Goal: Task Accomplishment & Management: Use online tool/utility

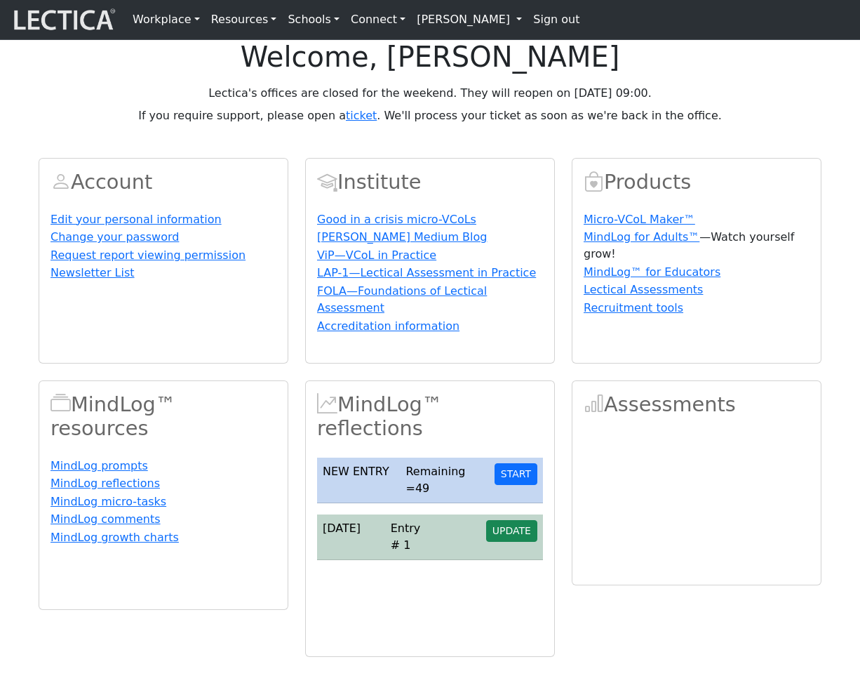
click at [414, 560] on td "Entry # 1" at bounding box center [411, 537] width 52 height 46
click at [514, 536] on span "UPDATE" at bounding box center [512, 530] width 39 height 11
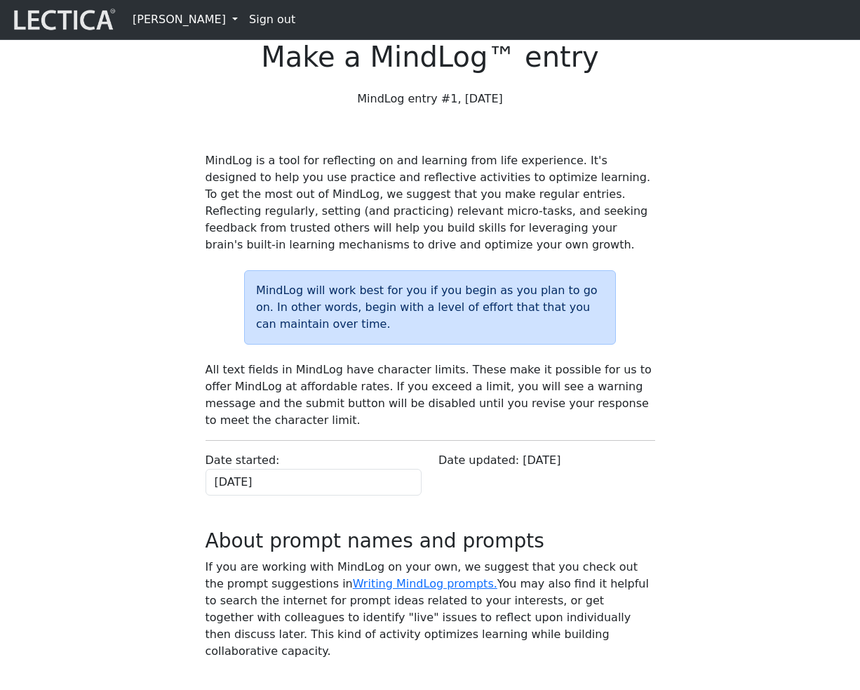
click at [184, 19] on link "[PERSON_NAME]" at bounding box center [185, 20] width 116 height 28
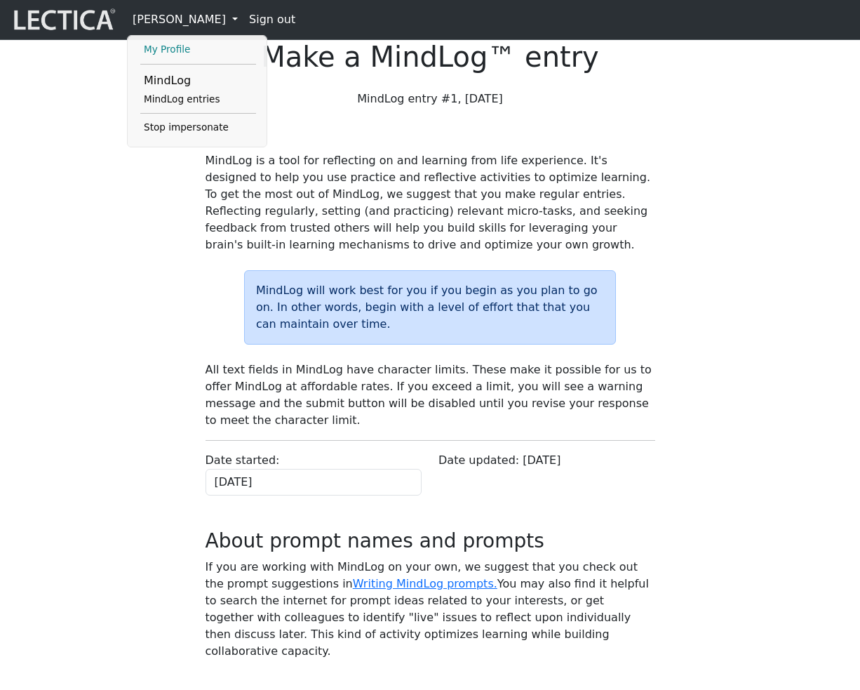
click at [174, 50] on link "My Profile" at bounding box center [198, 49] width 116 height 17
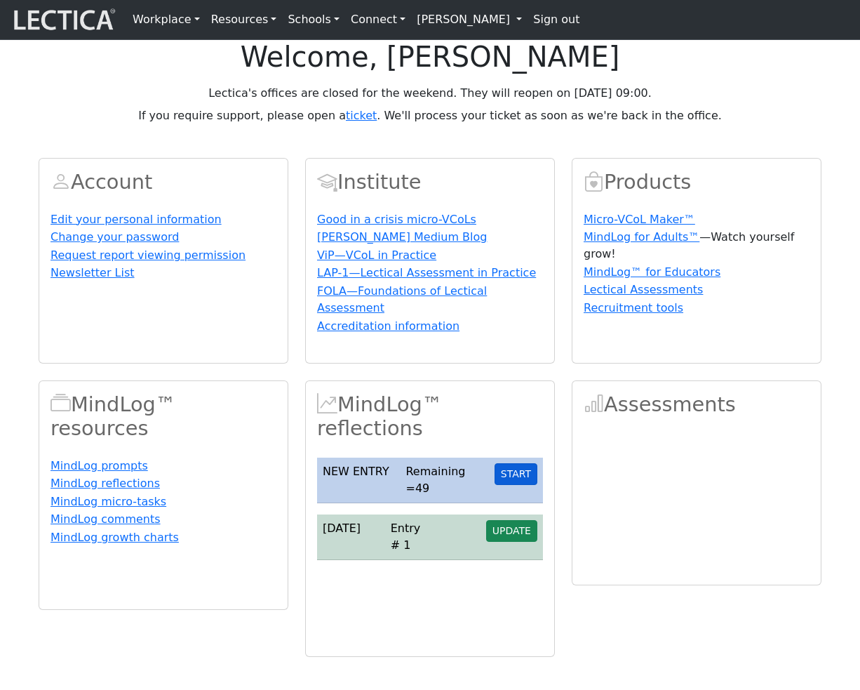
click at [512, 485] on button "START" at bounding box center [516, 474] width 43 height 22
click at [511, 485] on button "START" at bounding box center [516, 474] width 43 height 22
click at [519, 485] on button "START" at bounding box center [516, 474] width 43 height 22
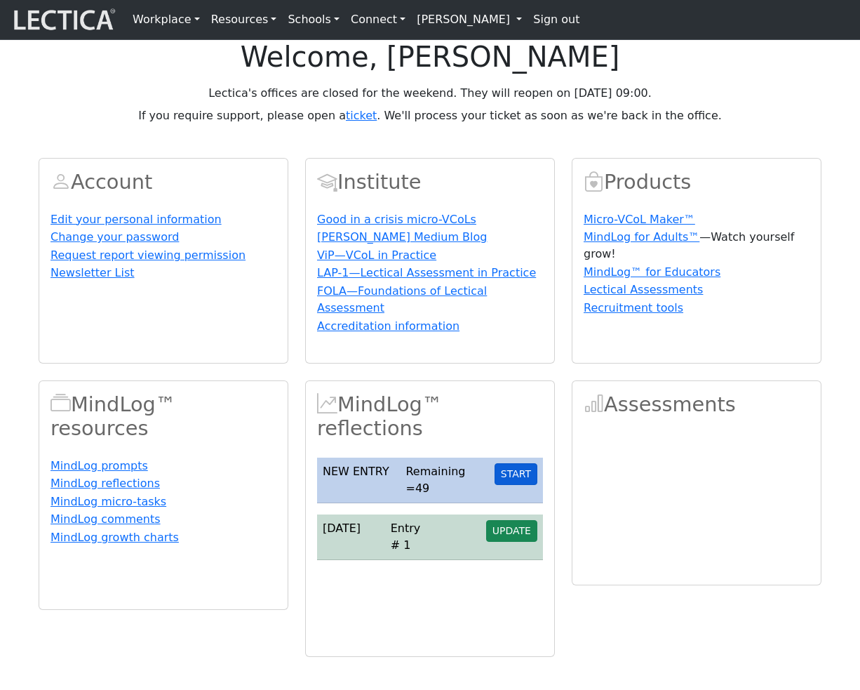
click at [519, 485] on button "START" at bounding box center [516, 474] width 43 height 22
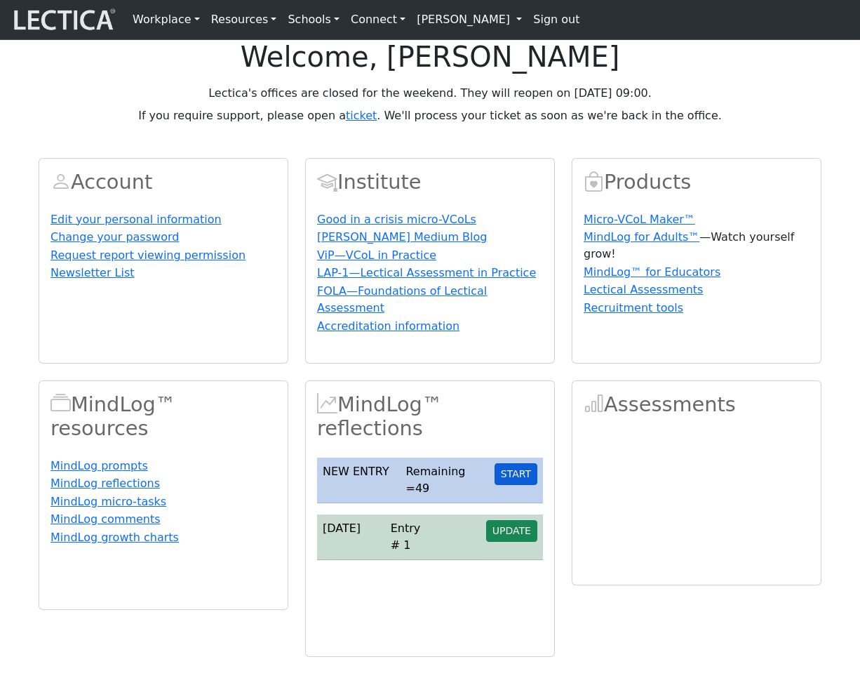
click at [519, 485] on button "START" at bounding box center [516, 474] width 43 height 22
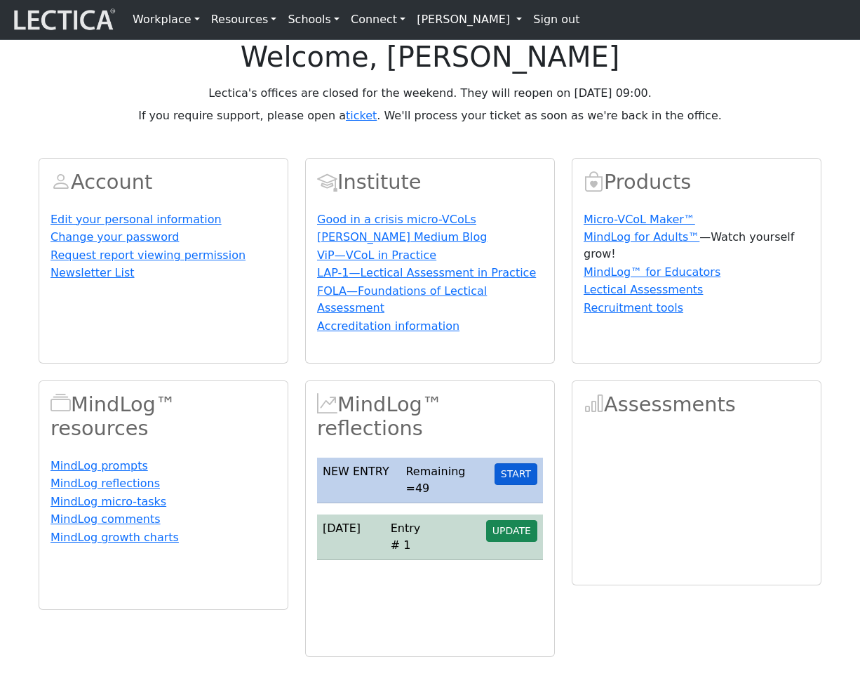
click at [519, 485] on button "START" at bounding box center [516, 474] width 43 height 22
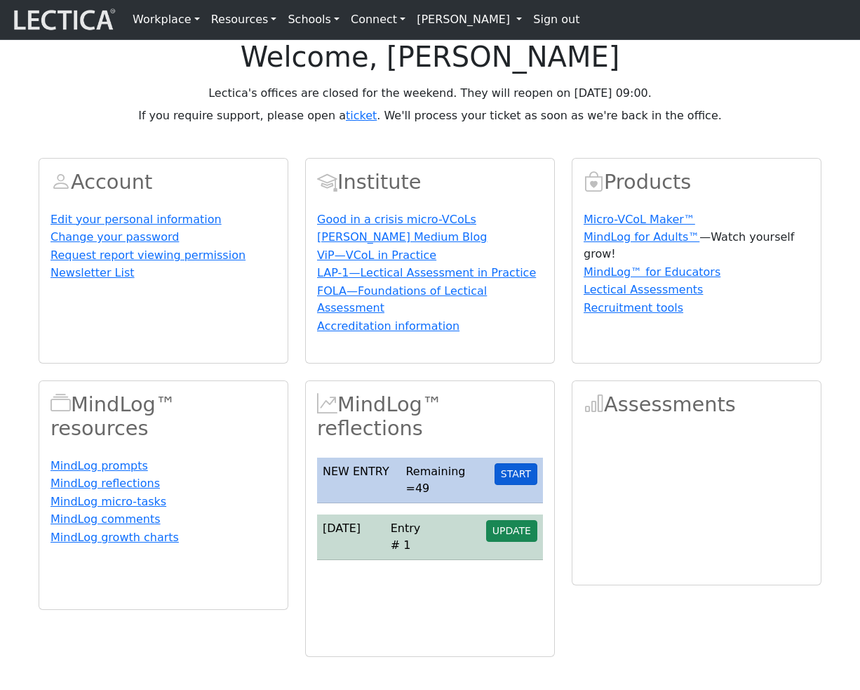
click at [519, 485] on button "START" at bounding box center [516, 474] width 43 height 22
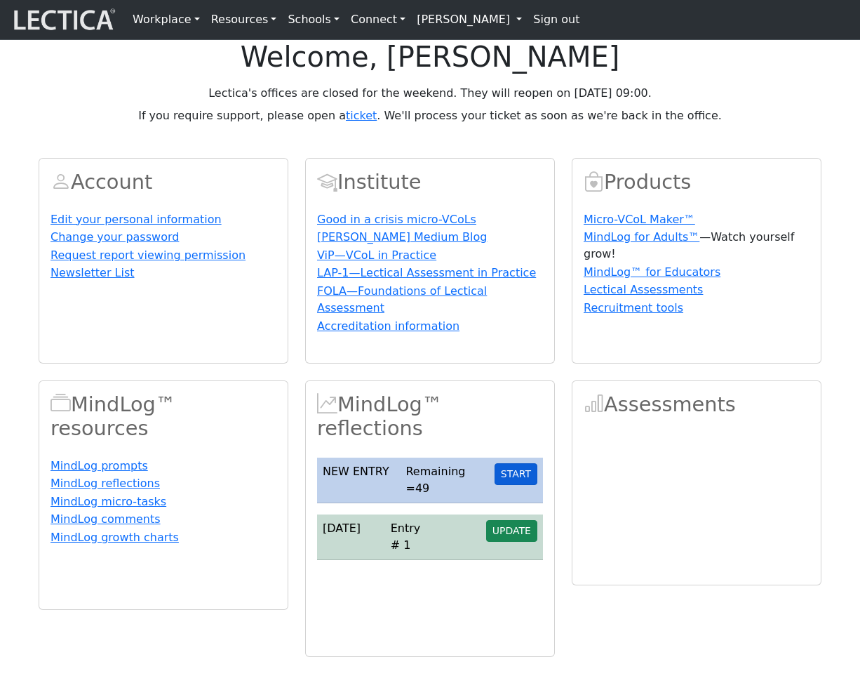
click at [519, 485] on button "START" at bounding box center [516, 474] width 43 height 22
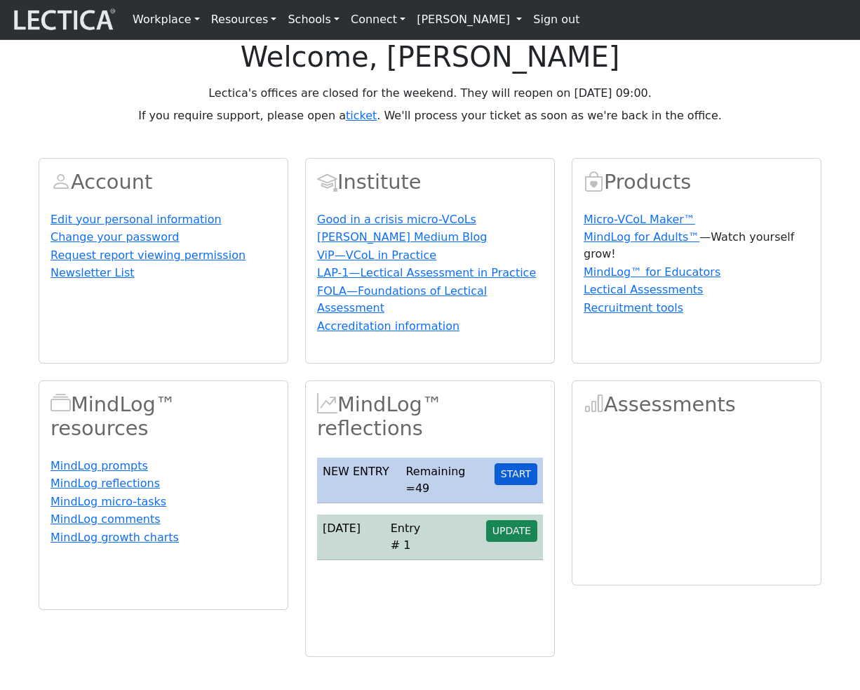
click at [519, 485] on button "START" at bounding box center [516, 474] width 43 height 22
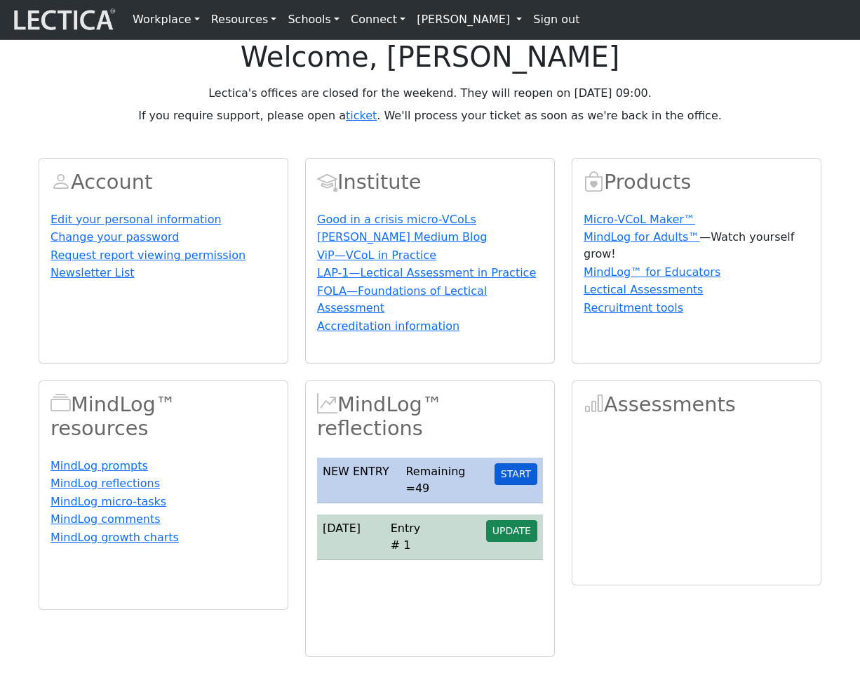
click at [519, 485] on button "START" at bounding box center [516, 474] width 43 height 22
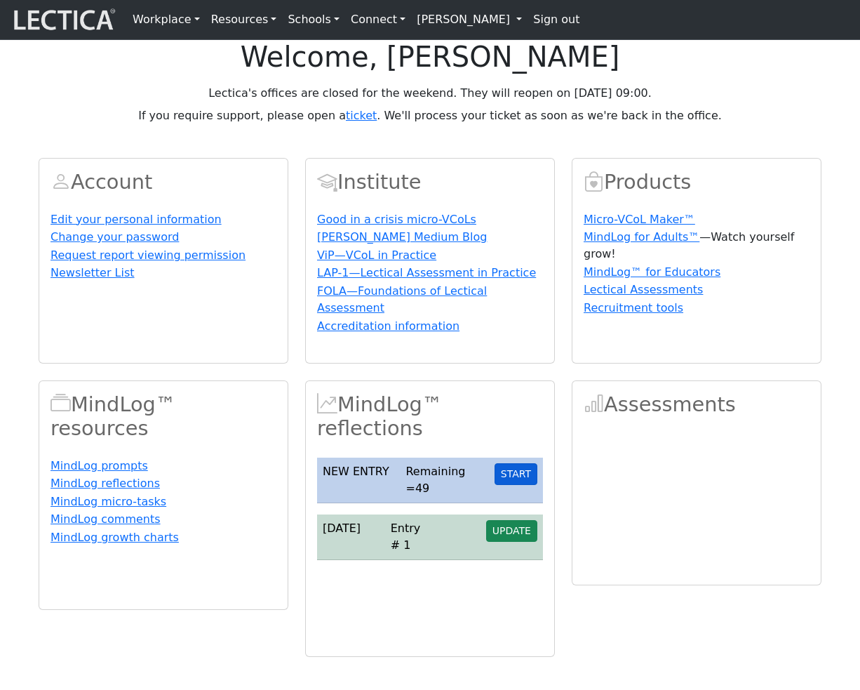
click at [519, 485] on button "START" at bounding box center [516, 474] width 43 height 22
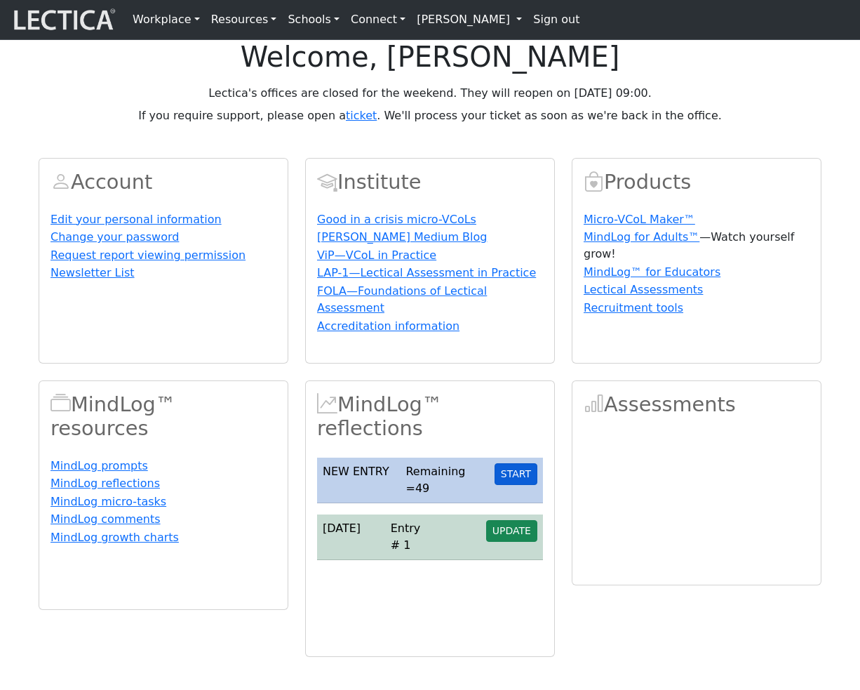
click at [519, 485] on button "START" at bounding box center [516, 474] width 43 height 22
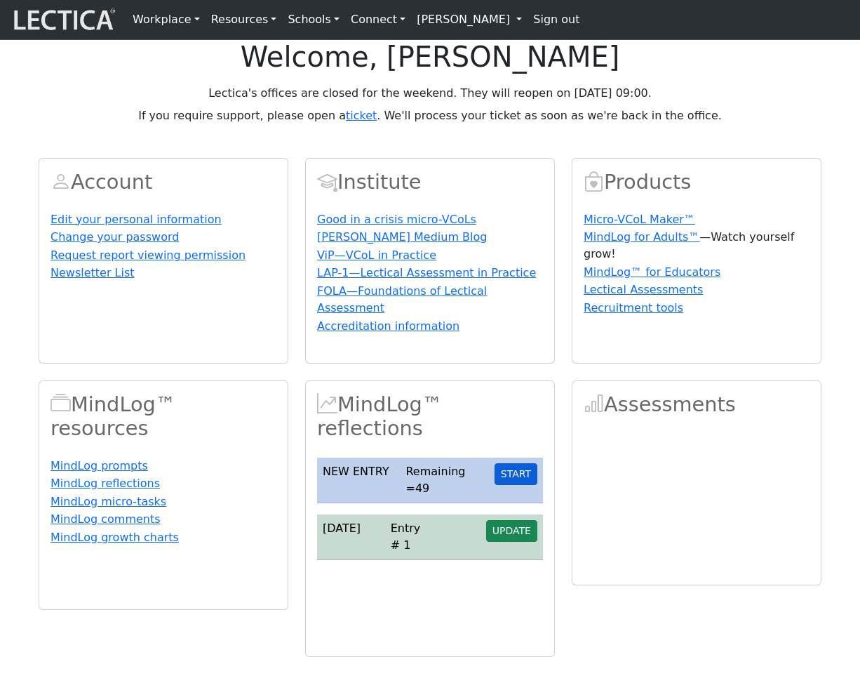
click at [519, 485] on button "START" at bounding box center [516, 474] width 43 height 22
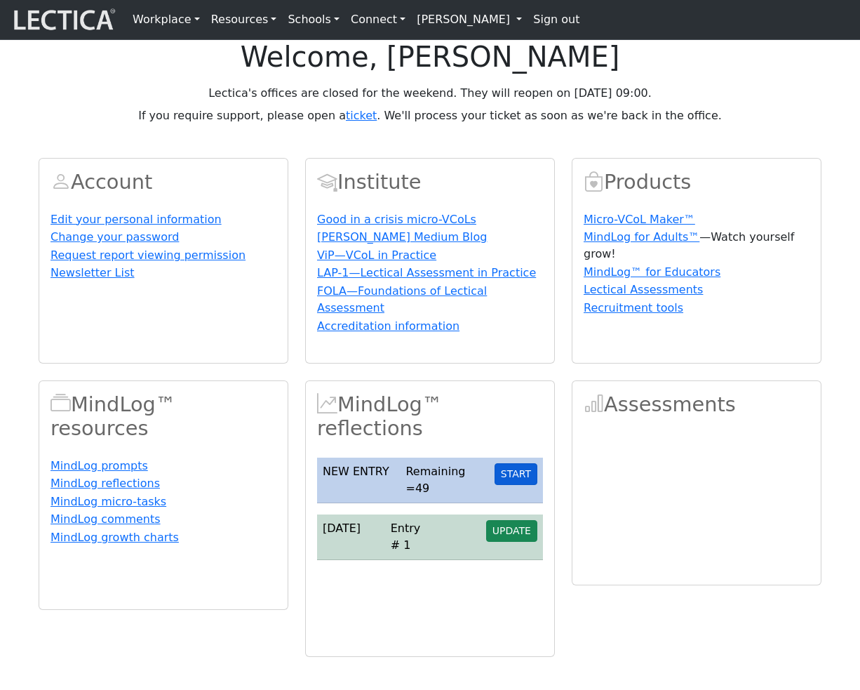
click at [519, 485] on button "START" at bounding box center [516, 474] width 43 height 22
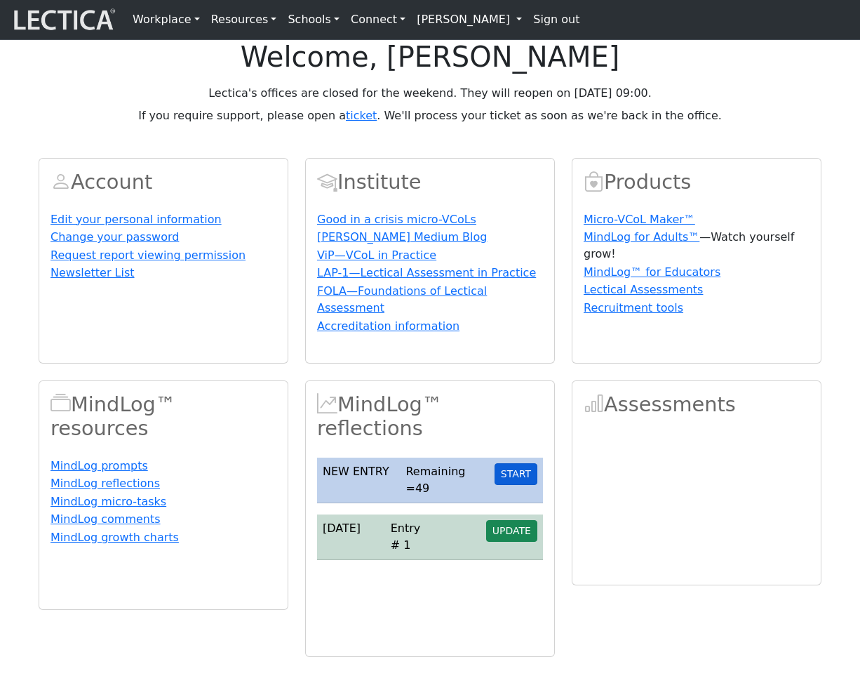
click at [519, 485] on button "START" at bounding box center [516, 474] width 43 height 22
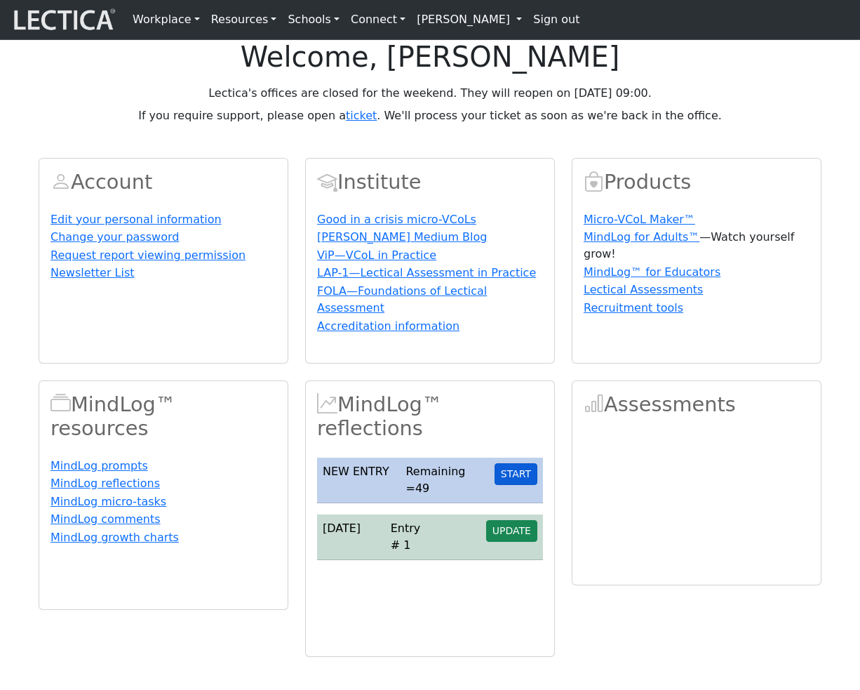
click at [519, 485] on button "START" at bounding box center [516, 474] width 43 height 22
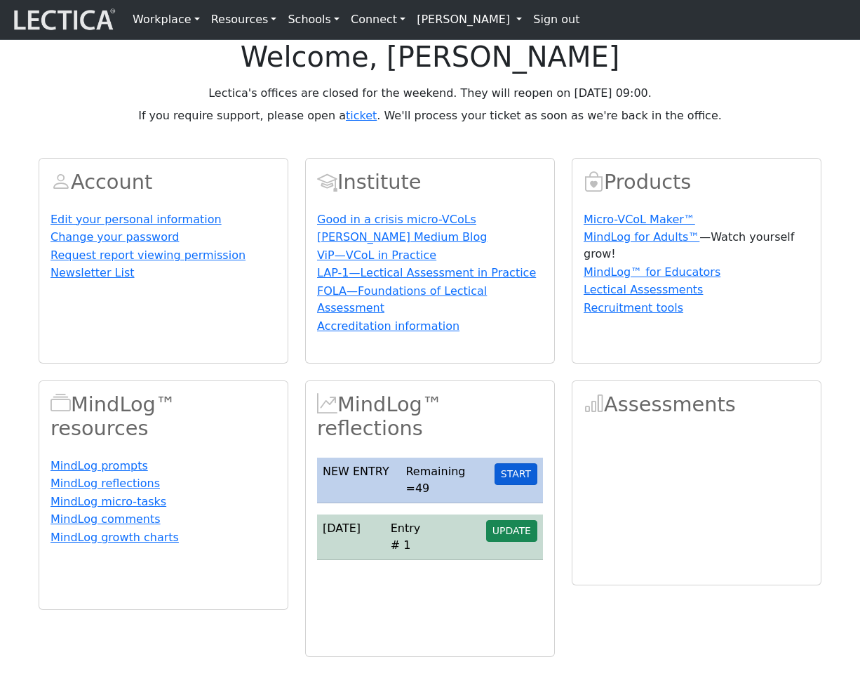
click at [519, 485] on button "START" at bounding box center [516, 474] width 43 height 22
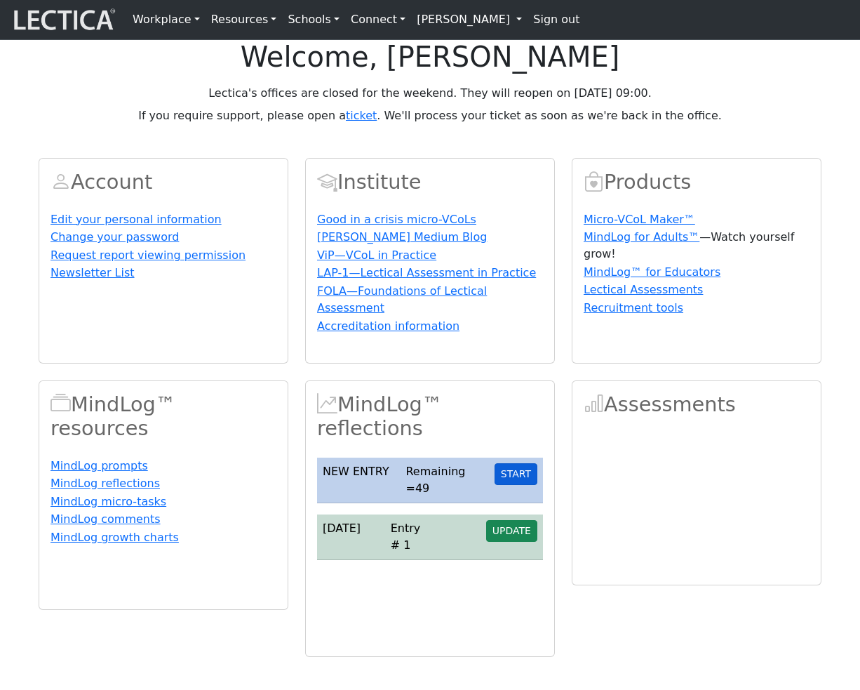
click at [519, 485] on button "START" at bounding box center [516, 474] width 43 height 22
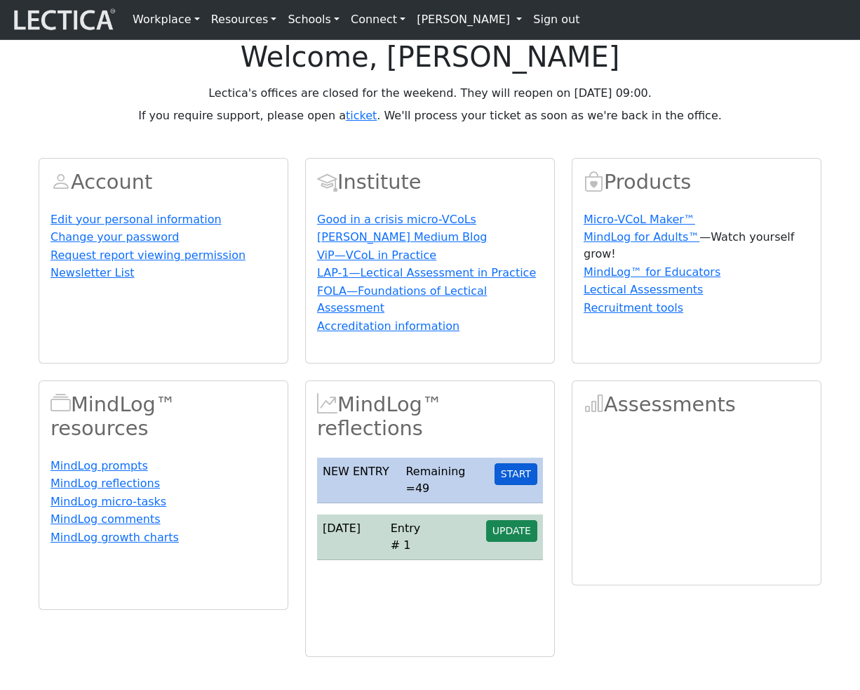
click at [519, 485] on button "START" at bounding box center [516, 474] width 43 height 22
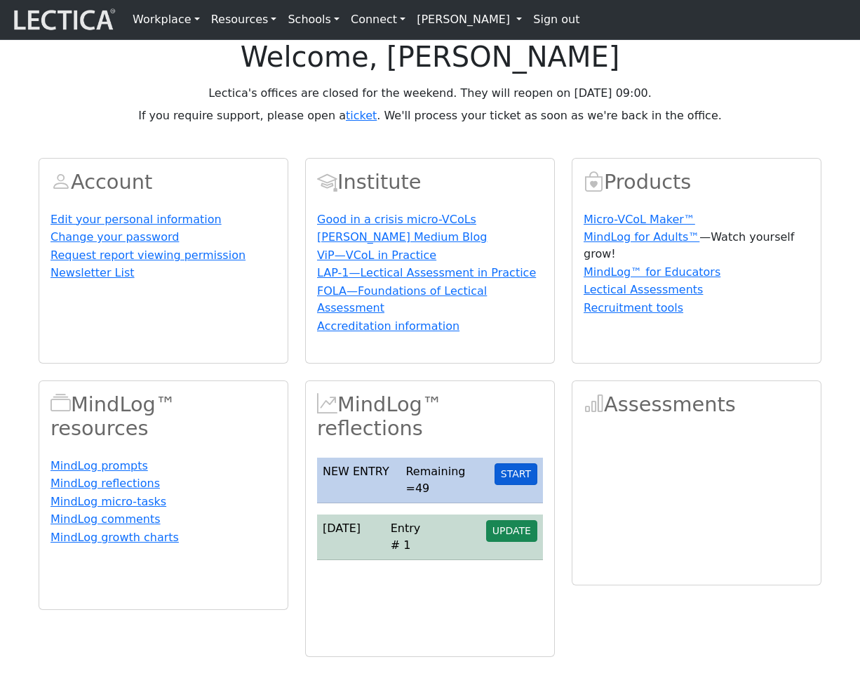
click at [519, 485] on button "START" at bounding box center [516, 474] width 43 height 22
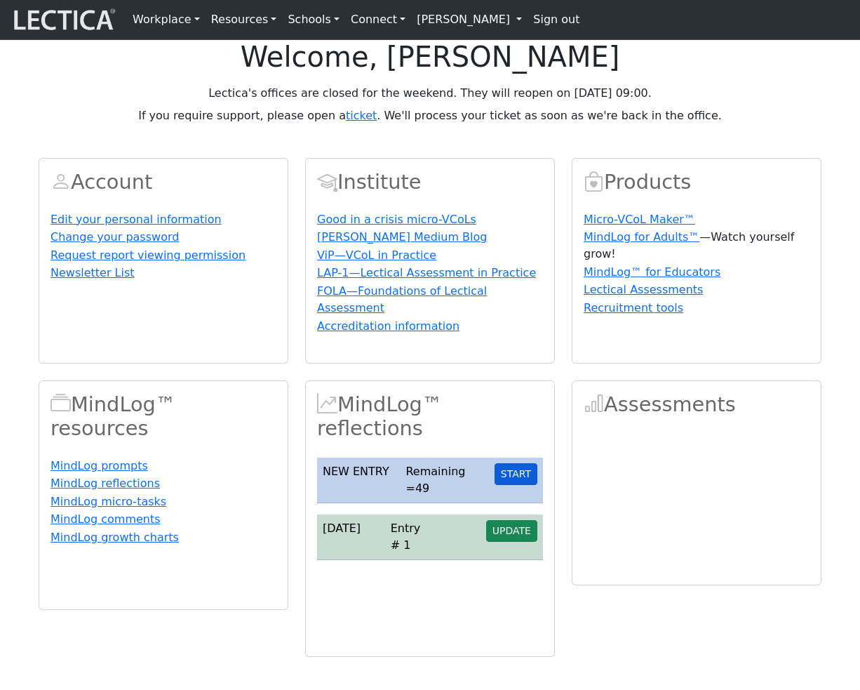
click at [519, 485] on button "START" at bounding box center [516, 474] width 43 height 22
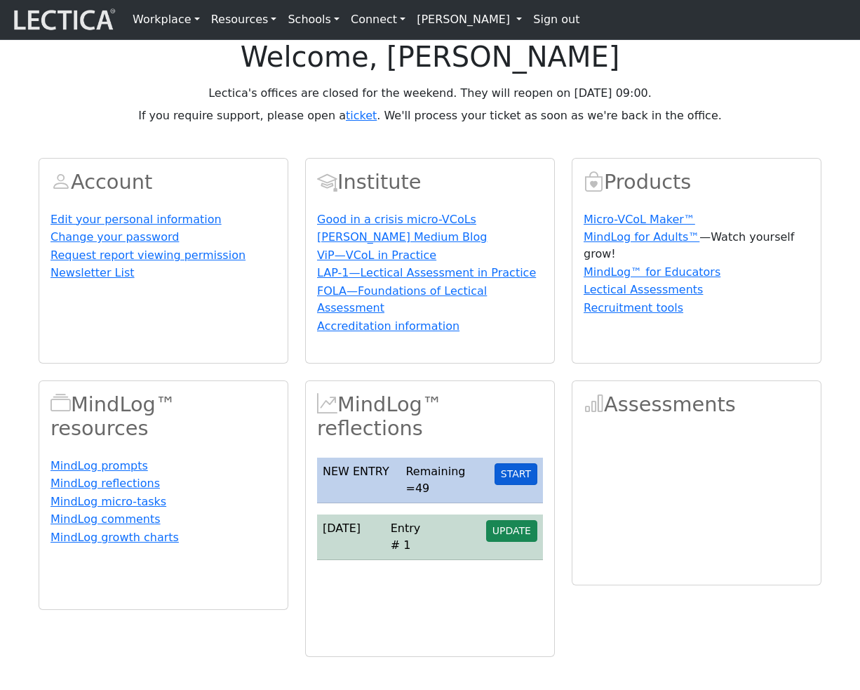
click at [519, 485] on button "START" at bounding box center [516, 474] width 43 height 22
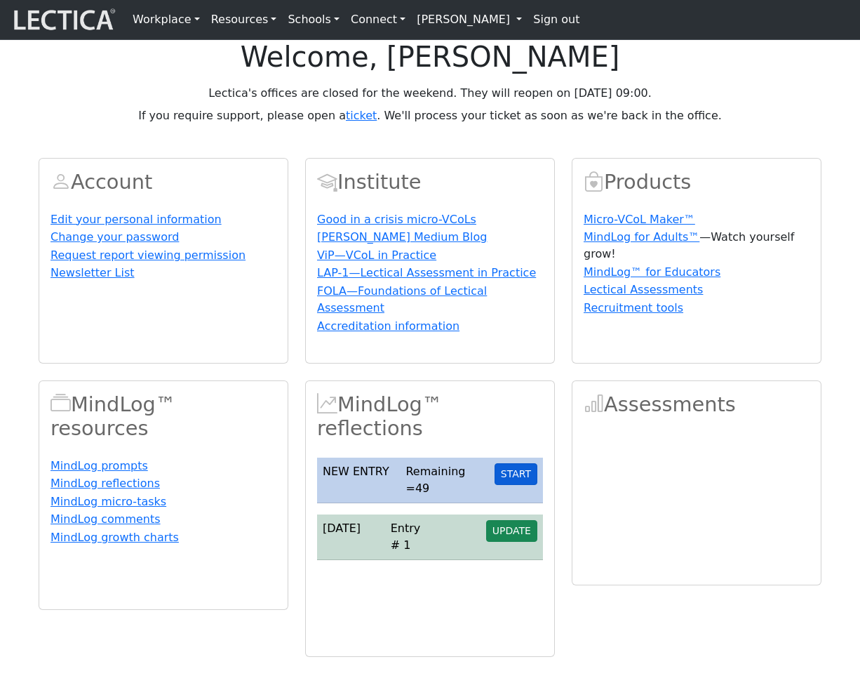
click at [519, 485] on button "START" at bounding box center [516, 474] width 43 height 22
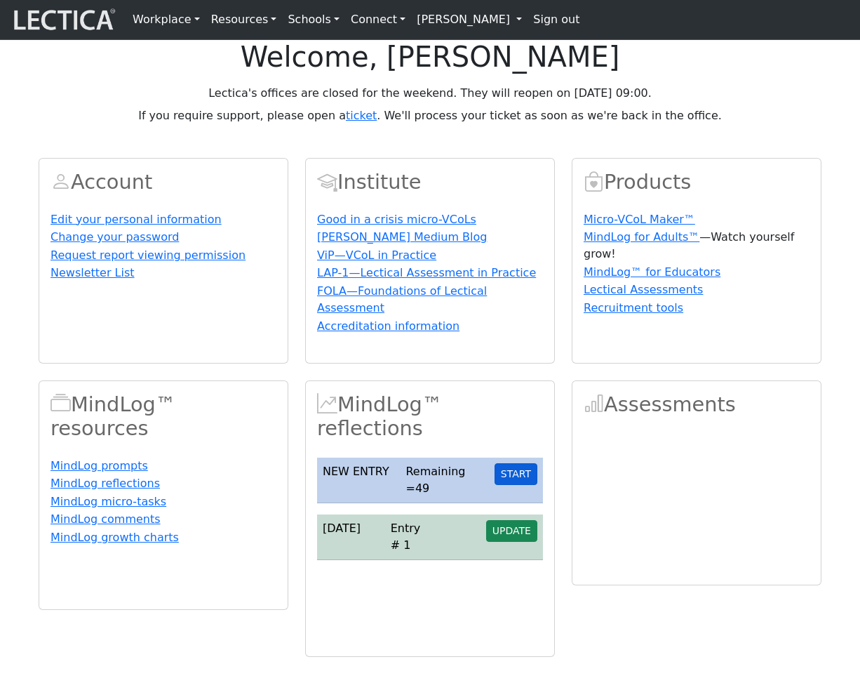
click at [519, 485] on button "START" at bounding box center [516, 474] width 43 height 22
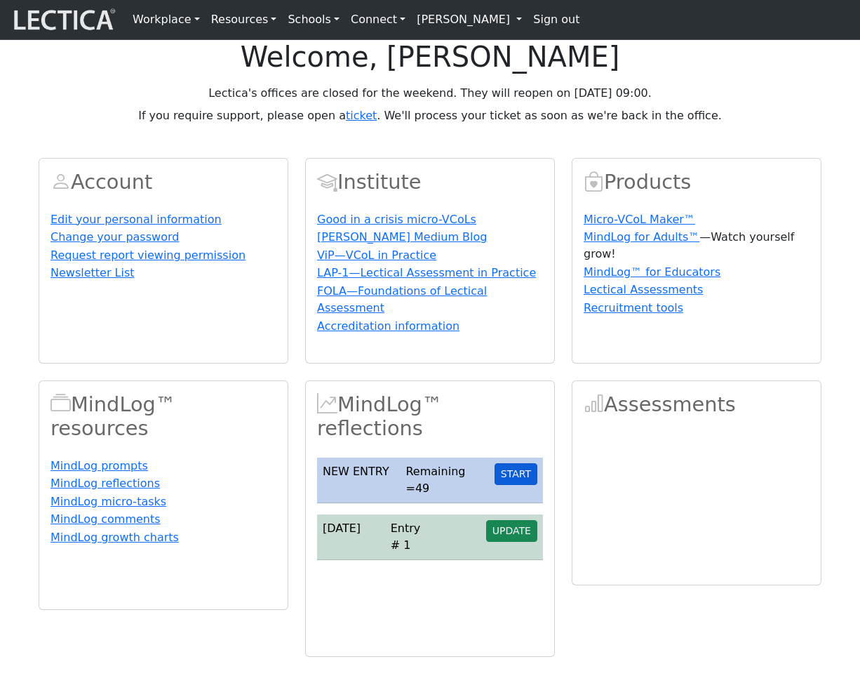
click at [519, 485] on button "START" at bounding box center [516, 474] width 43 height 22
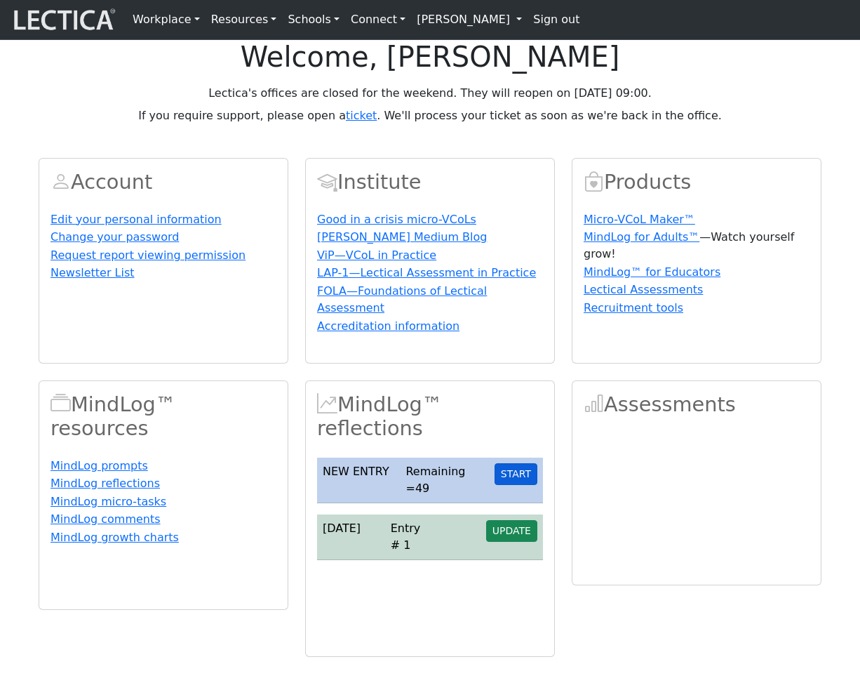
click at [519, 485] on button "START" at bounding box center [516, 474] width 43 height 22
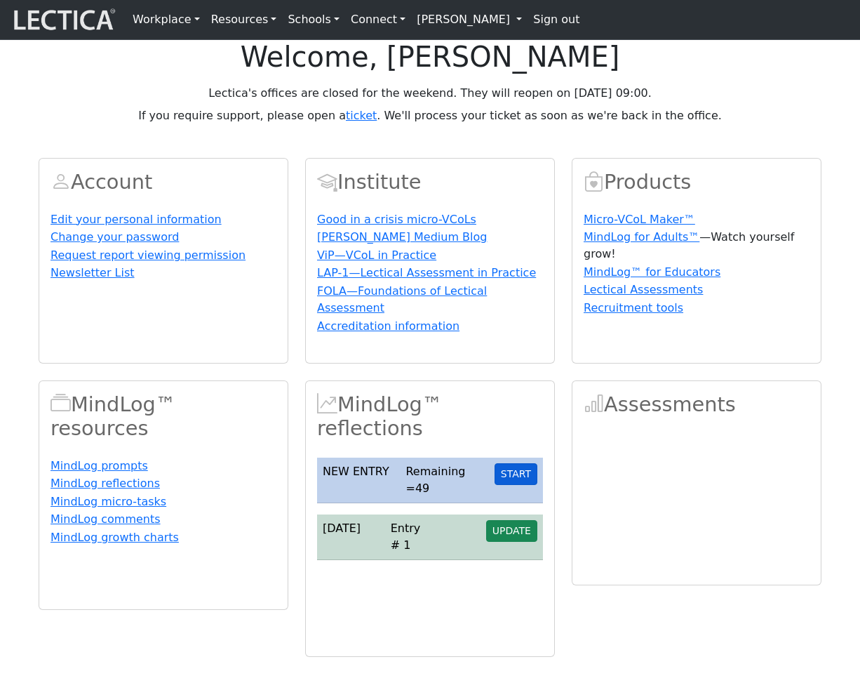
click at [519, 485] on button "START" at bounding box center [516, 474] width 43 height 22
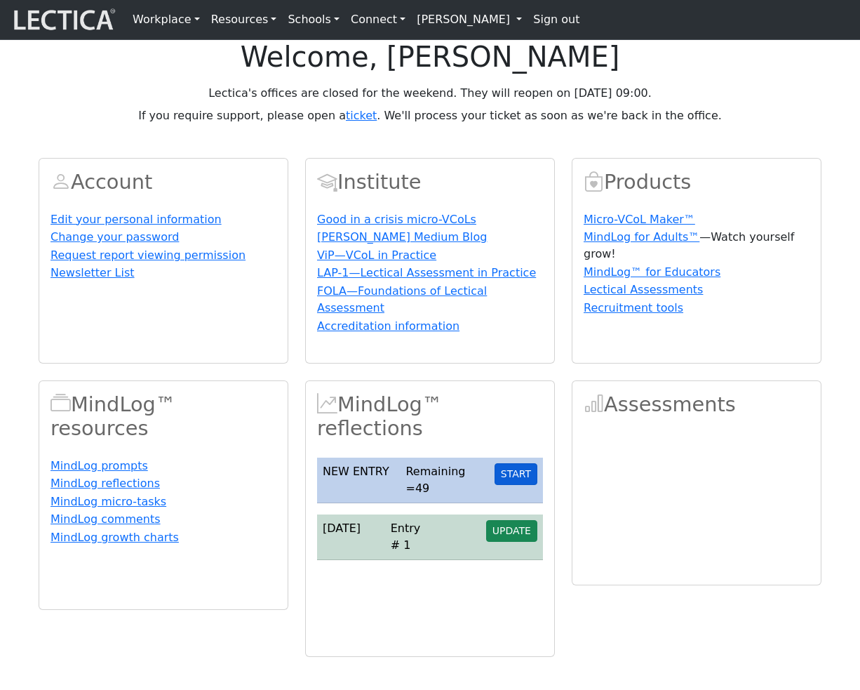
click at [519, 485] on button "START" at bounding box center [516, 474] width 43 height 22
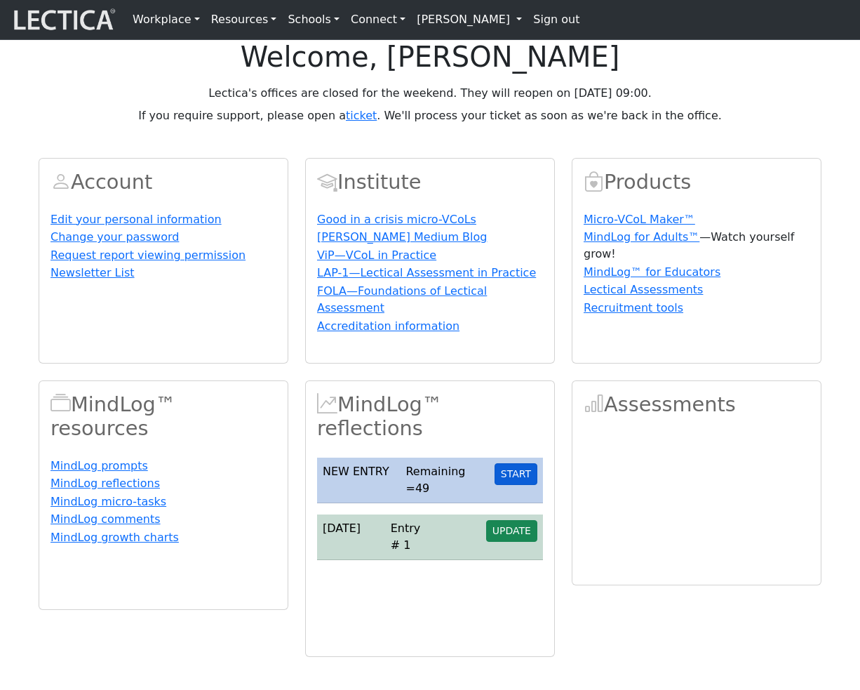
click at [519, 485] on button "START" at bounding box center [516, 474] width 43 height 22
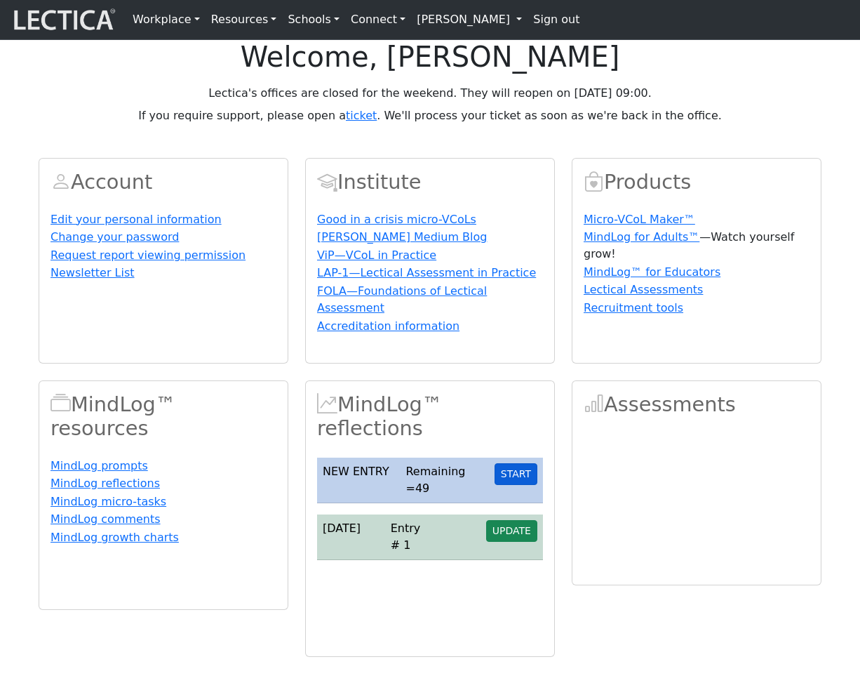
click at [519, 485] on button "START" at bounding box center [516, 474] width 43 height 22
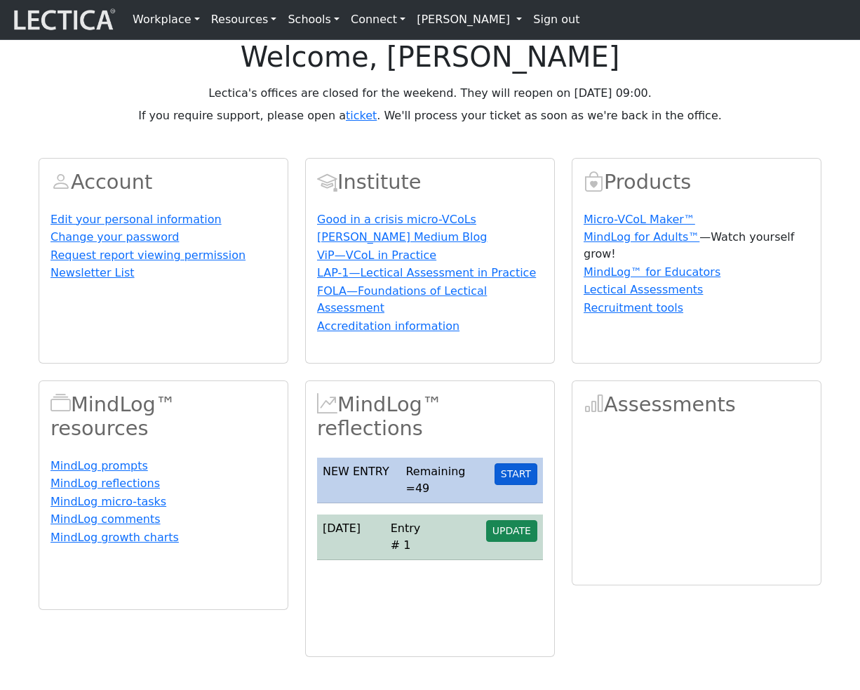
click at [519, 485] on button "START" at bounding box center [516, 474] width 43 height 22
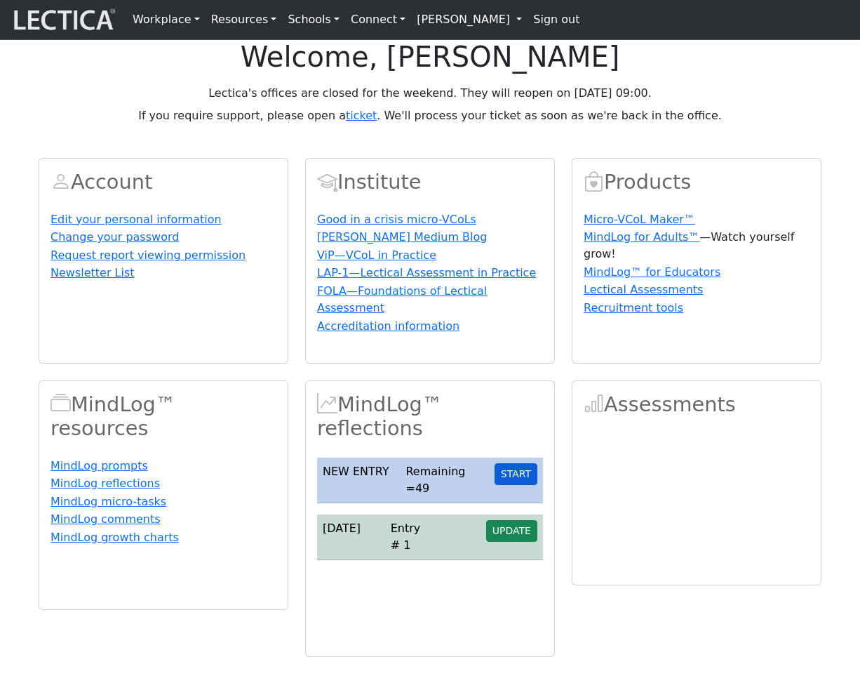
click at [519, 485] on button "START" at bounding box center [516, 474] width 43 height 22
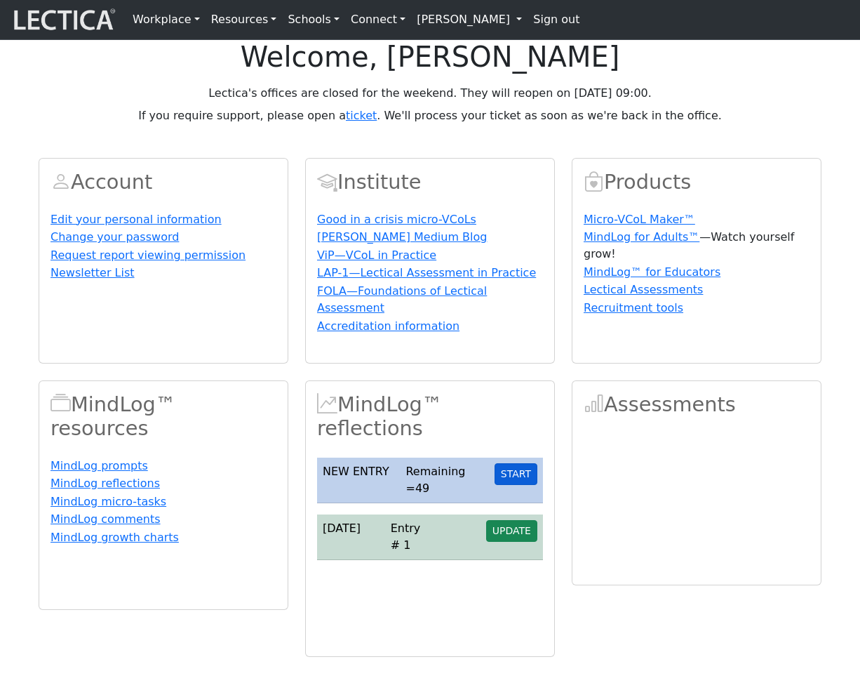
click at [519, 485] on button "START" at bounding box center [516, 474] width 43 height 22
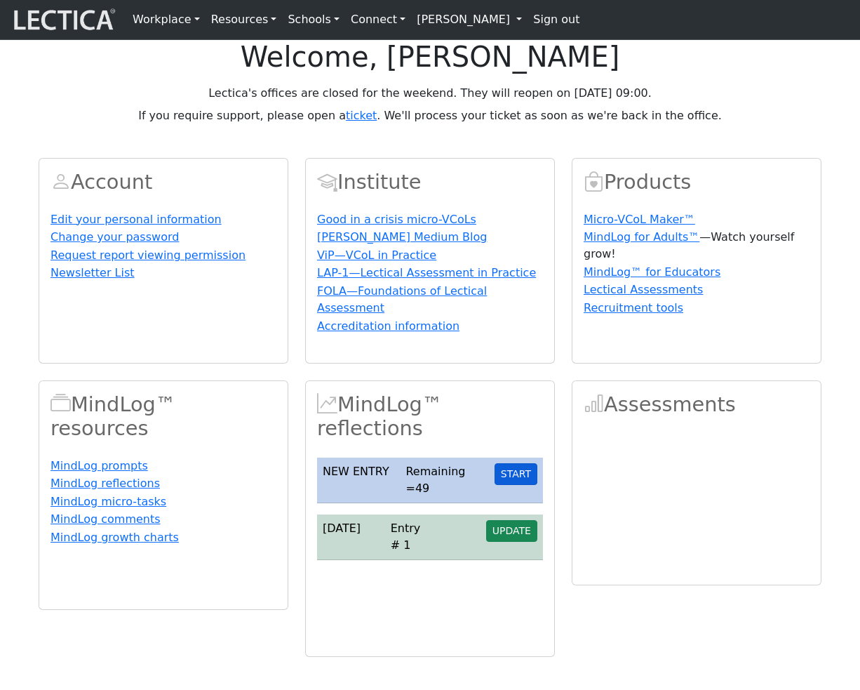
click at [519, 485] on button "START" at bounding box center [516, 474] width 43 height 22
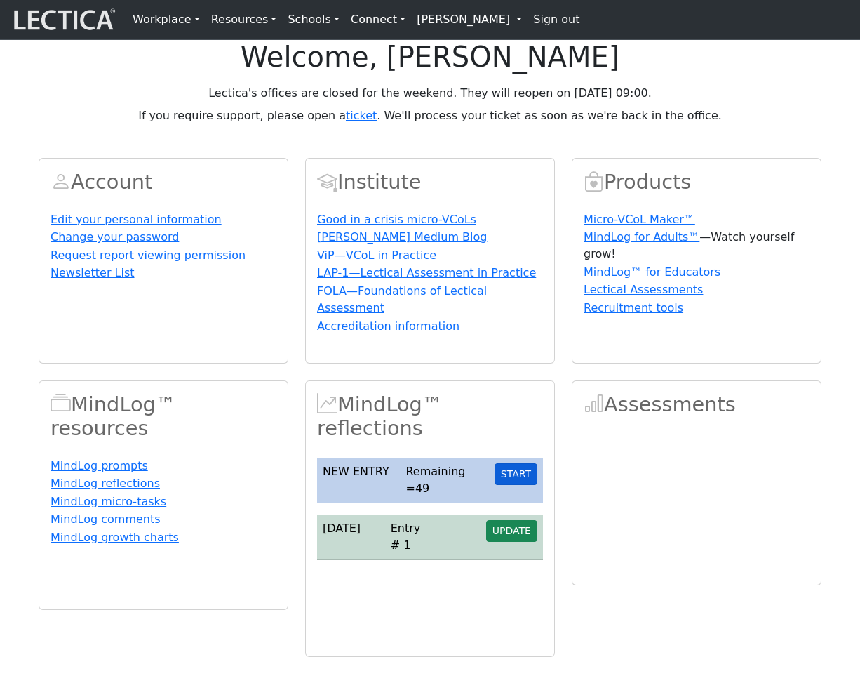
click at [519, 485] on button "START" at bounding box center [516, 474] width 43 height 22
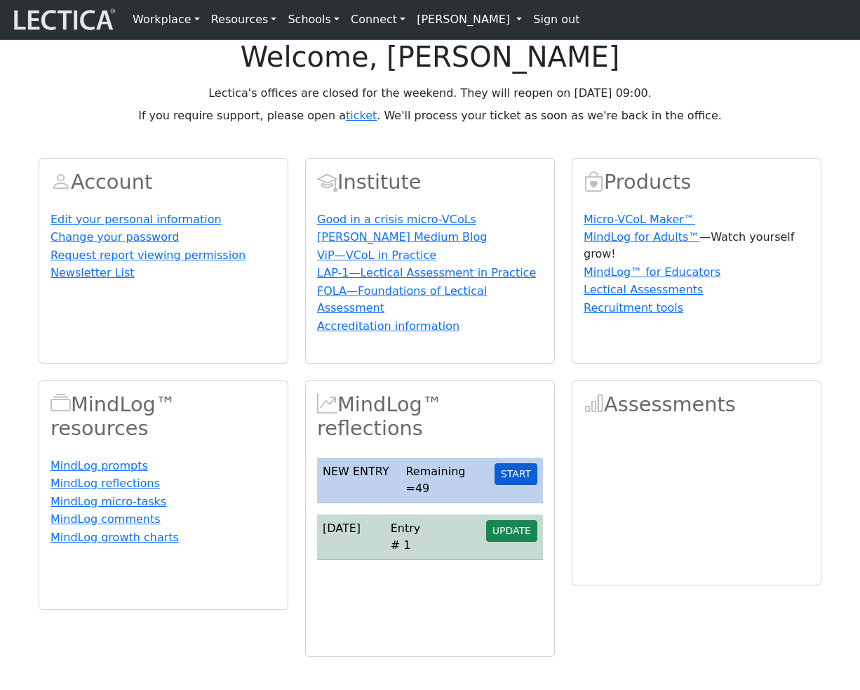
click at [519, 485] on button "START" at bounding box center [516, 474] width 43 height 22
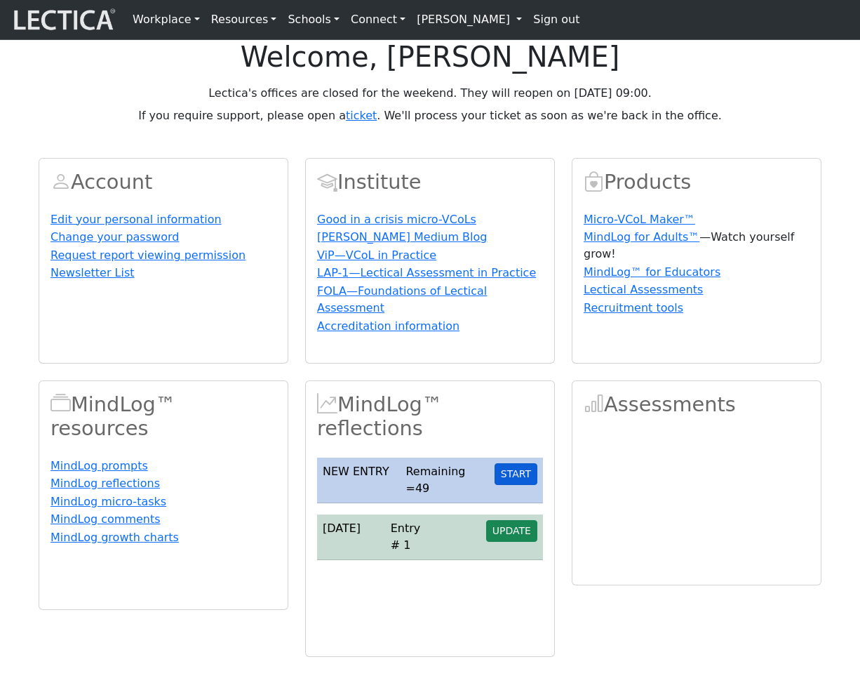
click at [519, 485] on button "START" at bounding box center [516, 474] width 43 height 22
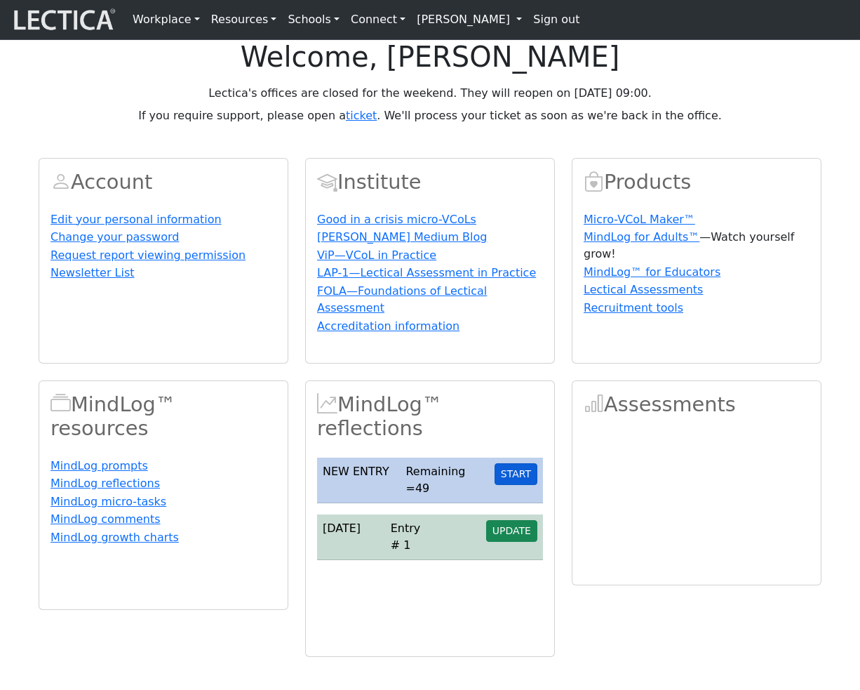
click at [519, 485] on button "START" at bounding box center [516, 474] width 43 height 22
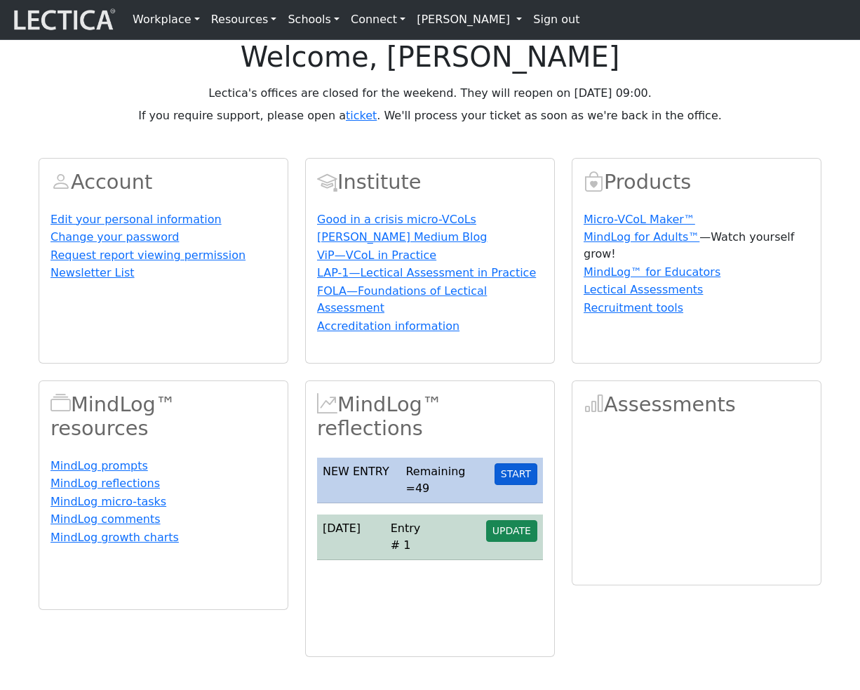
click at [519, 485] on button "START" at bounding box center [516, 474] width 43 height 22
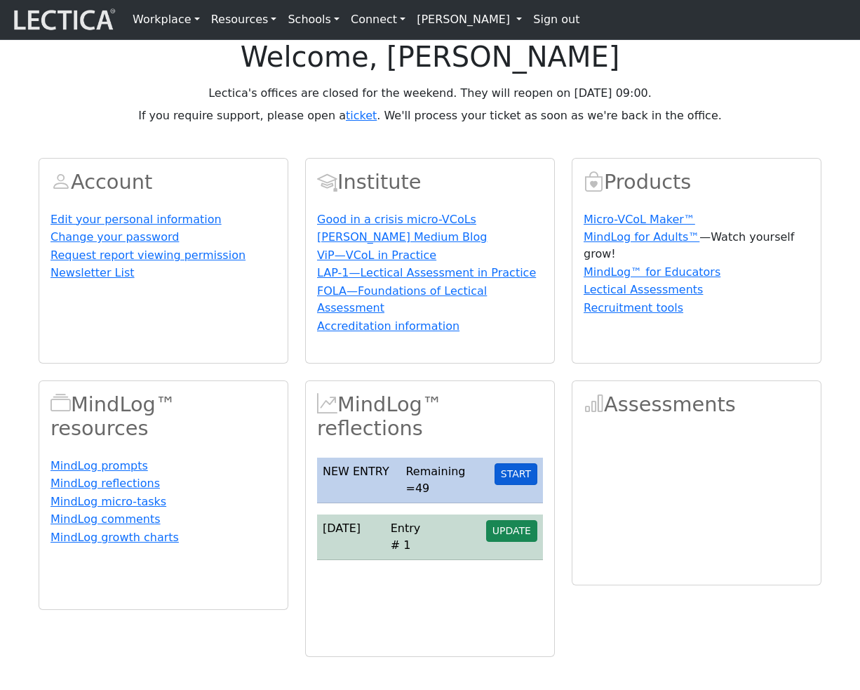
click at [519, 485] on button "START" at bounding box center [516, 474] width 43 height 22
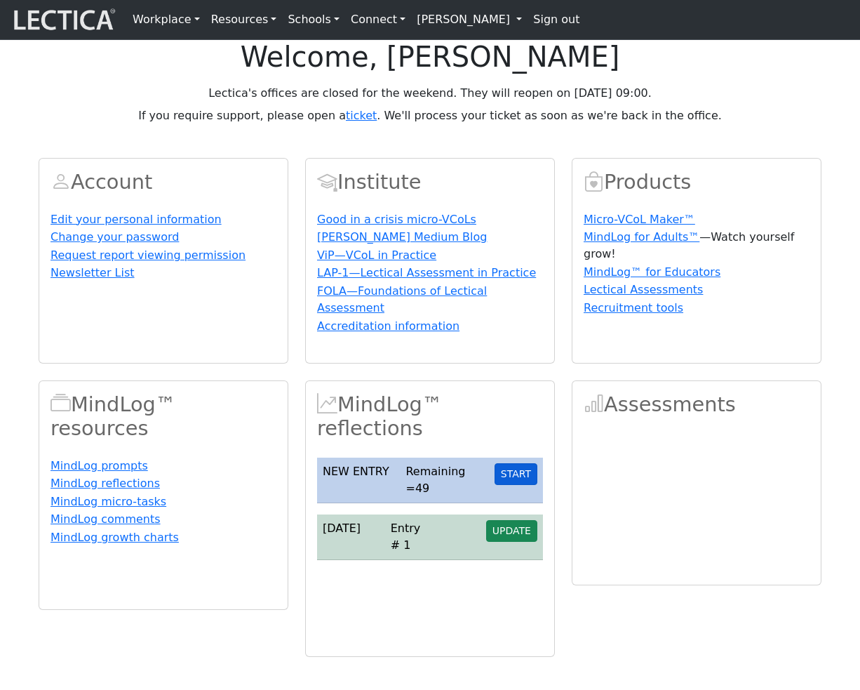
click at [519, 485] on button "START" at bounding box center [516, 474] width 43 height 22
click at [531, 485] on button "START" at bounding box center [516, 474] width 43 height 22
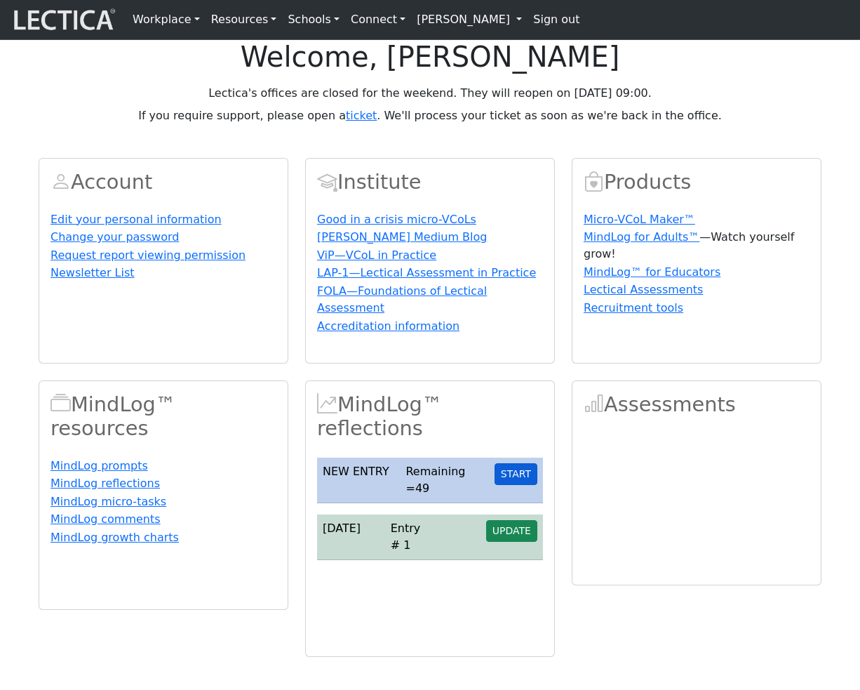
click at [519, 485] on button "START" at bounding box center [516, 474] width 43 height 22
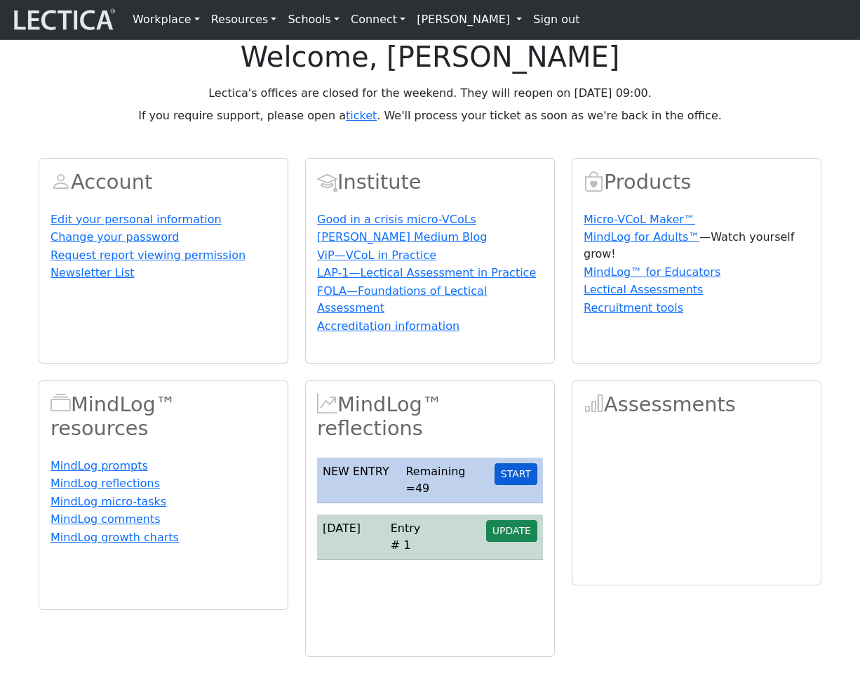
click at [520, 485] on button "START" at bounding box center [516, 474] width 43 height 22
click at [521, 485] on button "START" at bounding box center [516, 474] width 43 height 22
click at [520, 485] on button "START" at bounding box center [516, 474] width 43 height 22
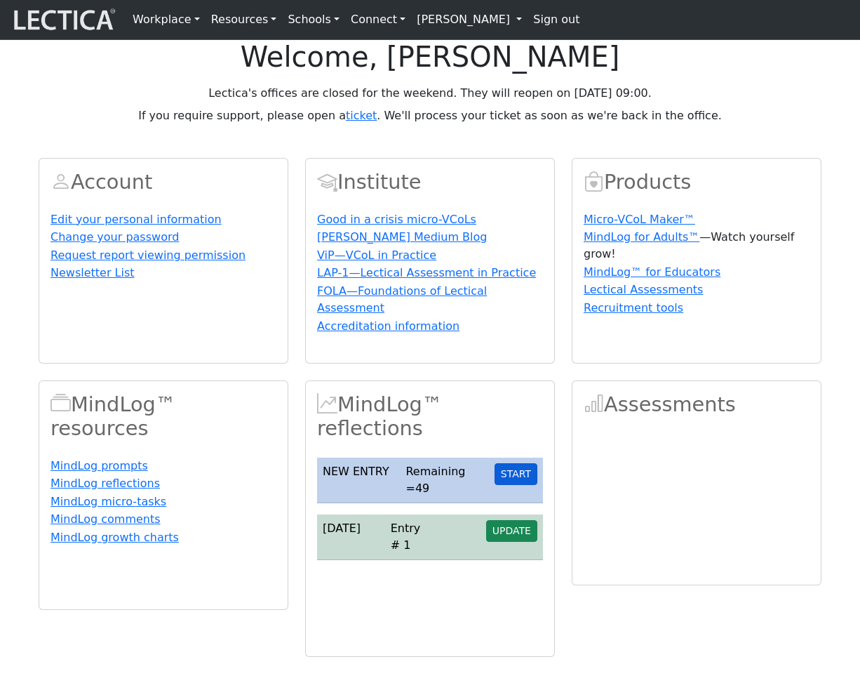
click at [520, 485] on button "START" at bounding box center [516, 474] width 43 height 22
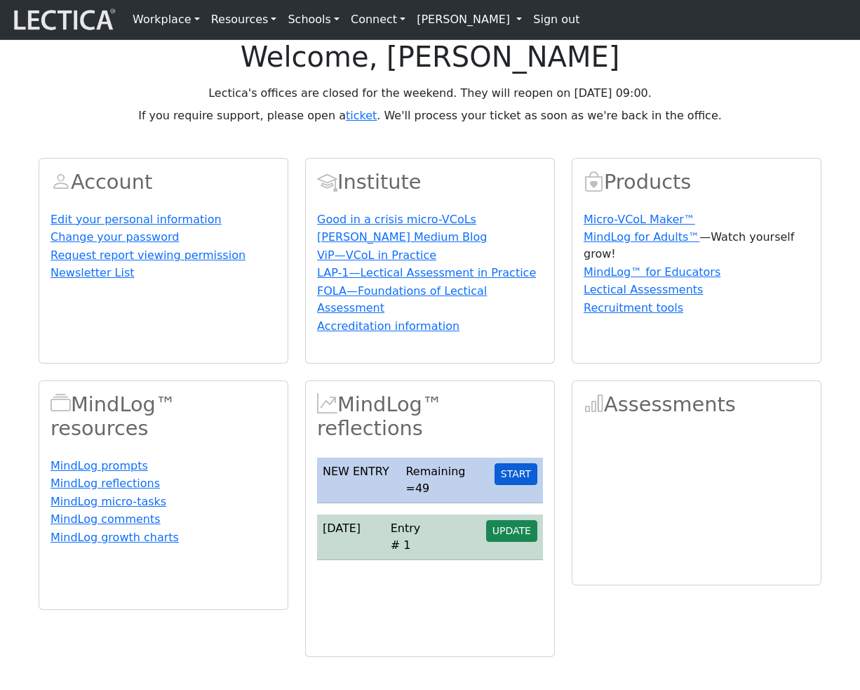
click at [530, 485] on button "START" at bounding box center [516, 474] width 43 height 22
click at [522, 485] on button "START" at bounding box center [516, 474] width 43 height 22
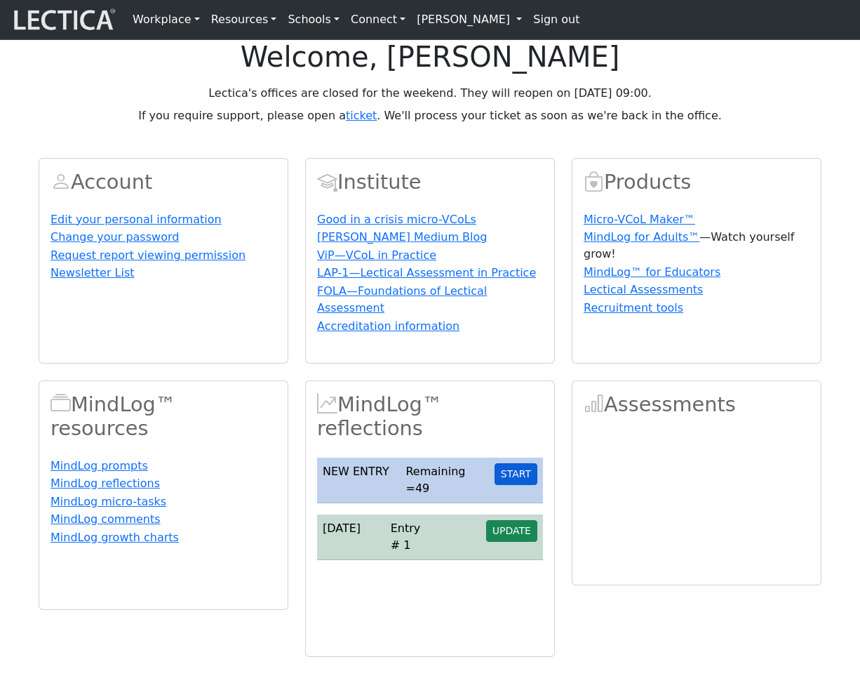
click at [522, 485] on button "START" at bounding box center [516, 474] width 43 height 22
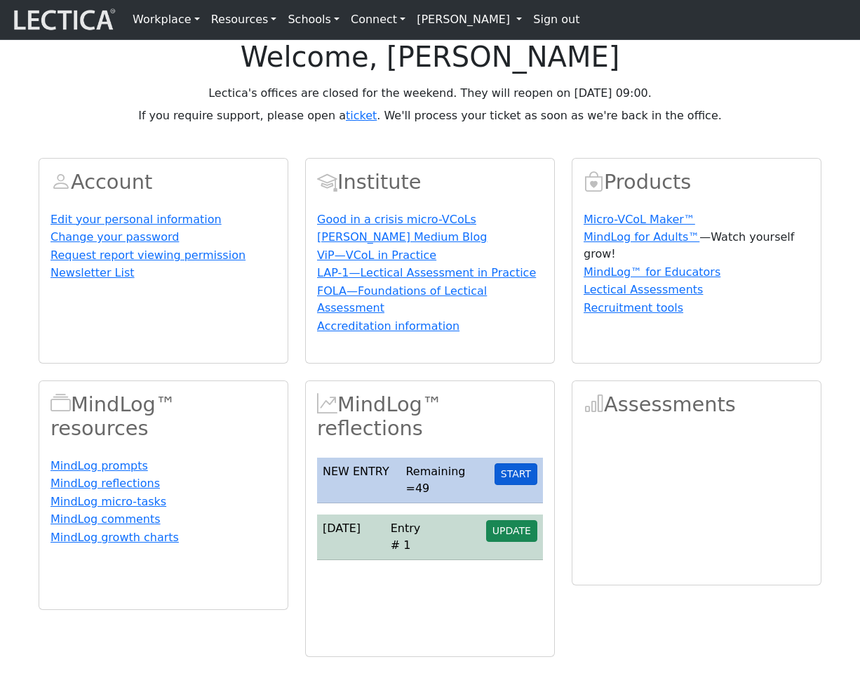
click at [522, 485] on button "START" at bounding box center [516, 474] width 43 height 22
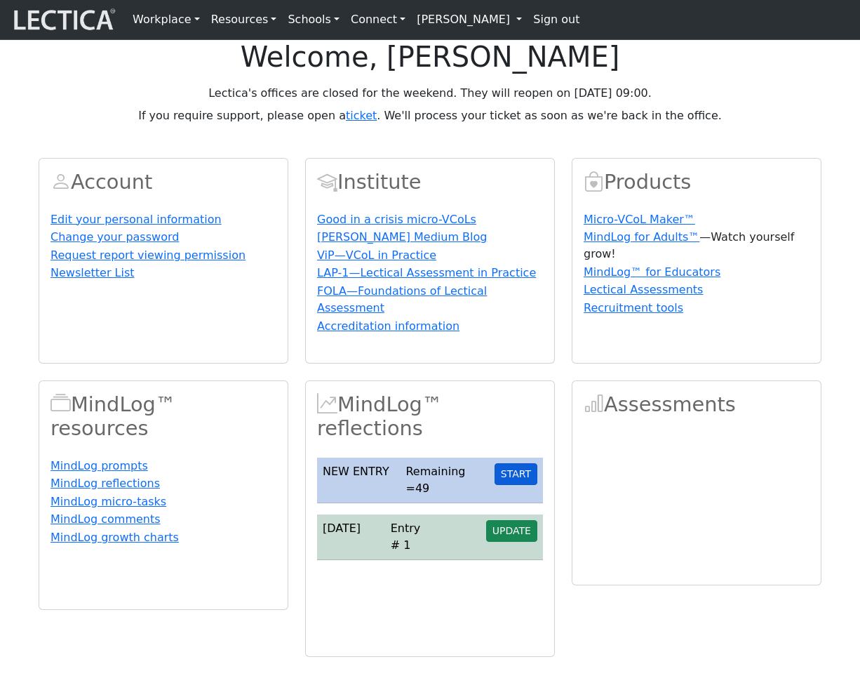
click at [522, 485] on button "START" at bounding box center [516, 474] width 43 height 22
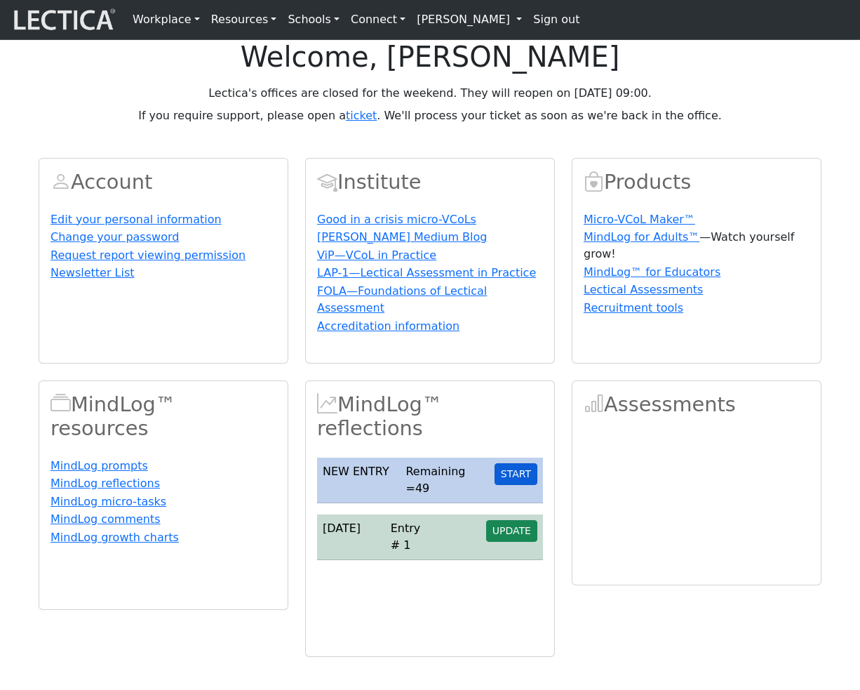
click at [522, 485] on button "START" at bounding box center [516, 474] width 43 height 22
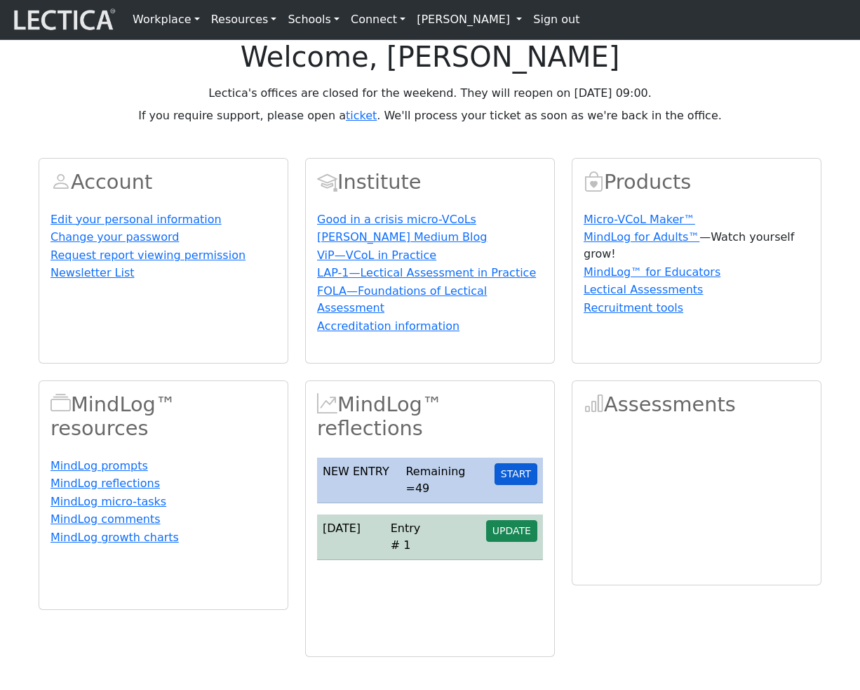
click at [522, 485] on button "START" at bounding box center [516, 474] width 43 height 22
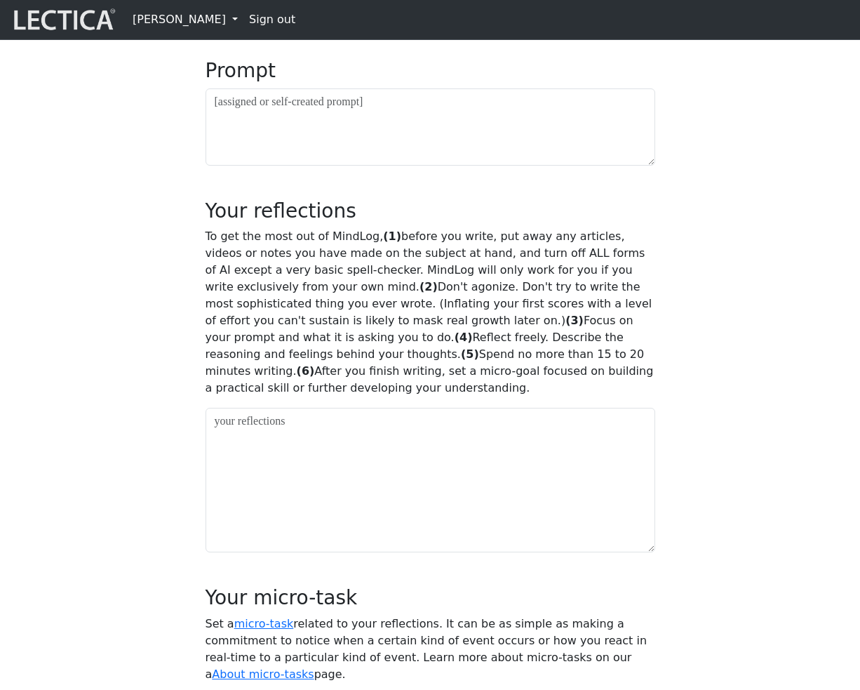
click at [283, 25] on textarea at bounding box center [431, 4] width 450 height 44
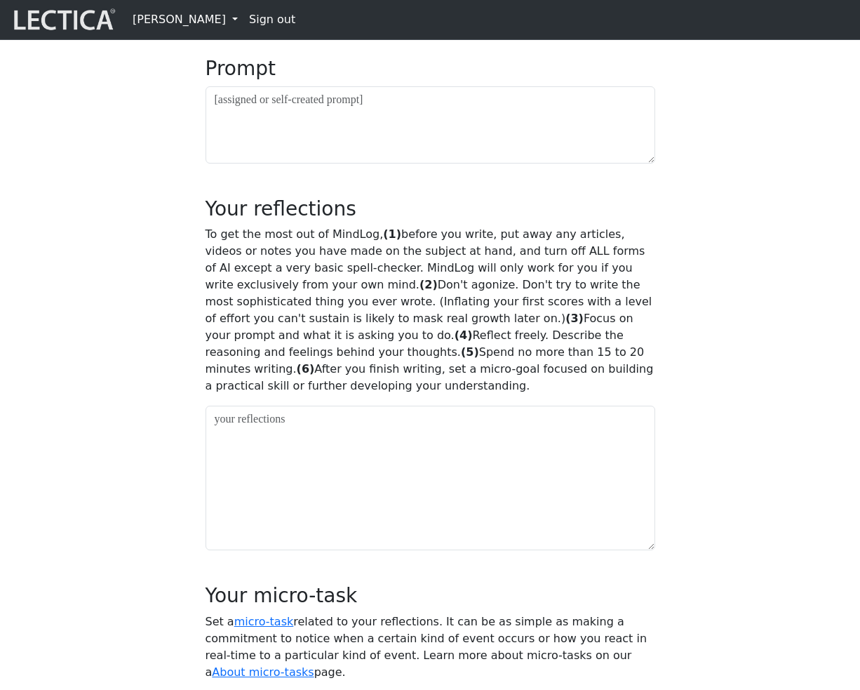
type textarea "asd"
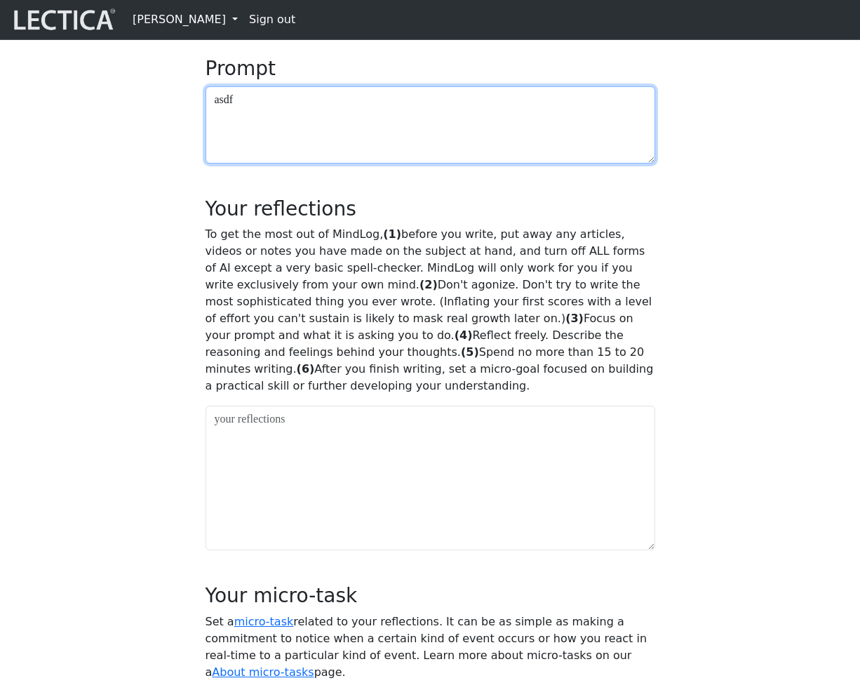
type textarea "asdf"
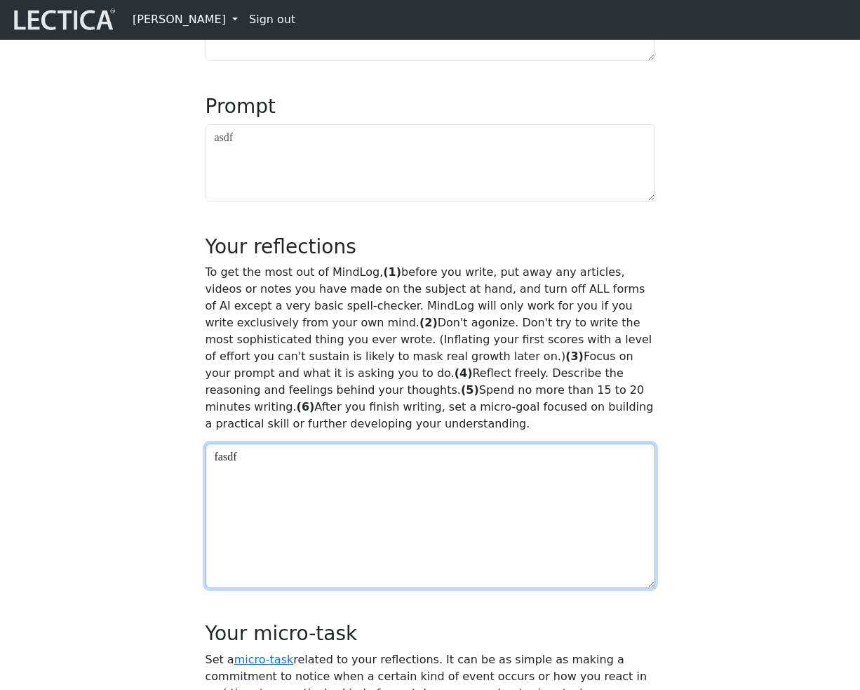
type textarea "fasdf"
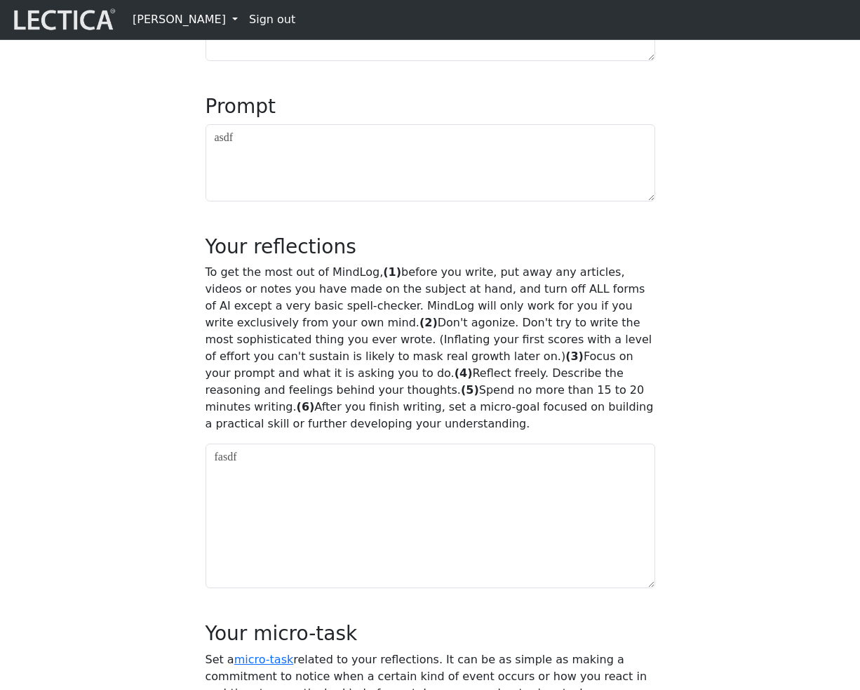
scroll to position [1121, 0]
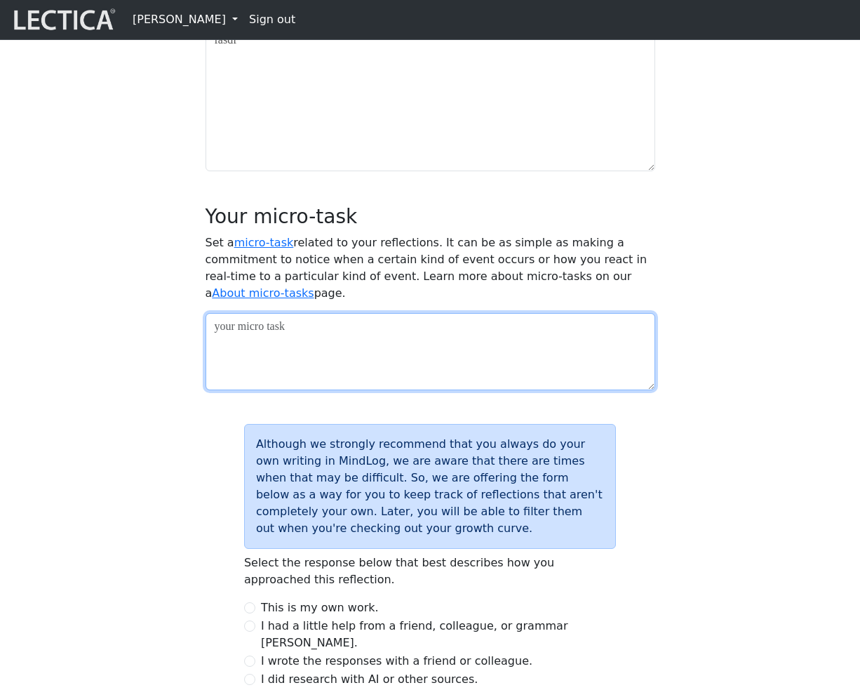
click at [265, 390] on textarea at bounding box center [431, 351] width 450 height 77
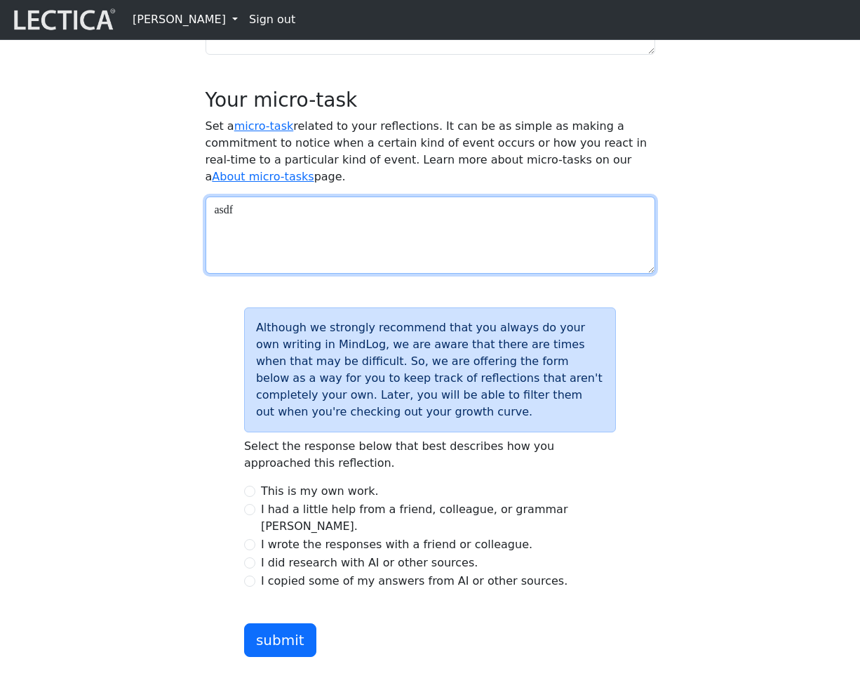
scroll to position [1415, 0]
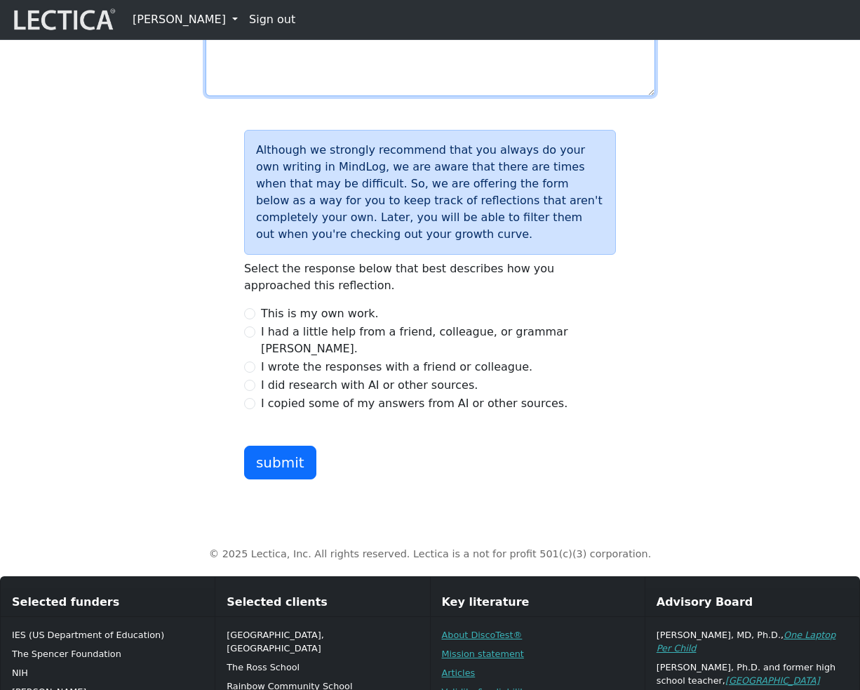
type textarea "asdf"
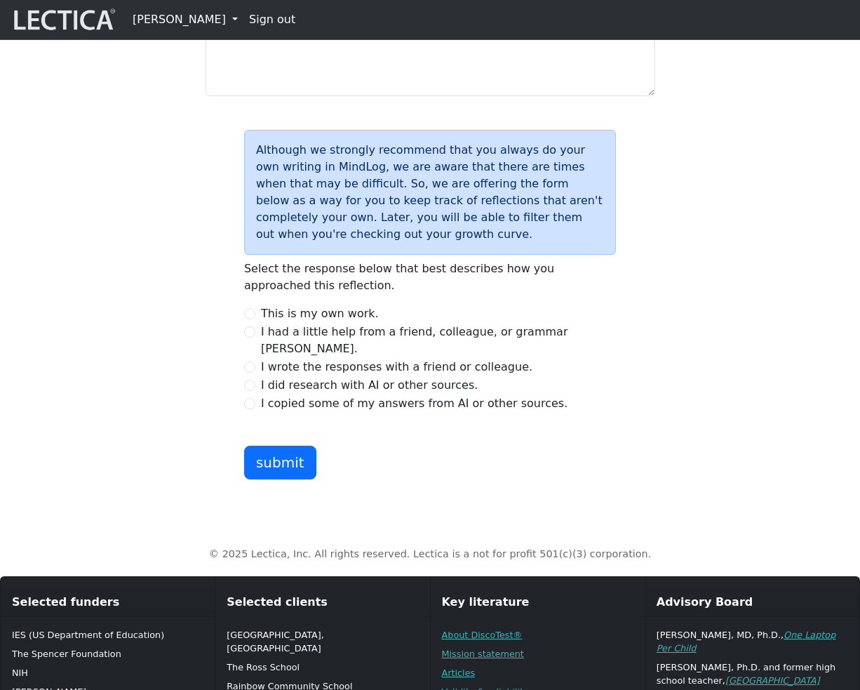
drag, startPoint x: 240, startPoint y: 486, endPoint x: 250, endPoint y: 488, distance: 10.0
click at [241, 479] on div "Although we strongly recommend that you always do your own writing in MindLog, …" at bounding box center [430, 304] width 389 height 349
click at [251, 375] on div "I wrote the responses with a friend or colleague." at bounding box center [430, 367] width 372 height 17
drag, startPoint x: 253, startPoint y: 494, endPoint x: 265, endPoint y: 543, distance: 50.5
click at [253, 373] on input "I wrote the responses with a friend or colleague." at bounding box center [249, 366] width 11 height 11
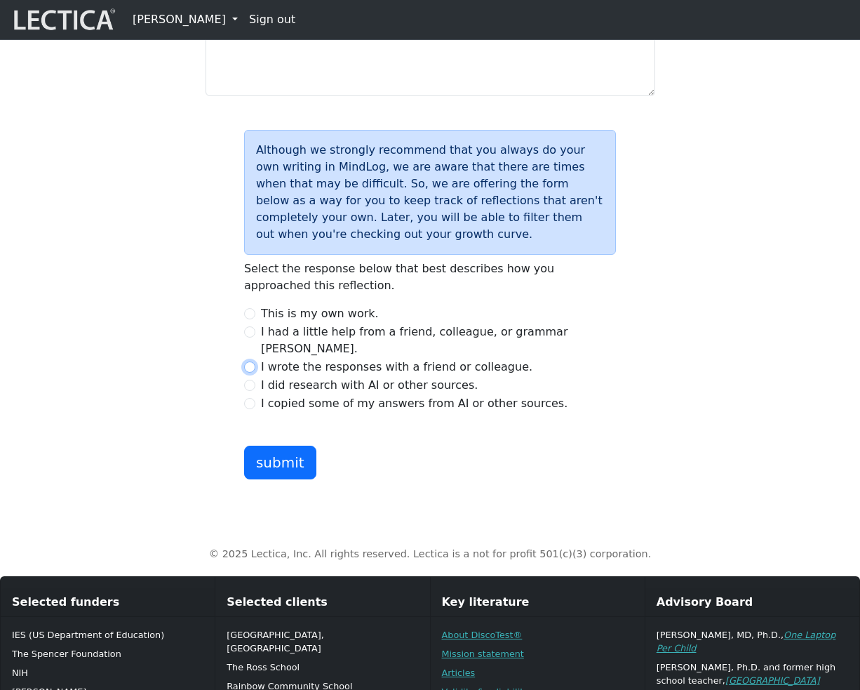
radio input "true"
click at [282, 479] on button "submit" at bounding box center [280, 463] width 72 height 34
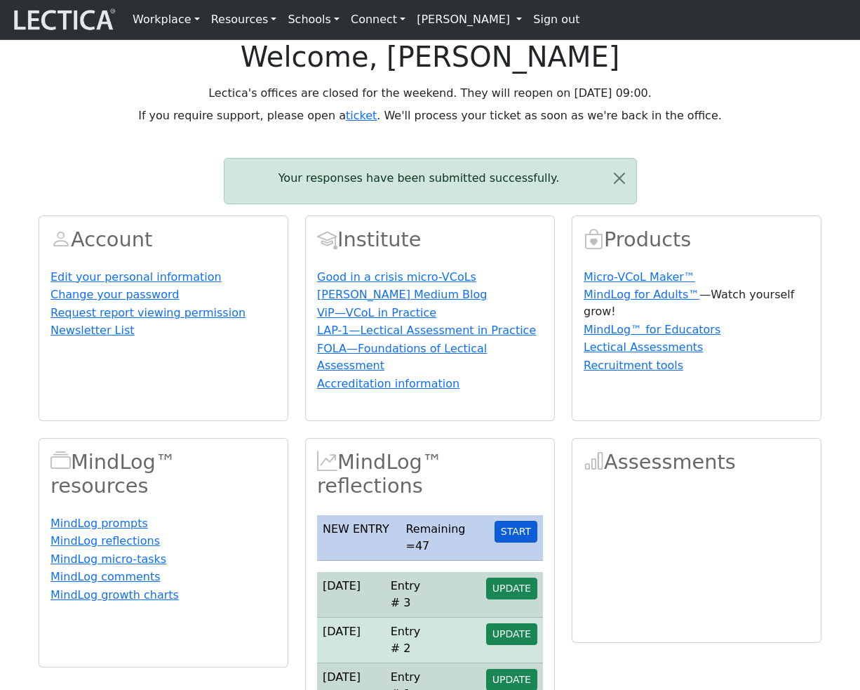
click at [519, 542] on button "START" at bounding box center [516, 532] width 43 height 22
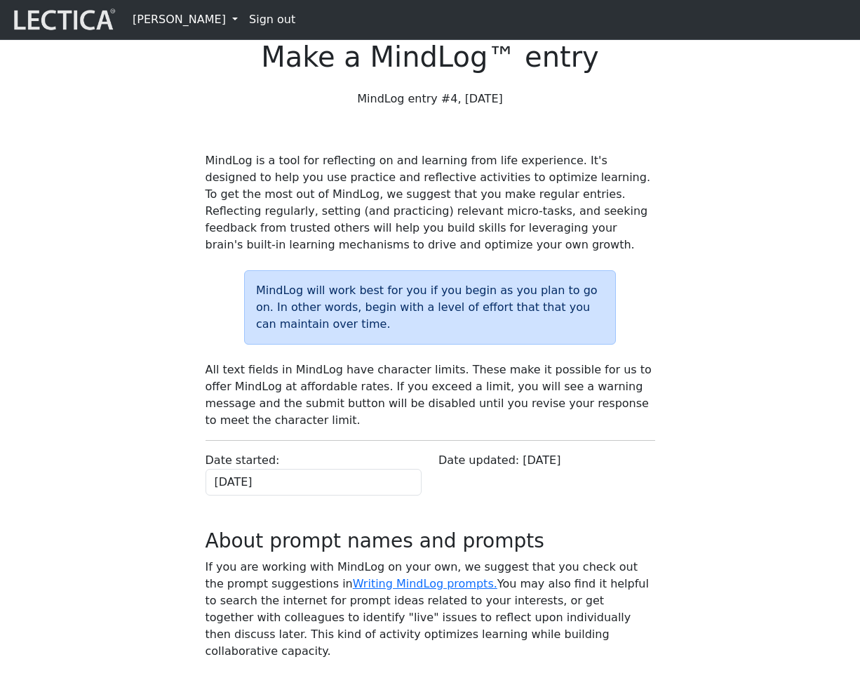
scroll to position [312, 0]
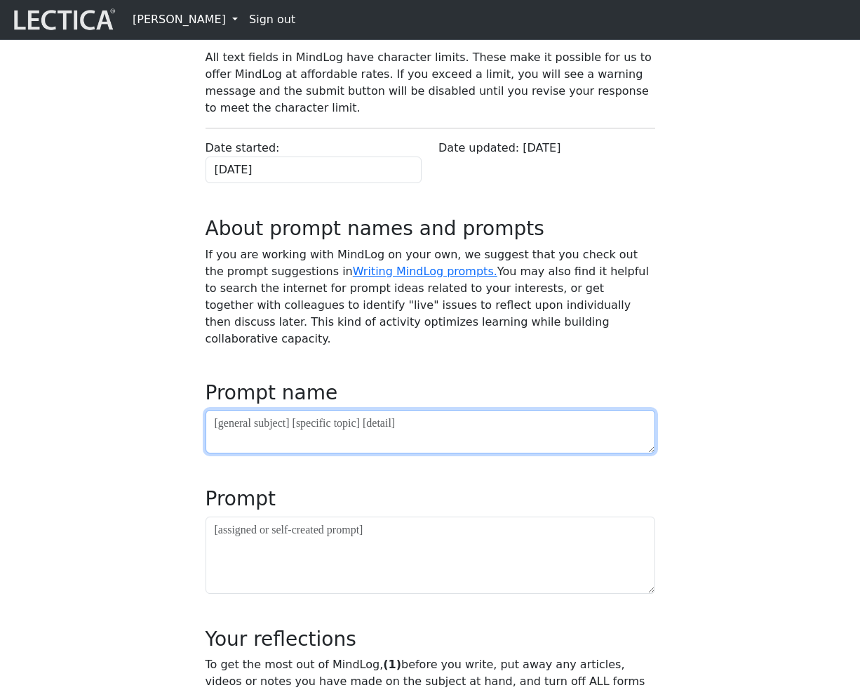
click at [345, 453] on textarea at bounding box center [431, 432] width 450 height 44
type textarea "fff"
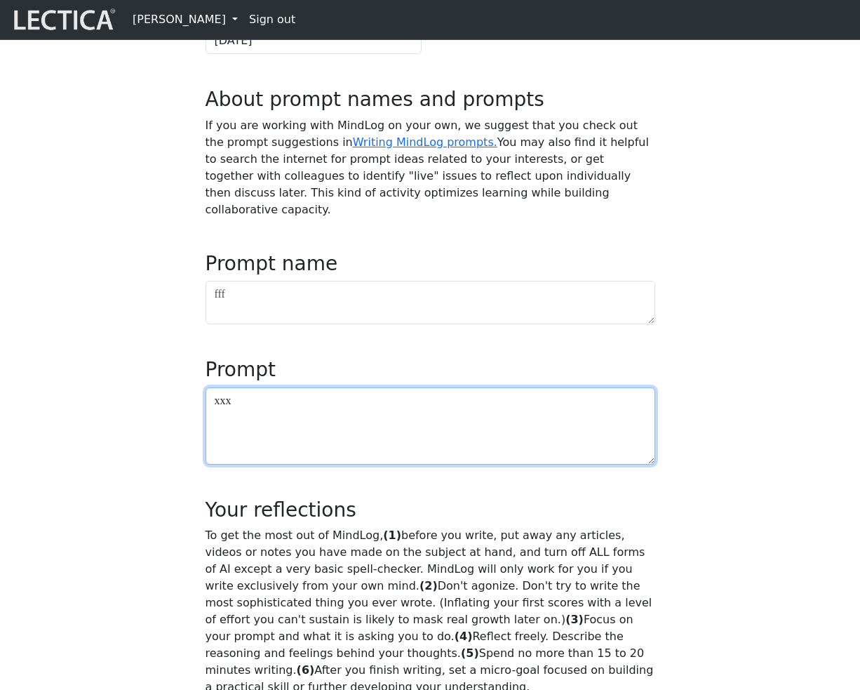
scroll to position [708, 0]
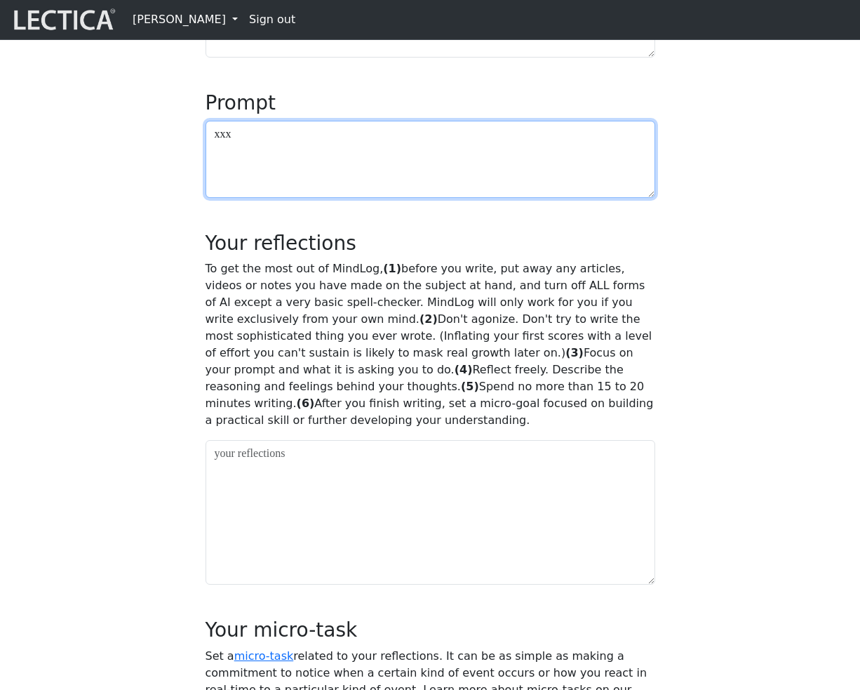
type textarea "xxx"
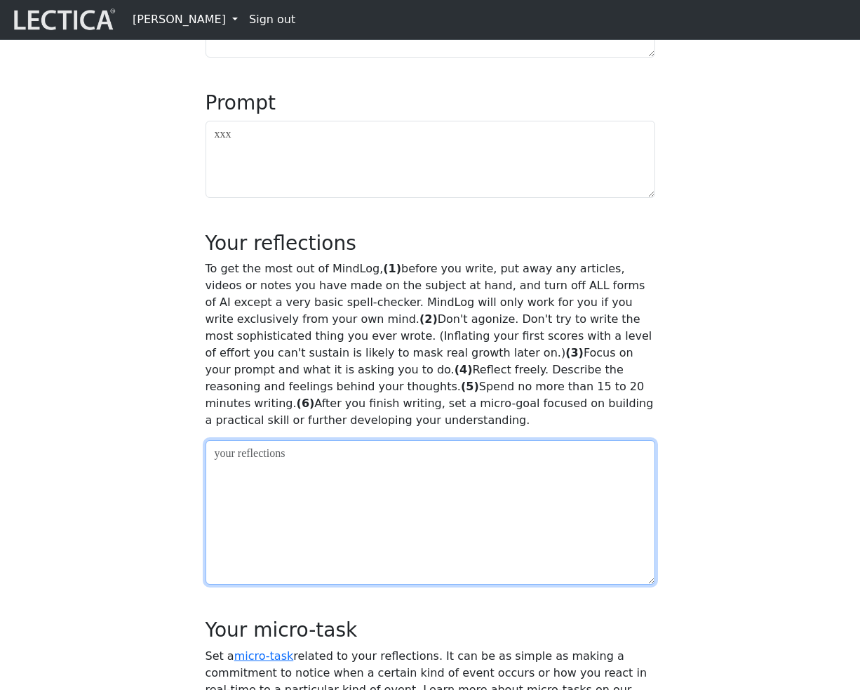
click at [253, 584] on textarea at bounding box center [431, 512] width 450 height 145
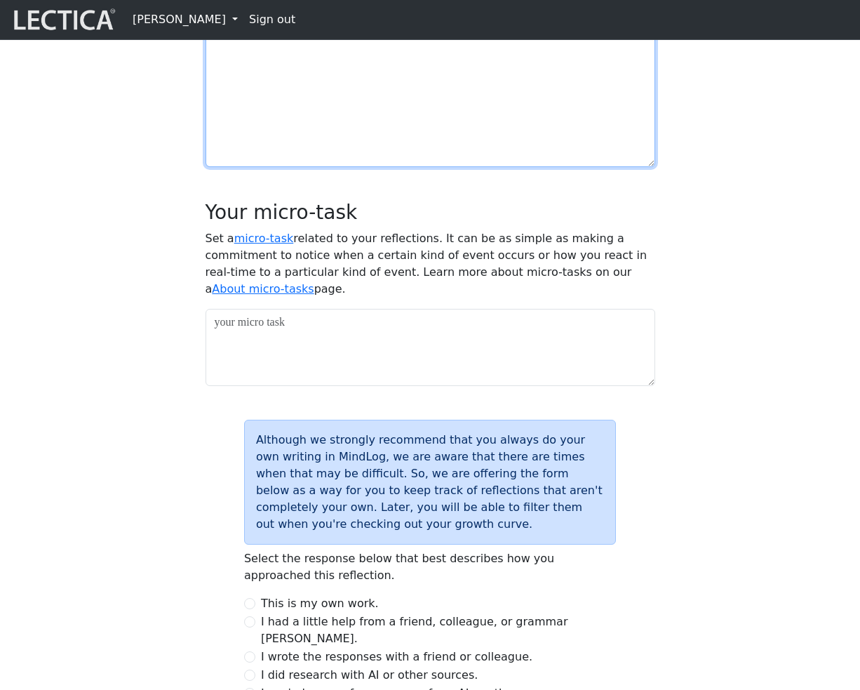
scroll to position [1186, 0]
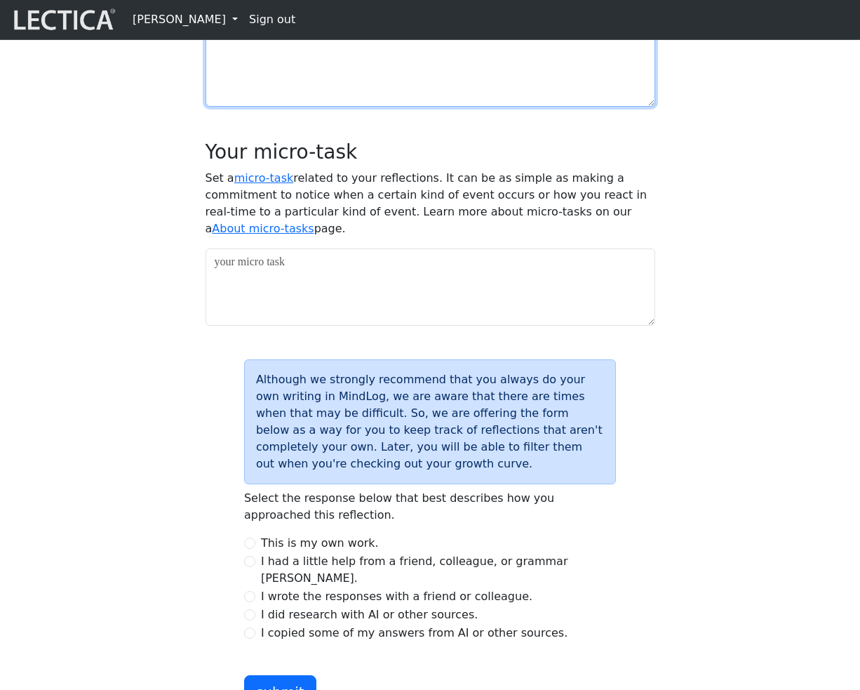
type textarea "vvv"
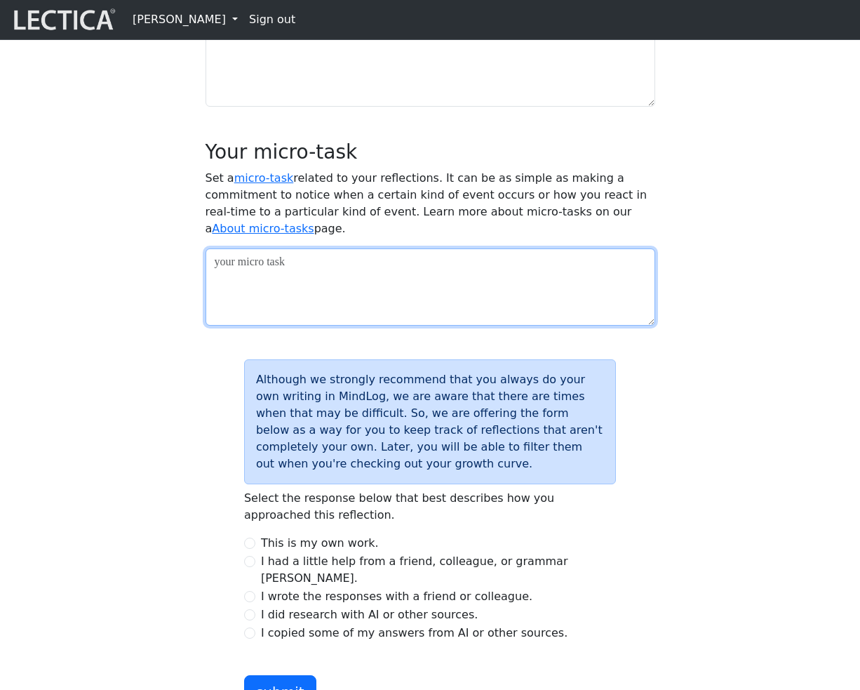
click at [300, 326] on textarea at bounding box center [431, 286] width 450 height 77
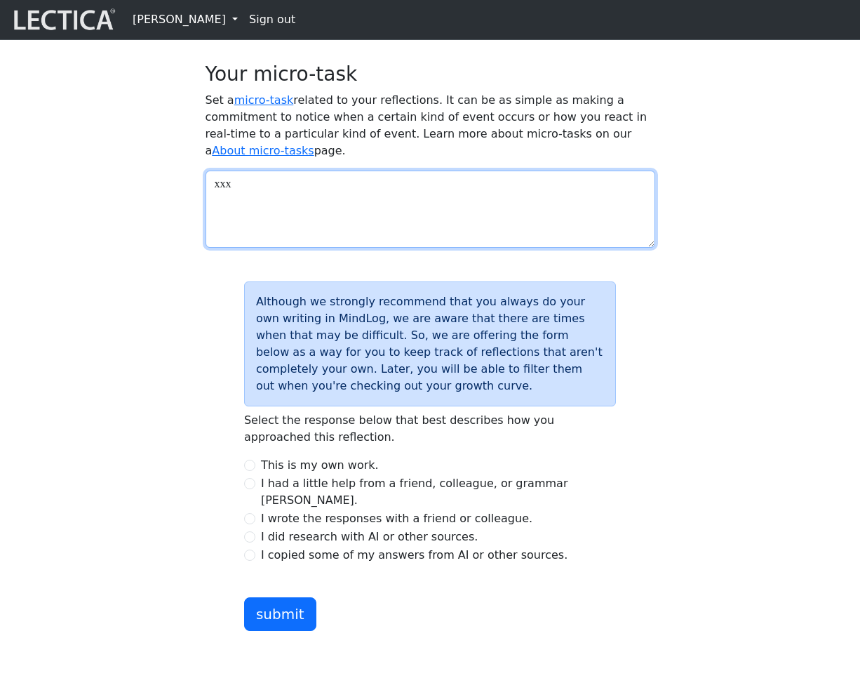
scroll to position [1419, 0]
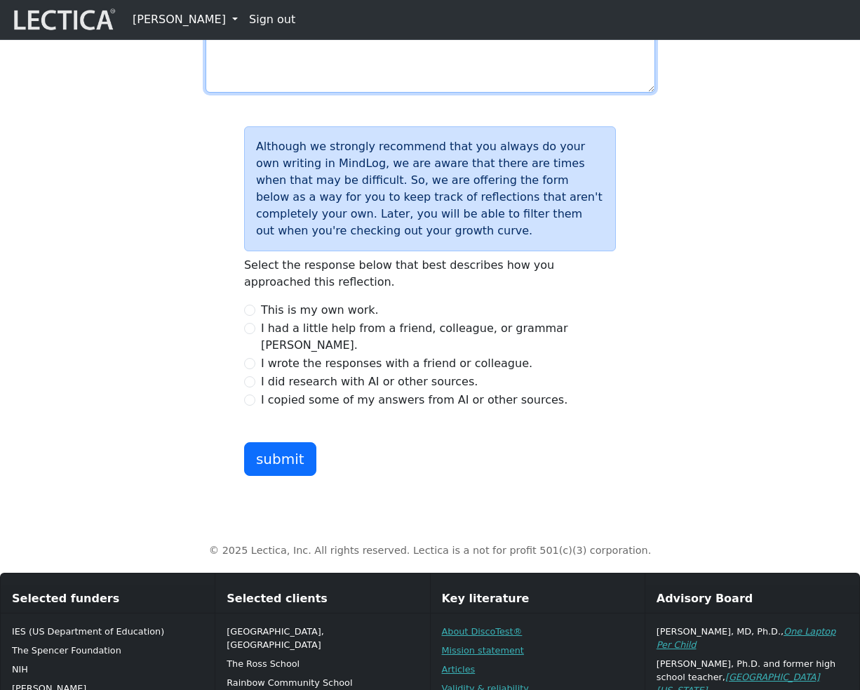
type textarea "xxx"
click at [249, 369] on input "I wrote the responses with a friend or colleague." at bounding box center [249, 363] width 11 height 11
radio input "true"
click at [286, 476] on button "submit" at bounding box center [280, 459] width 72 height 34
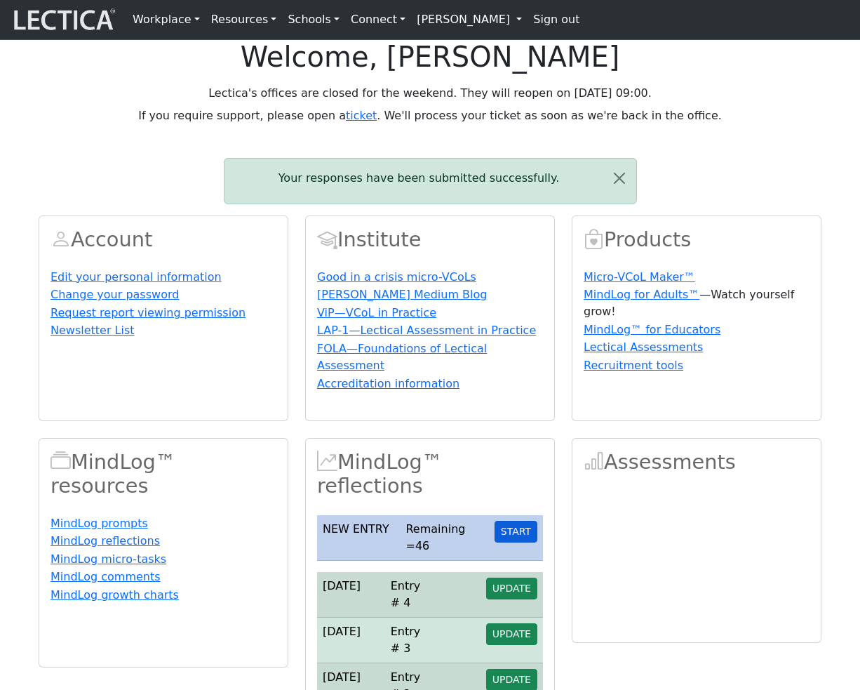
click at [526, 542] on button "START" at bounding box center [516, 532] width 43 height 22
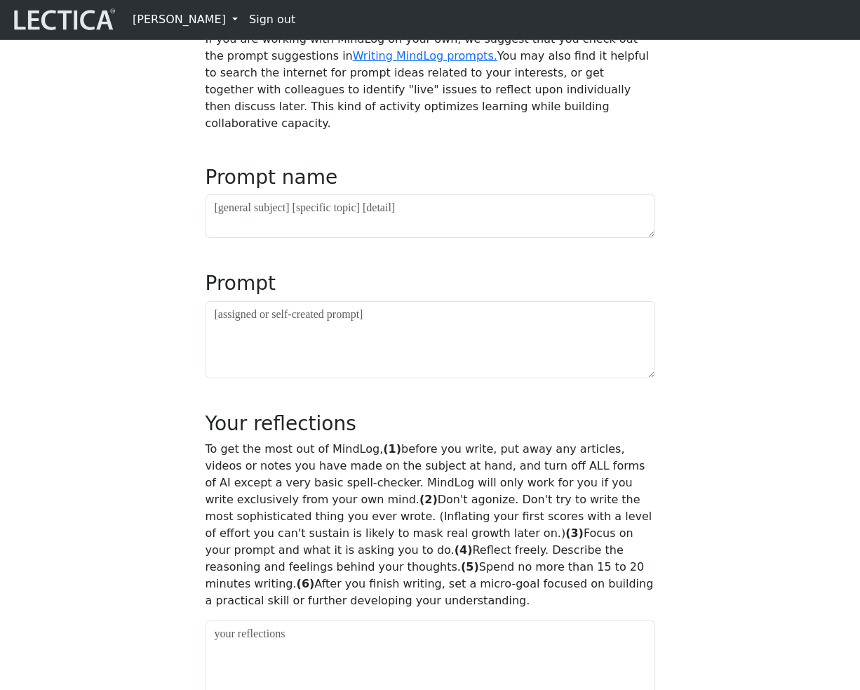
scroll to position [479, 0]
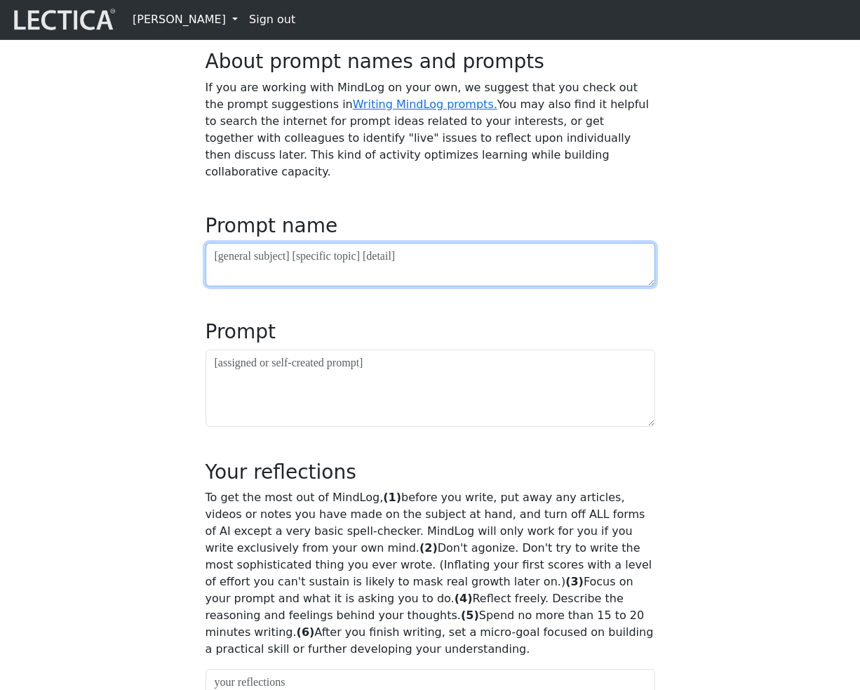
click at [286, 286] on textarea at bounding box center [431, 265] width 450 height 44
type textarea "vv"
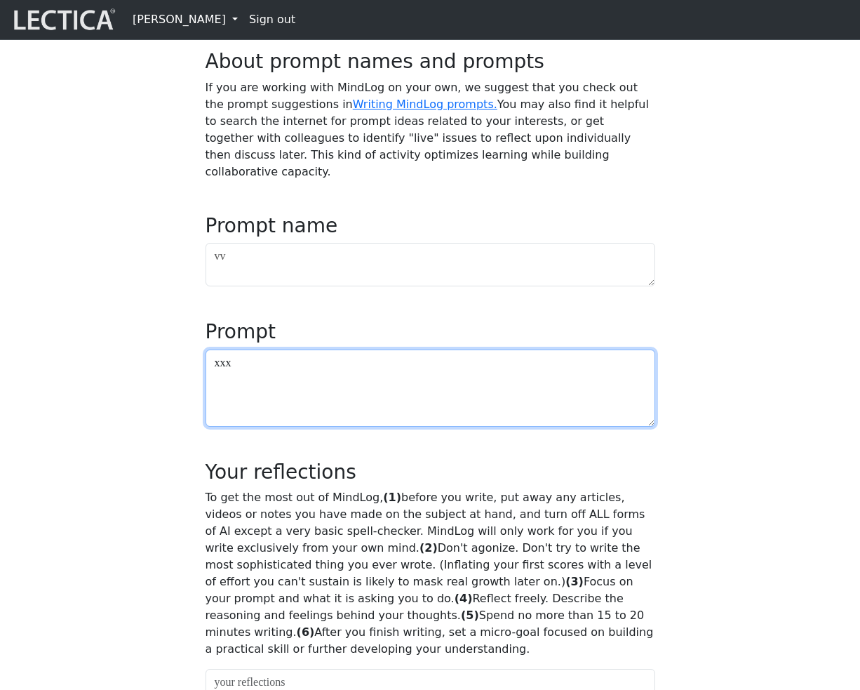
type textarea "xxx"
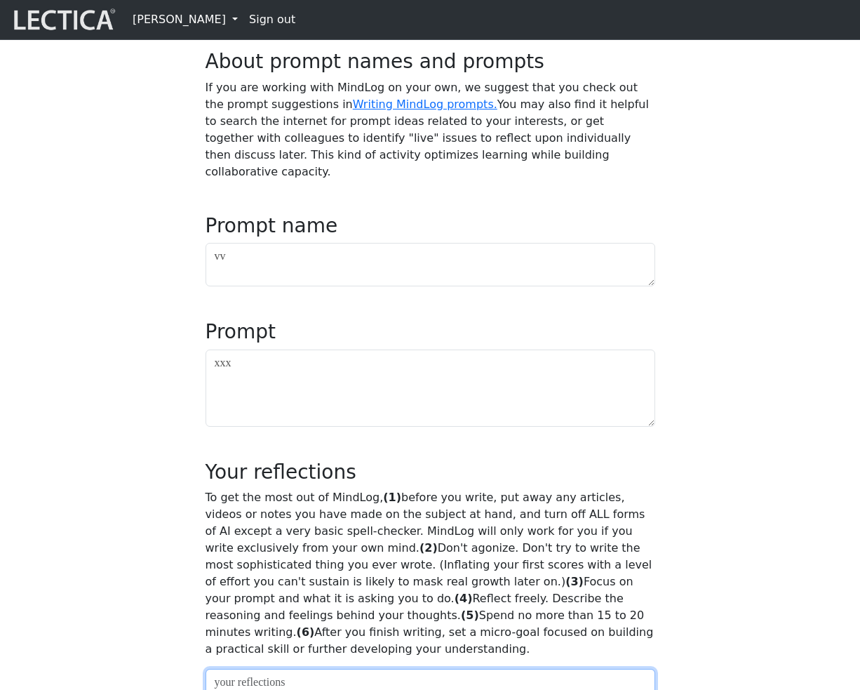
scroll to position [974, 0]
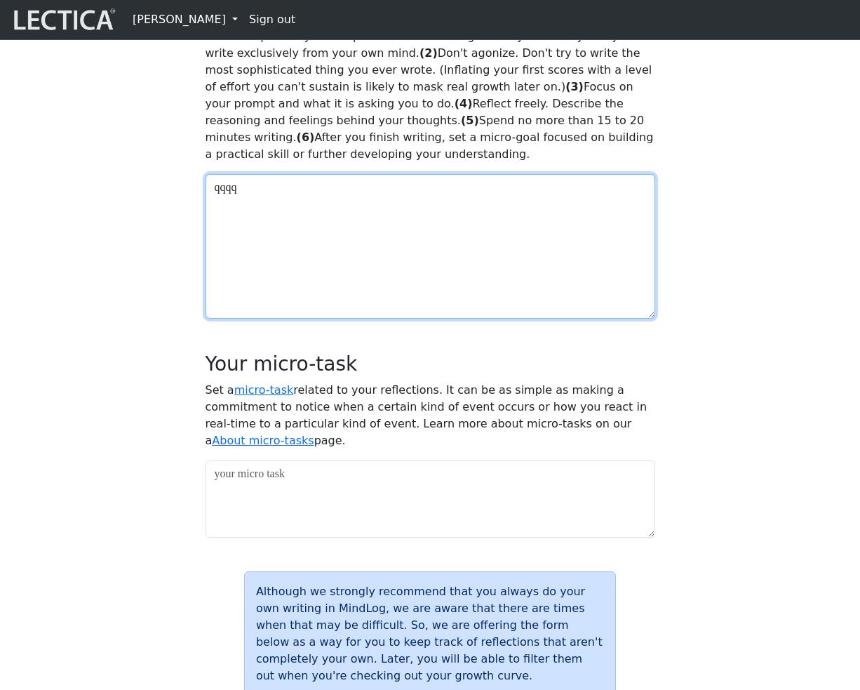
type textarea "qqqq"
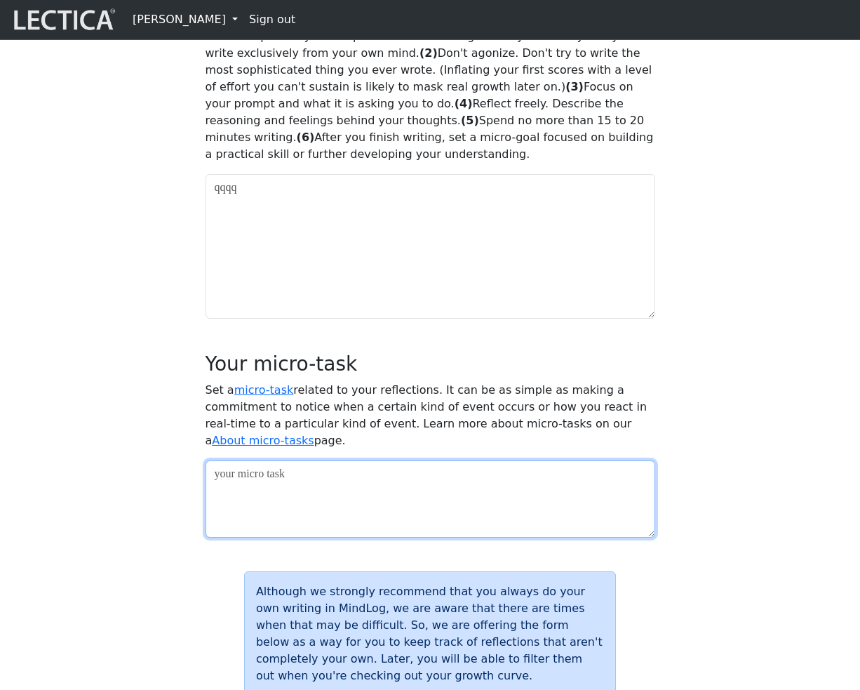
click at [276, 537] on textarea at bounding box center [431, 498] width 450 height 77
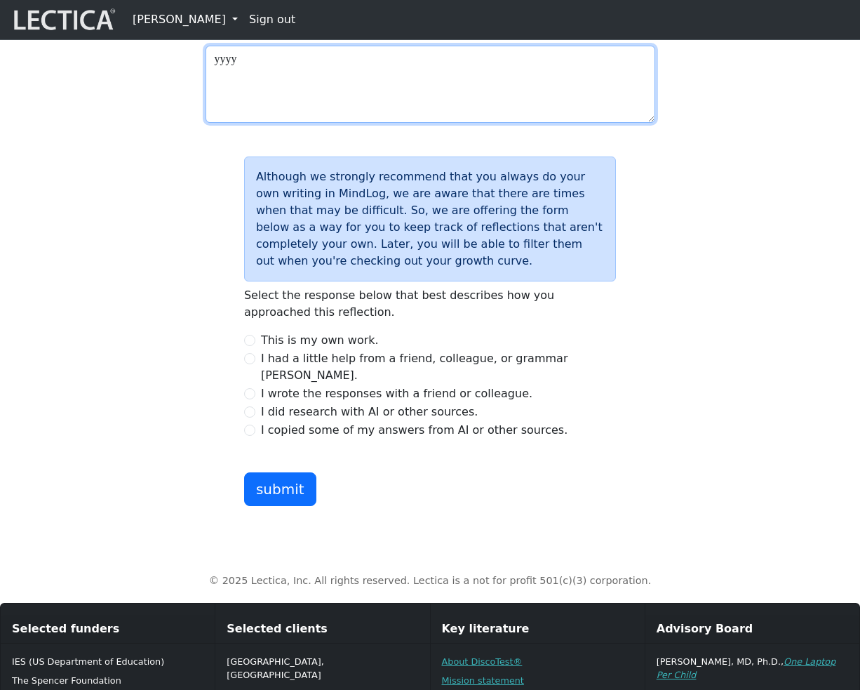
scroll to position [1521, 0]
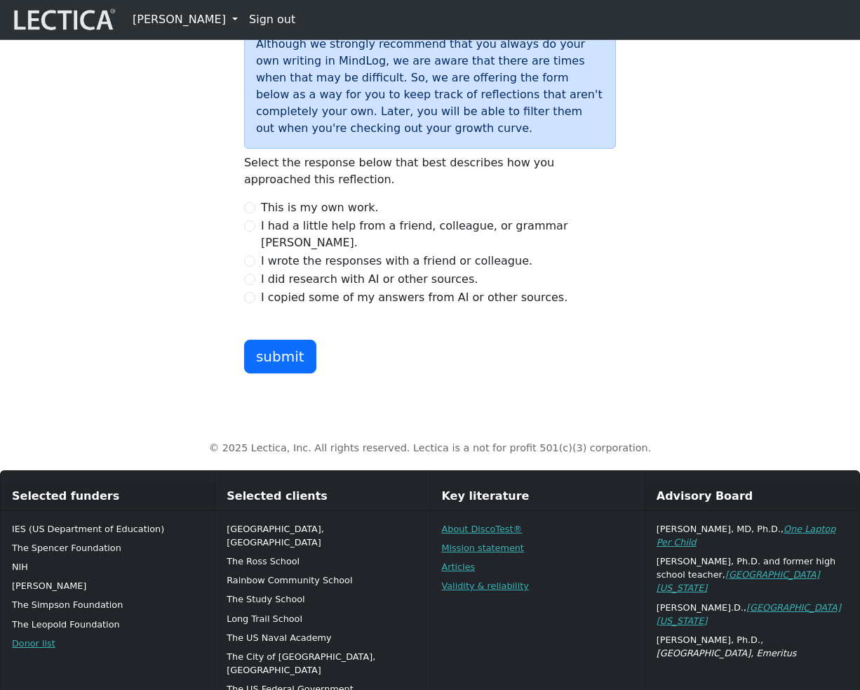
type textarea "yyyy"
click at [250, 303] on input "I copied some of my answers from AI or other sources." at bounding box center [249, 297] width 11 height 11
radio input "true"
click at [276, 373] on button "submit" at bounding box center [280, 357] width 72 height 34
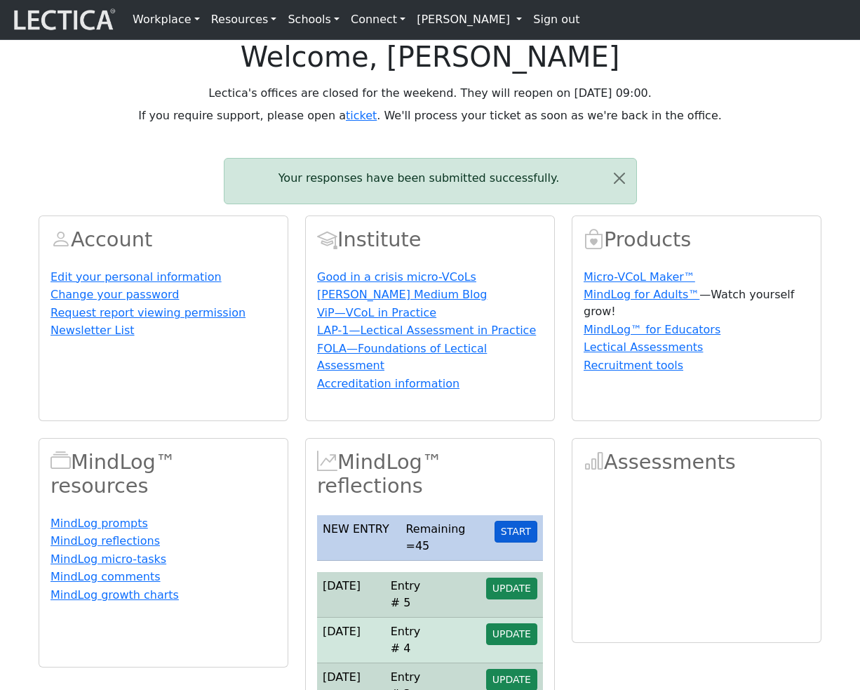
click at [522, 542] on button "START" at bounding box center [516, 532] width 43 height 22
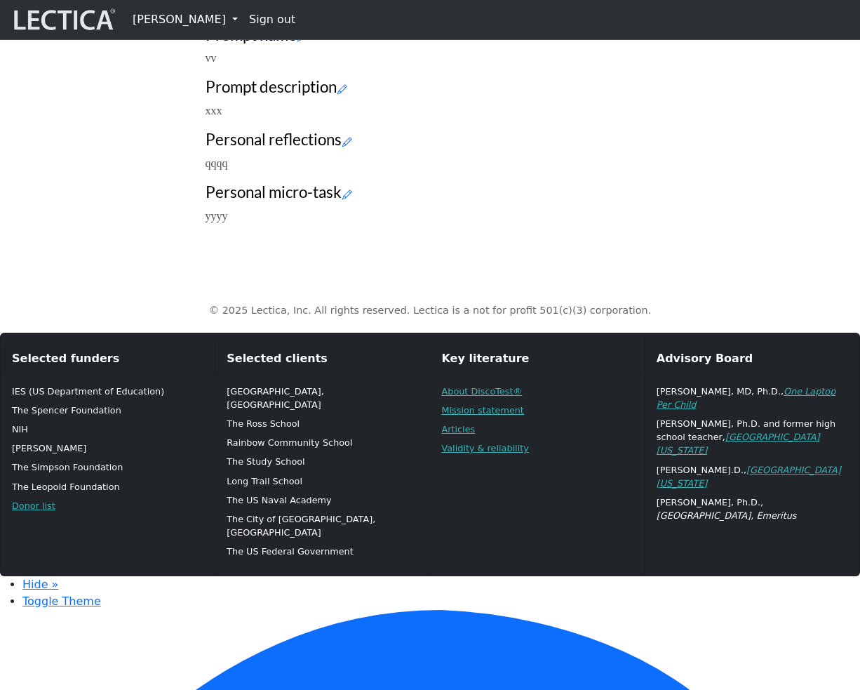
scroll to position [444, 0]
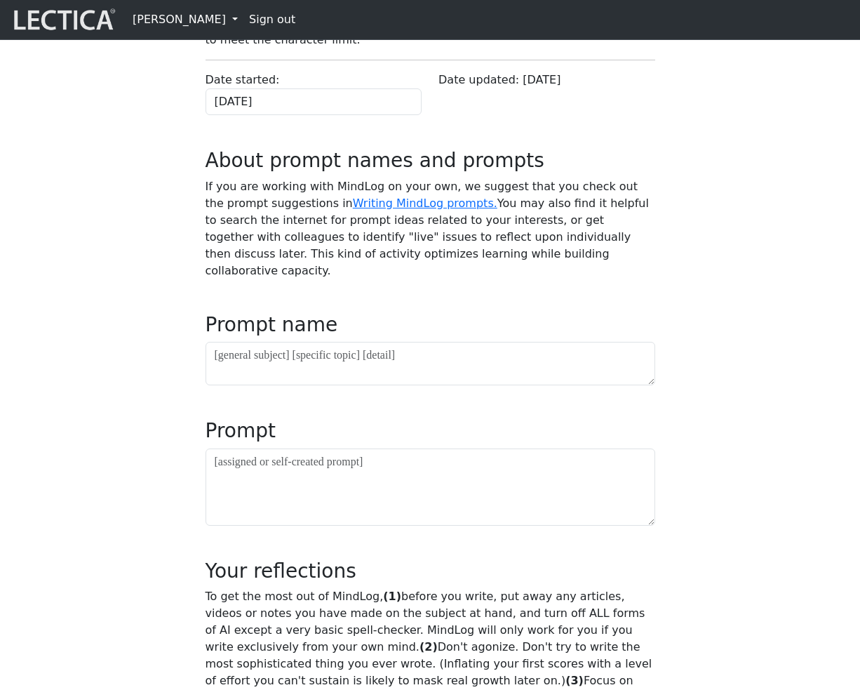
scroll to position [401, 0]
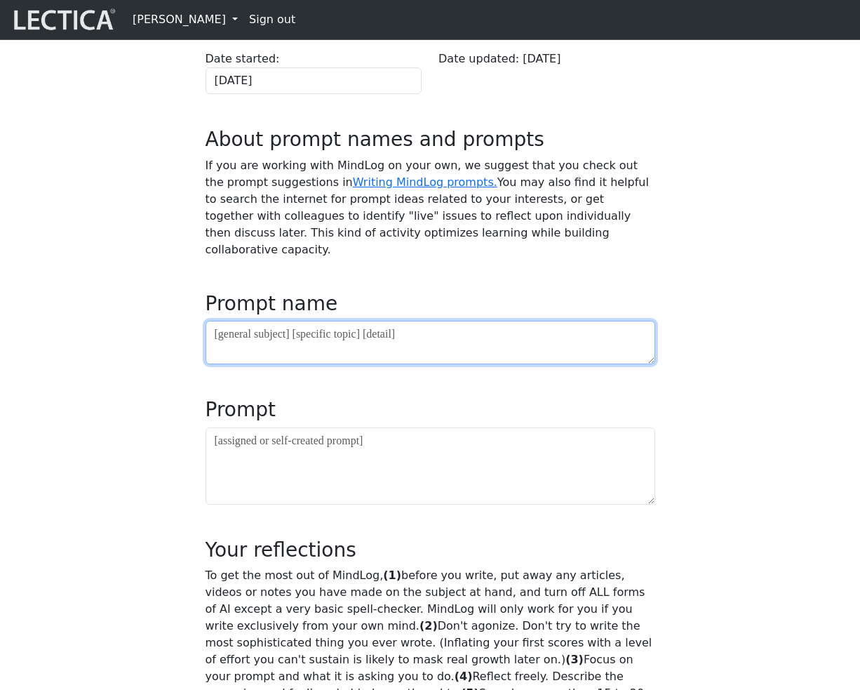
click at [356, 364] on textarea at bounding box center [431, 343] width 450 height 44
type textarea "aaa"
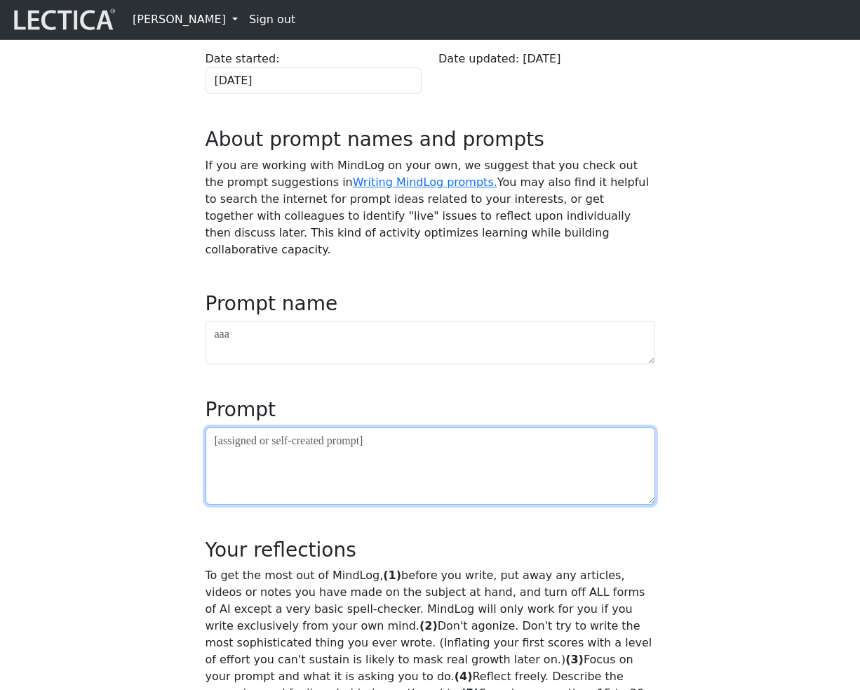
click at [333, 504] on textarea at bounding box center [431, 465] width 450 height 77
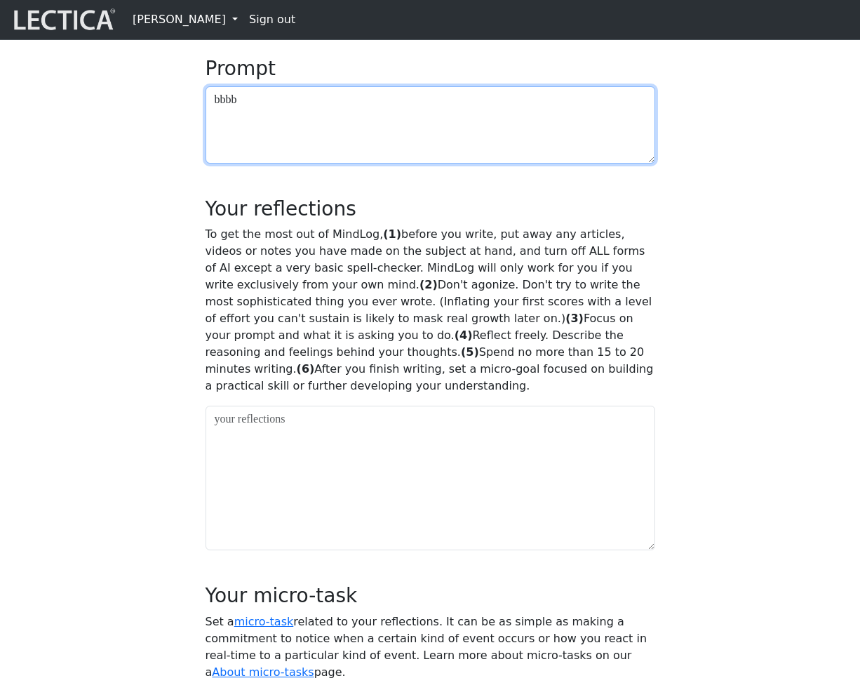
scroll to position [789, 0]
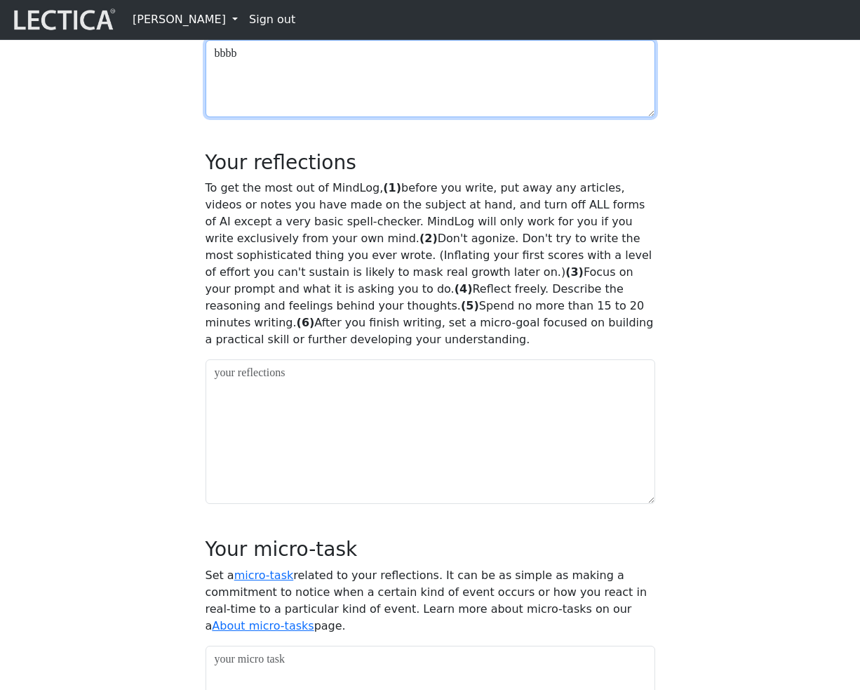
type textarea "bbbb"
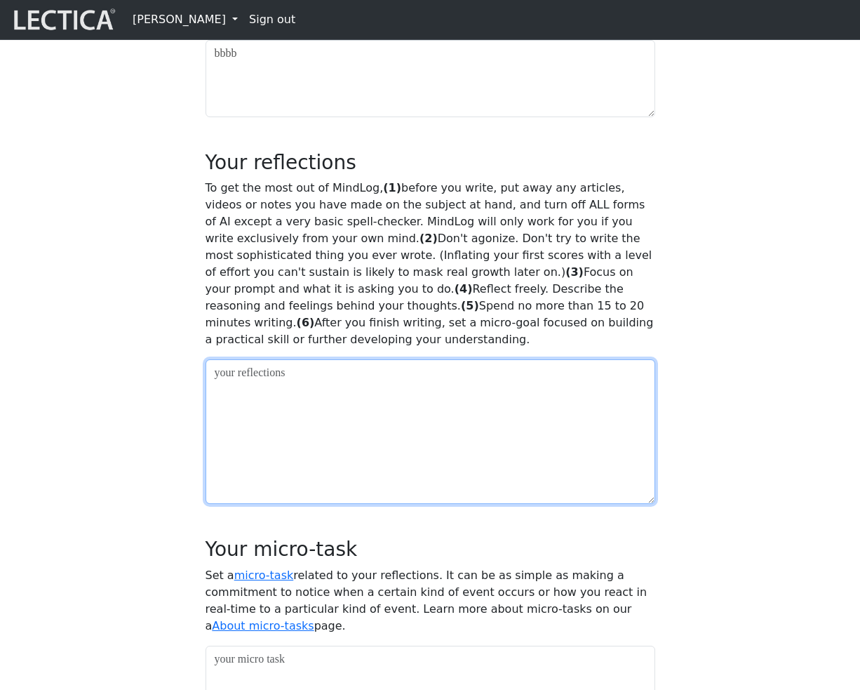
click at [270, 504] on textarea at bounding box center [431, 431] width 450 height 145
type textarea "d"
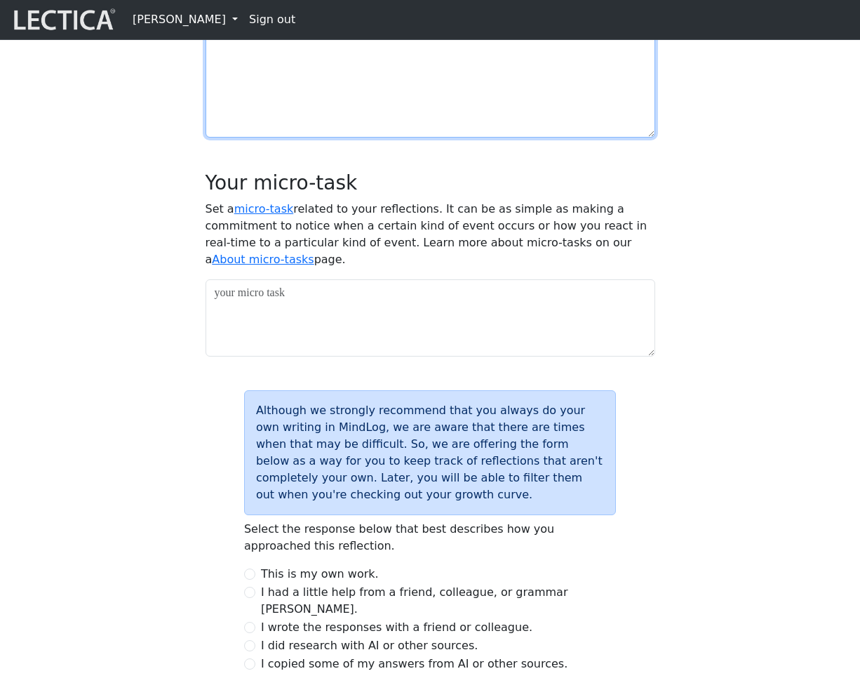
scroll to position [1231, 0]
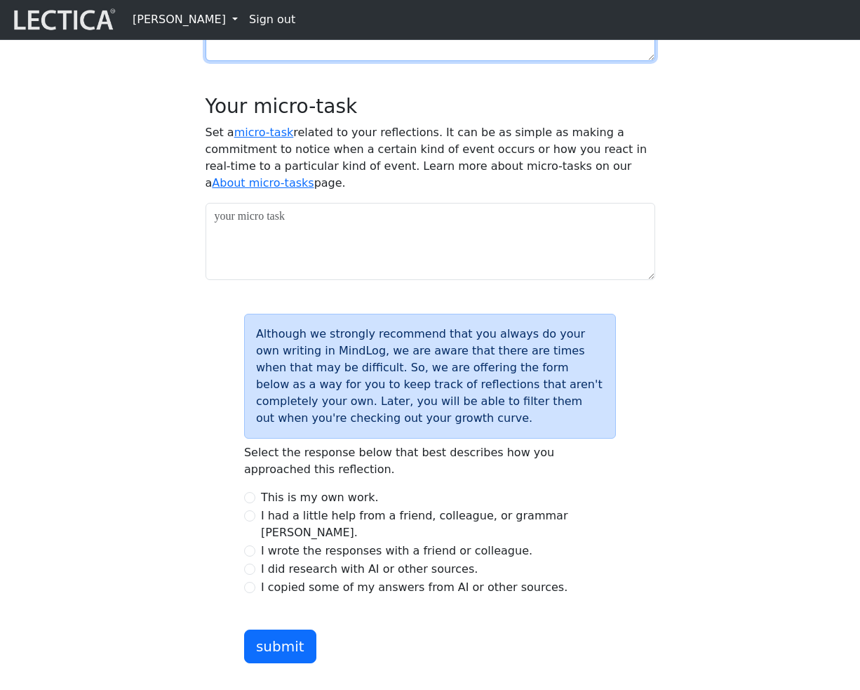
type textarea "cccc"
click at [326, 192] on p "Set a micro-task related to your reflections. It can be as simple as making a c…" at bounding box center [431, 157] width 450 height 67
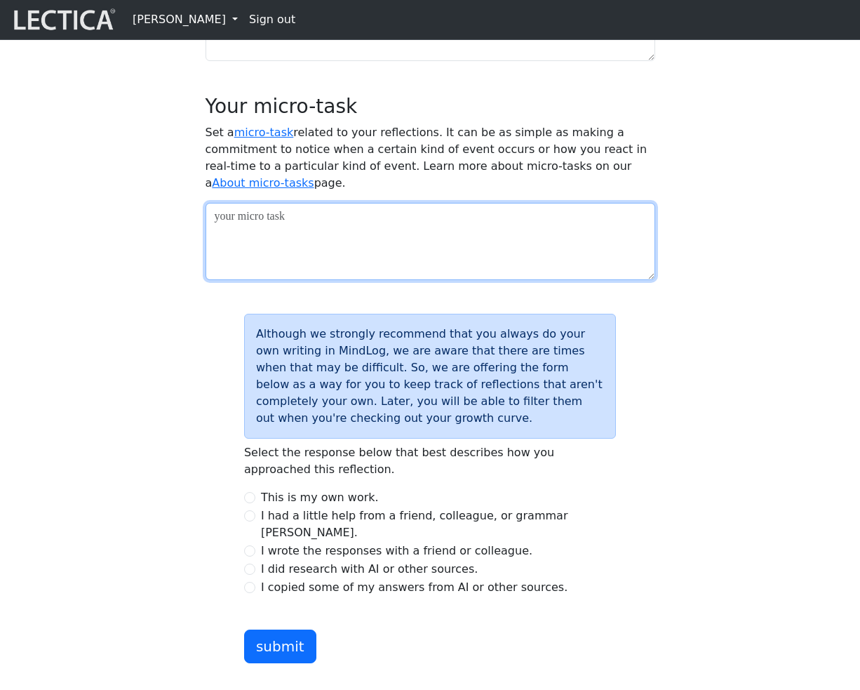
click at [319, 280] on textarea at bounding box center [431, 241] width 450 height 77
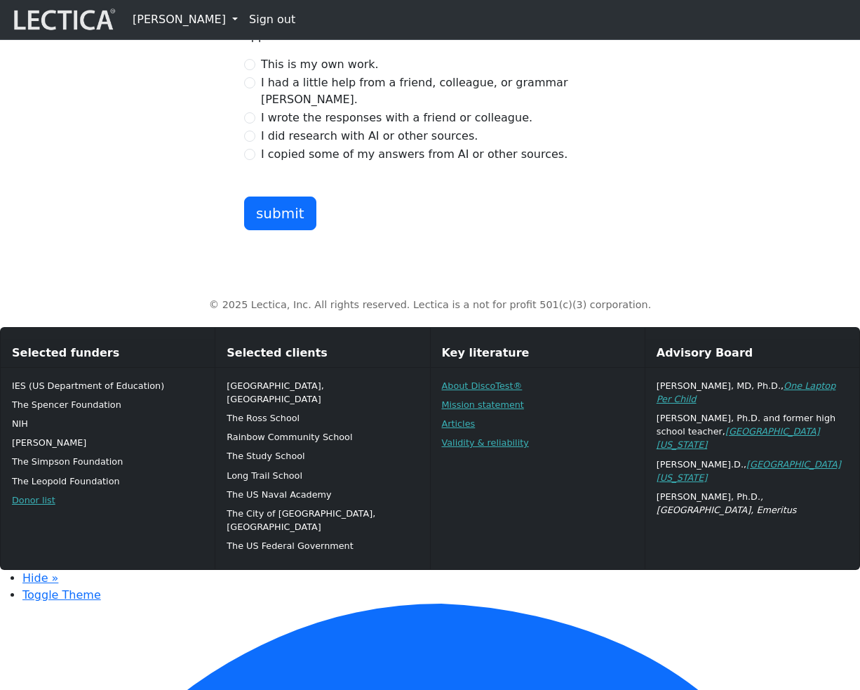
type textarea "dddd"
click at [252, 160] on input "I copied some of my answers from AI or other sources." at bounding box center [249, 154] width 11 height 11
radio input "true"
click at [281, 230] on button "submit" at bounding box center [280, 213] width 72 height 34
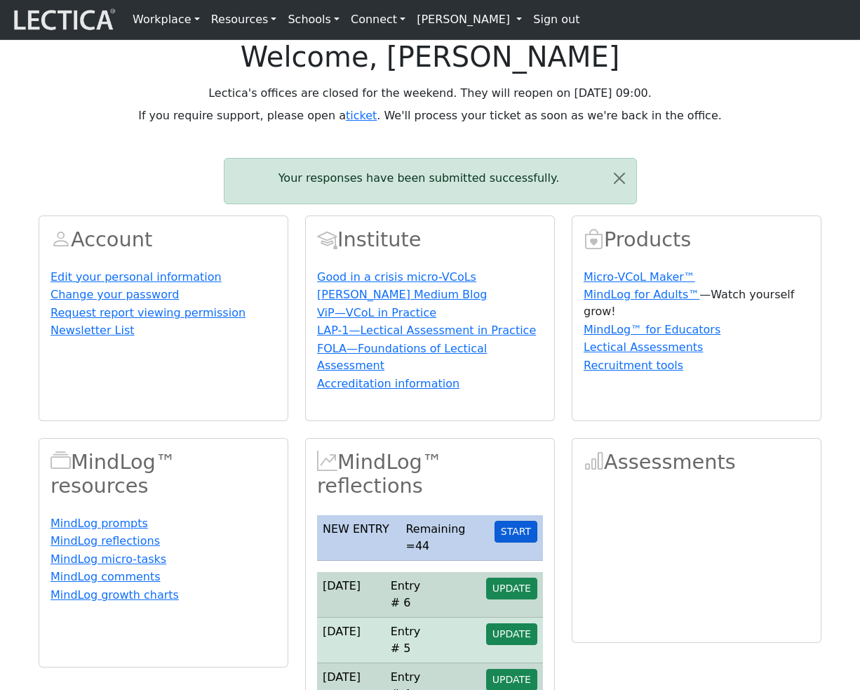
click at [516, 542] on button "START" at bounding box center [516, 532] width 43 height 22
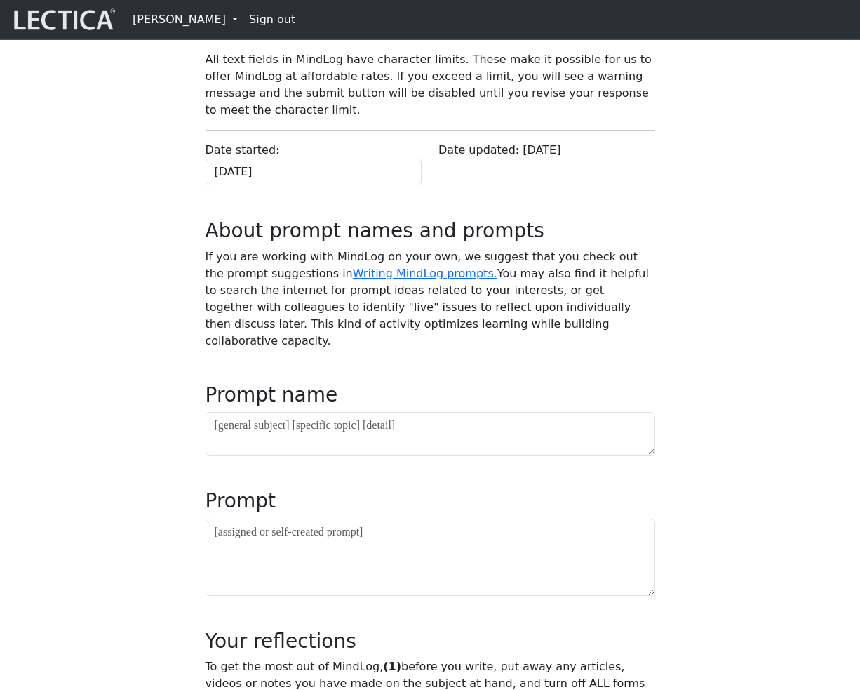
scroll to position [312, 0]
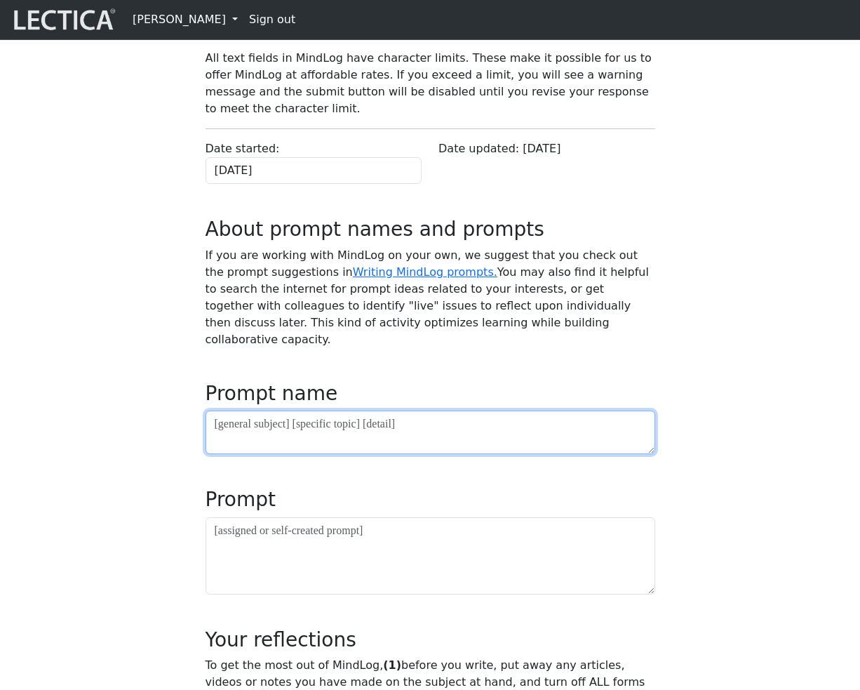
click at [334, 454] on textarea at bounding box center [431, 432] width 450 height 44
type textarea "asdf"
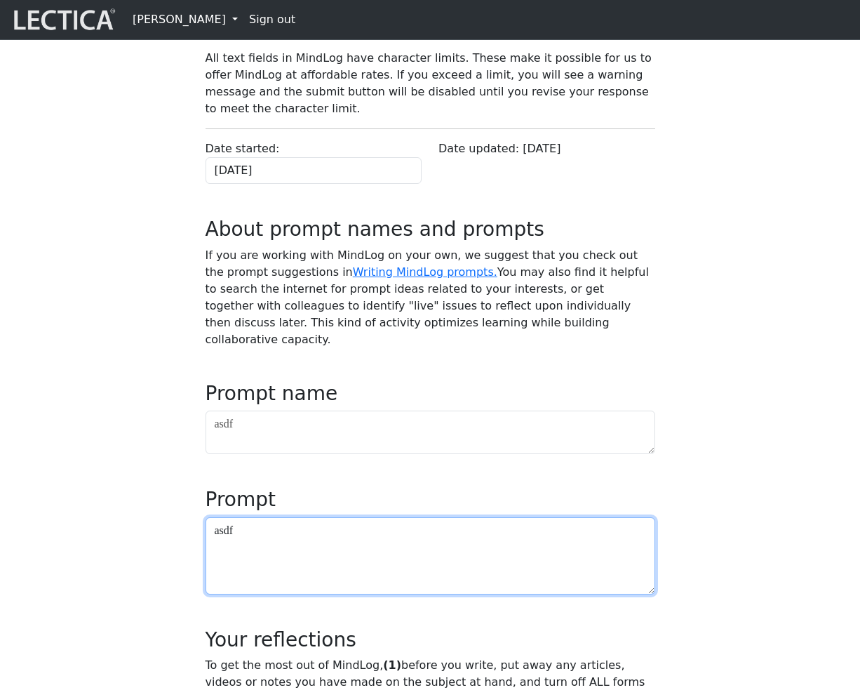
type textarea "asdf"
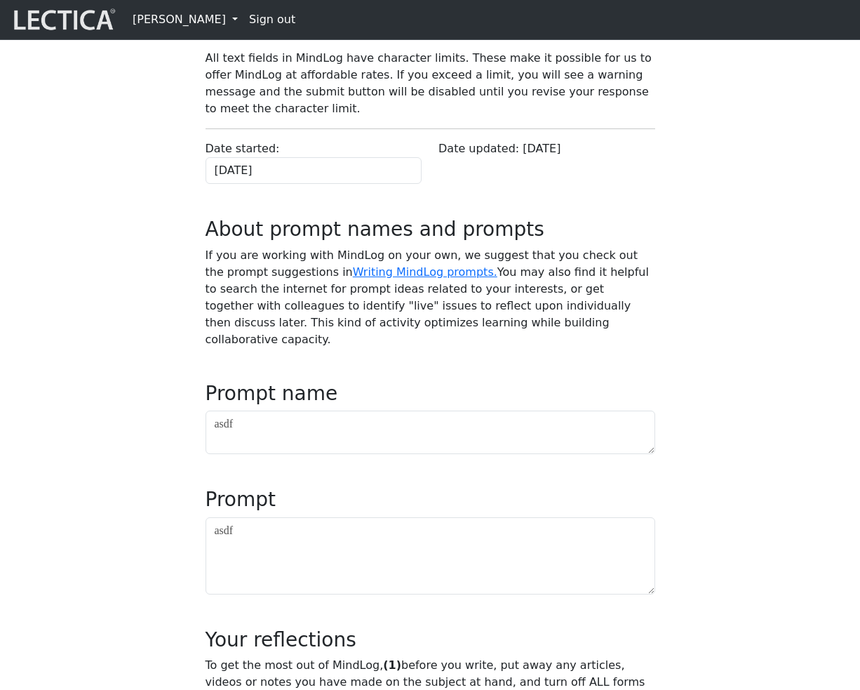
scroll to position [974, 0]
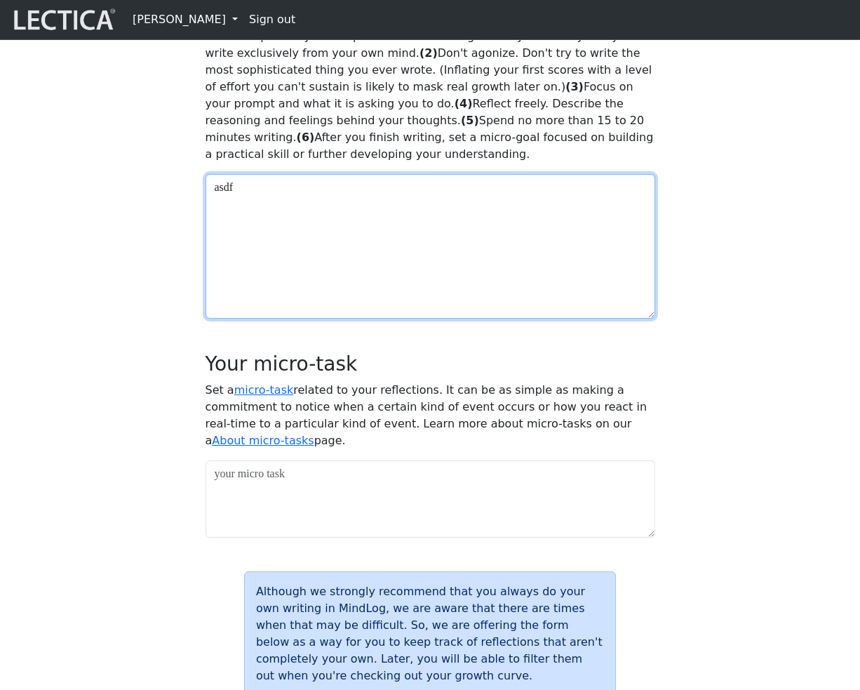
type textarea "asdf"
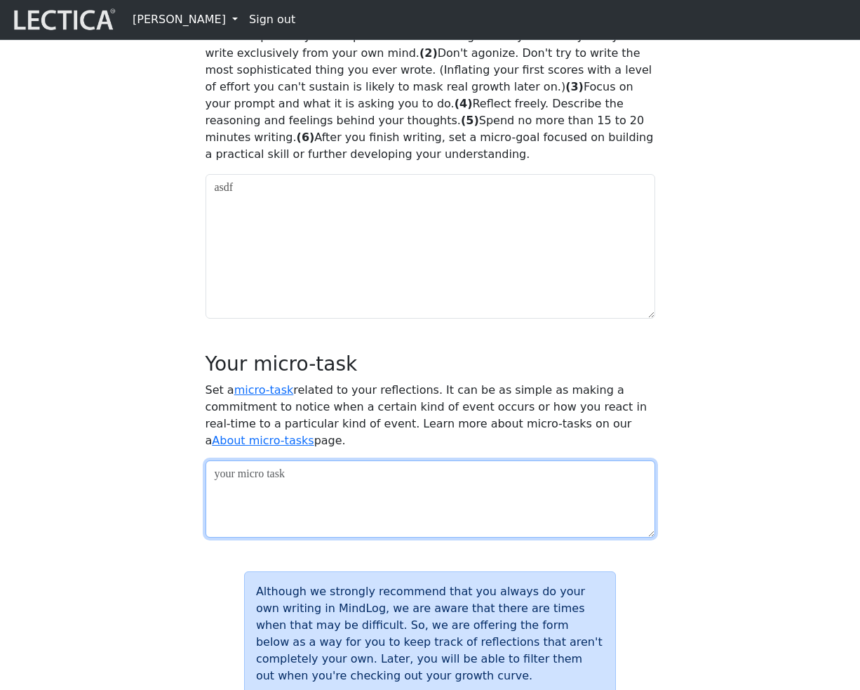
click at [389, 537] on textarea at bounding box center [431, 498] width 450 height 77
type textarea "asdf"
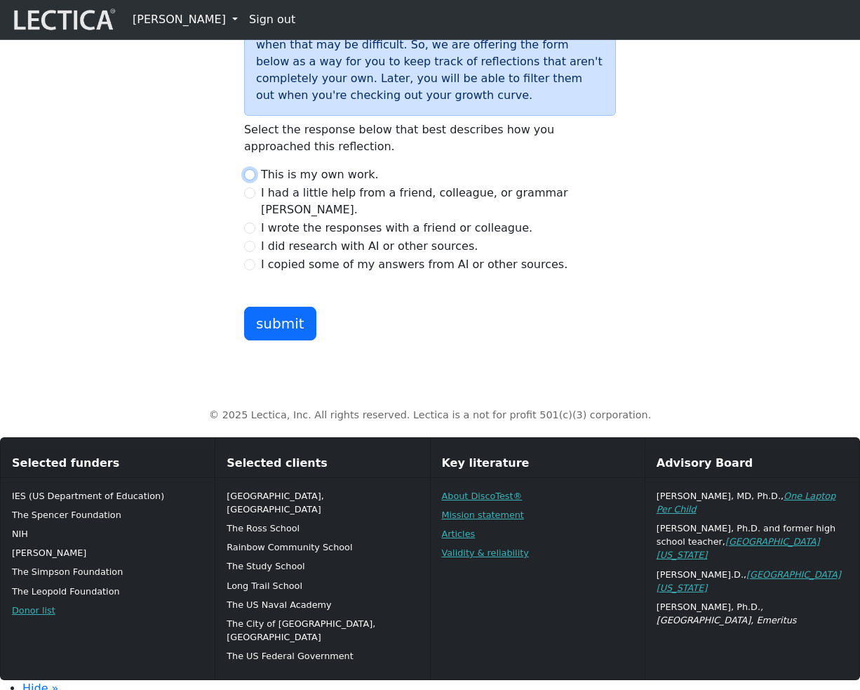
scroll to position [1561, 0]
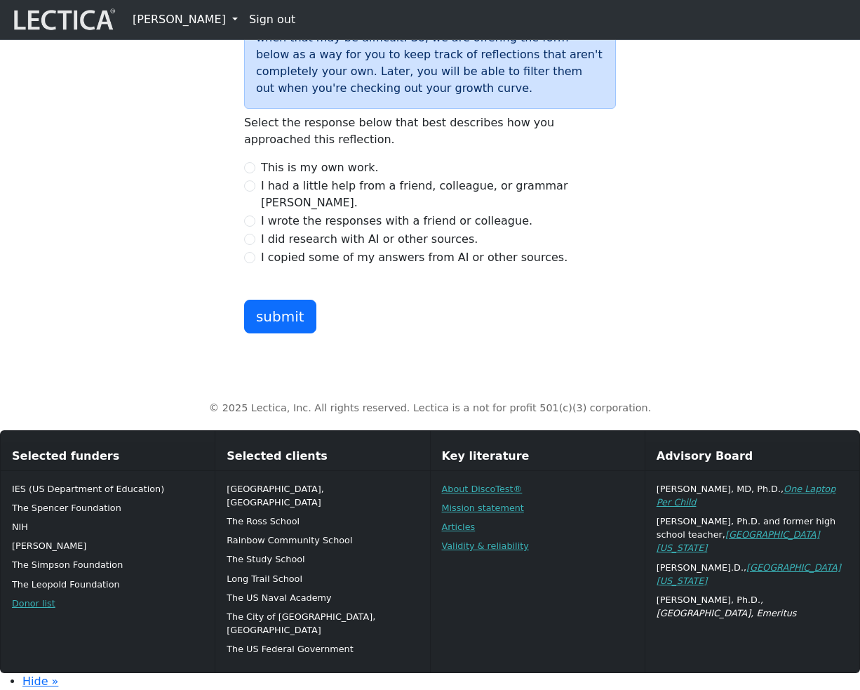
click at [244, 333] on div "Although we strongly recommend that you always do your own writing in MindLog, …" at bounding box center [430, 158] width 389 height 349
click at [253, 263] on input "I copied some of my answers from AI or other sources." at bounding box center [249, 257] width 11 height 11
radio input "true"
click at [272, 333] on div "Although we strongly recommend that you always do your own writing in MindLog, …" at bounding box center [430, 158] width 389 height 349
click at [279, 333] on button "submit" at bounding box center [280, 317] width 72 height 34
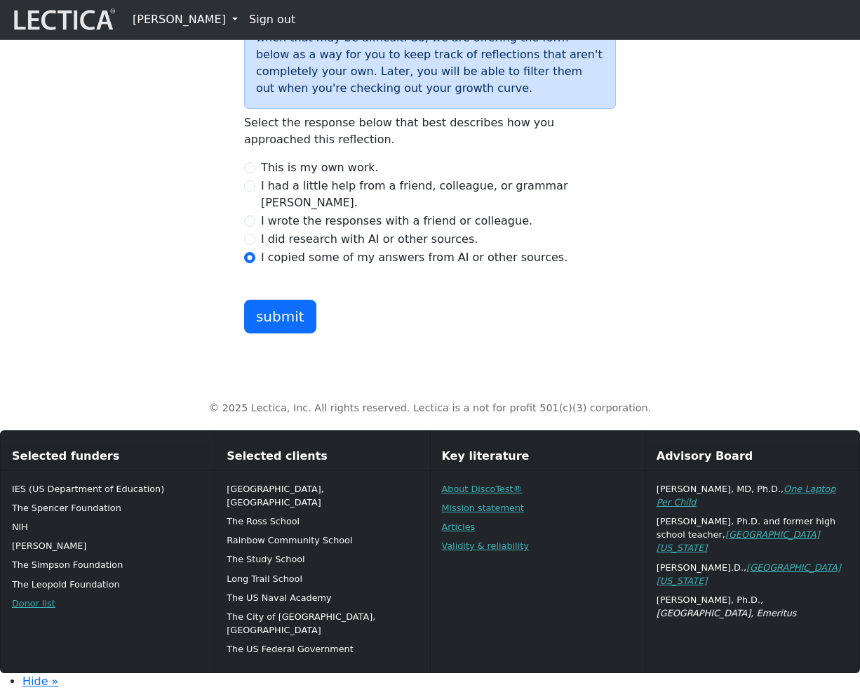
scroll to position [1563, 0]
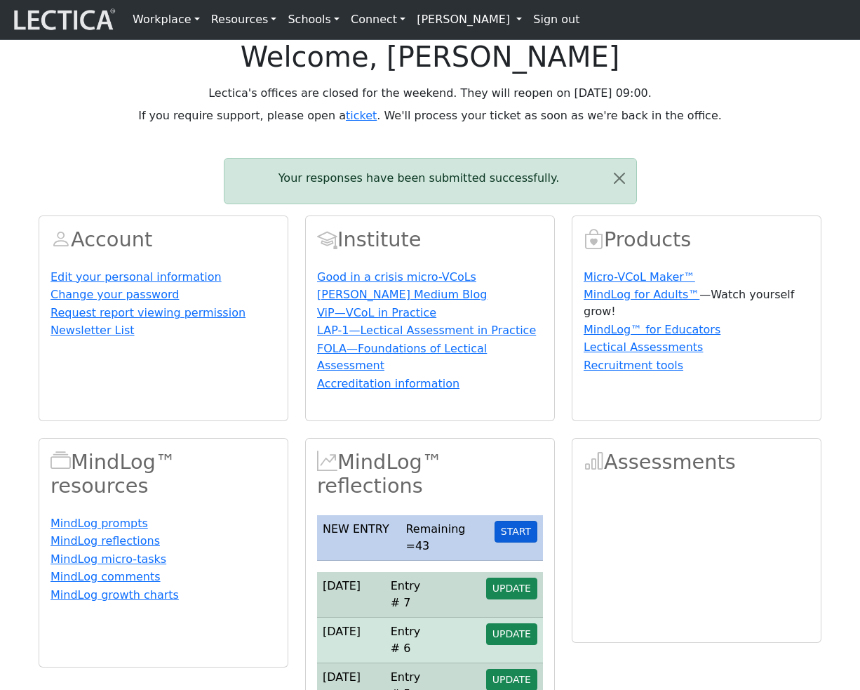
click at [523, 542] on button "START" at bounding box center [516, 532] width 43 height 22
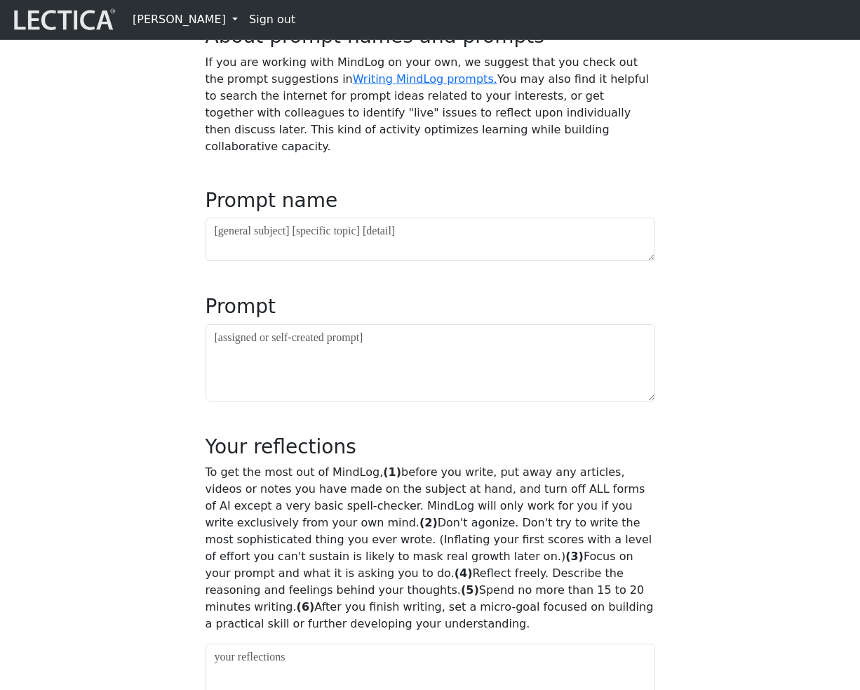
scroll to position [609, 0]
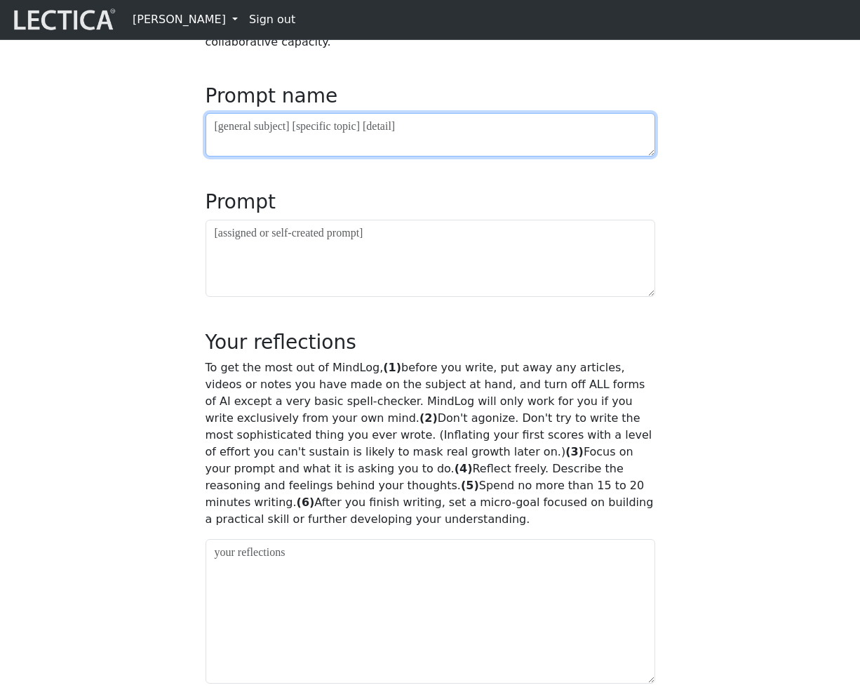
click at [455, 156] on textarea at bounding box center [431, 135] width 450 height 44
type textarea "asdf"
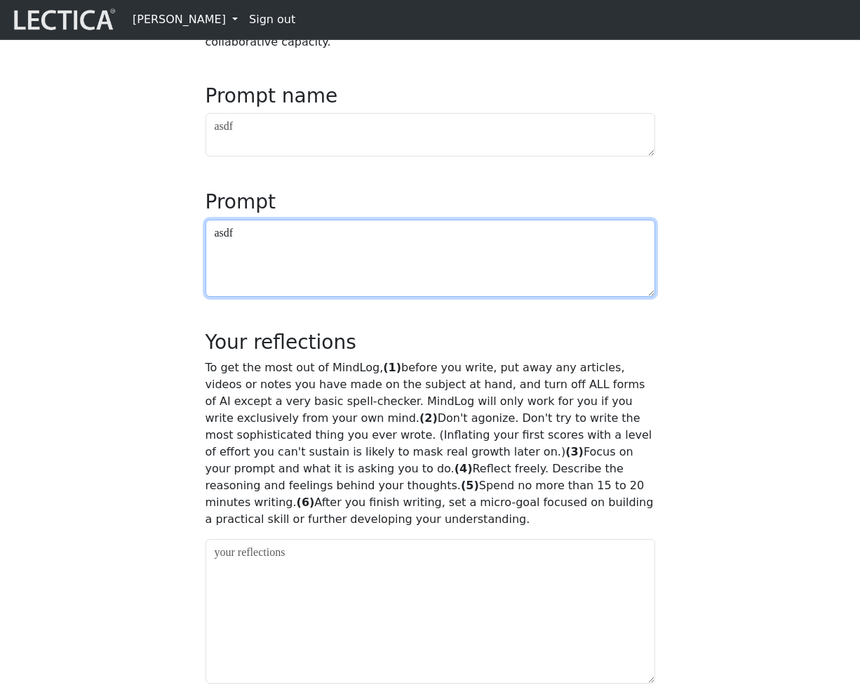
type textarea "asdf"
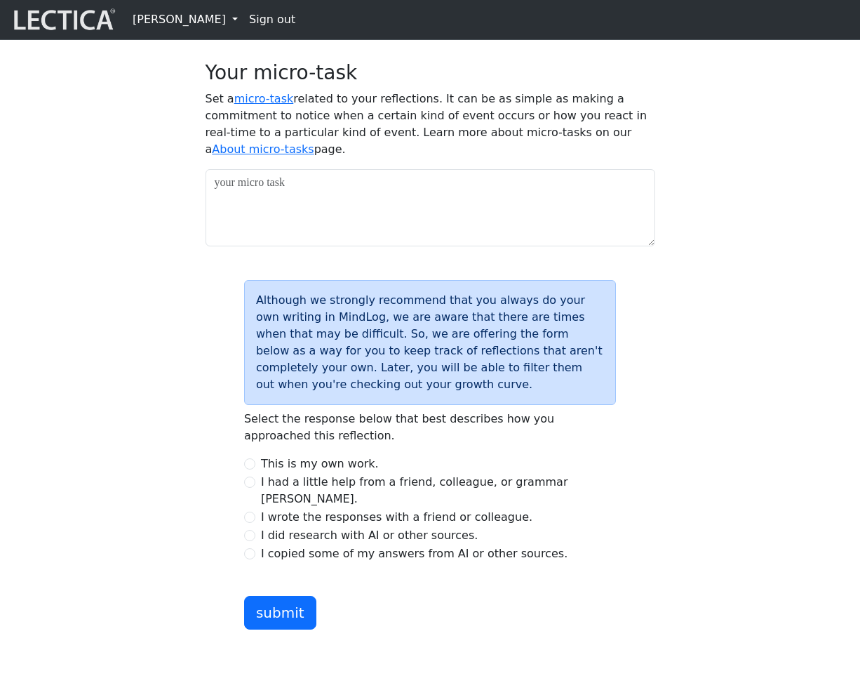
scroll to position [1302, 0]
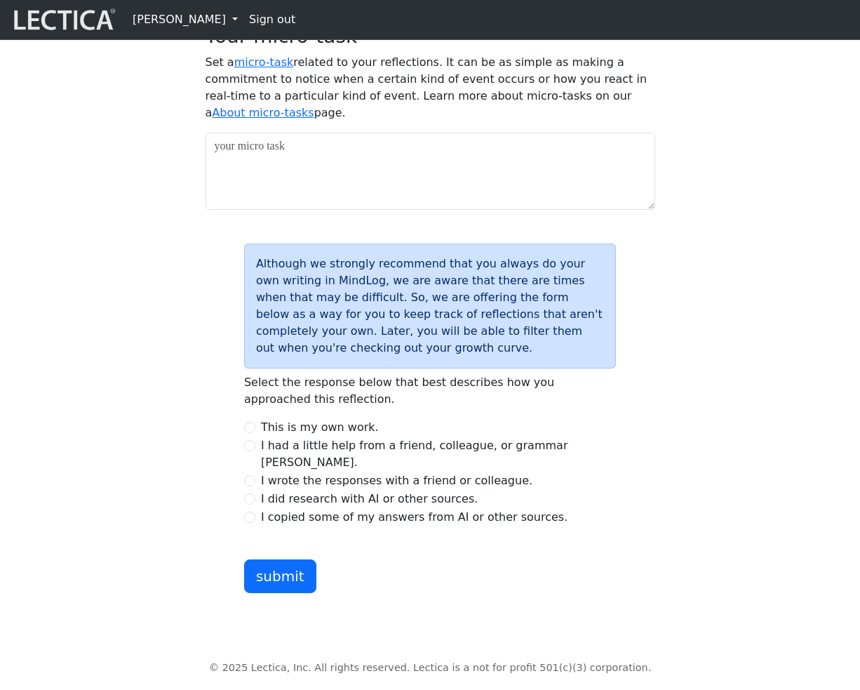
type textarea "asdf"
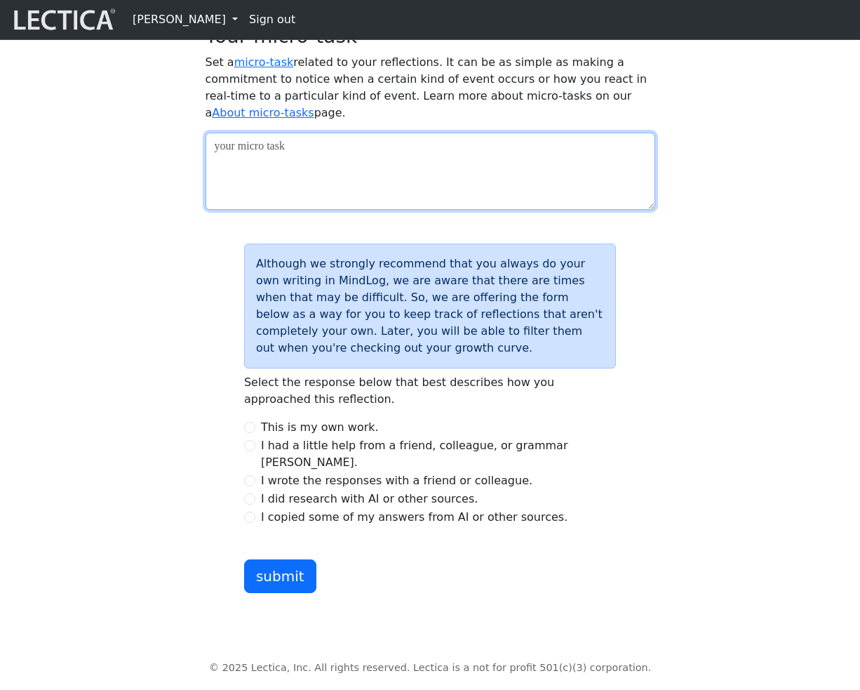
click at [493, 210] on textarea at bounding box center [431, 171] width 450 height 77
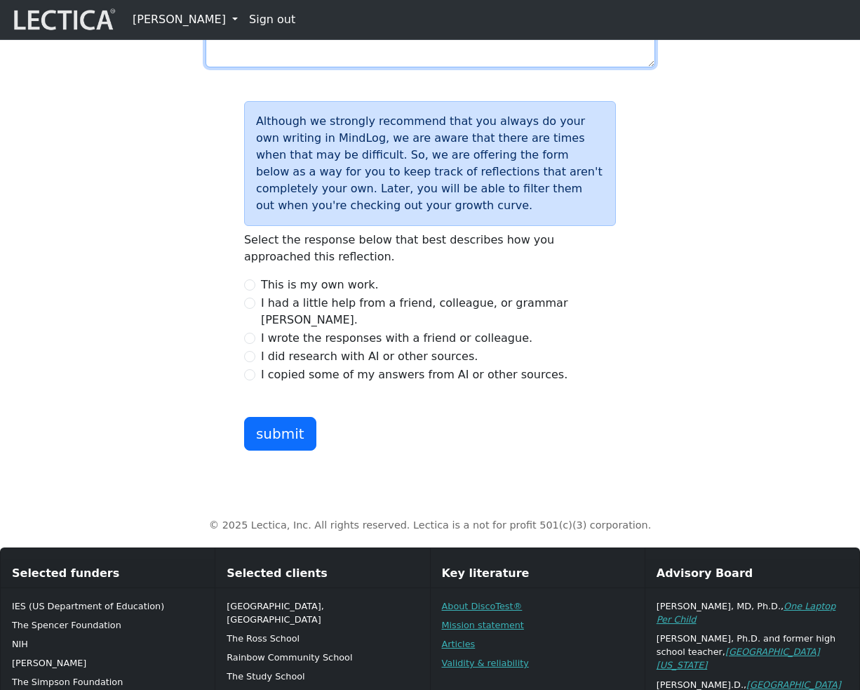
scroll to position [1664, 0]
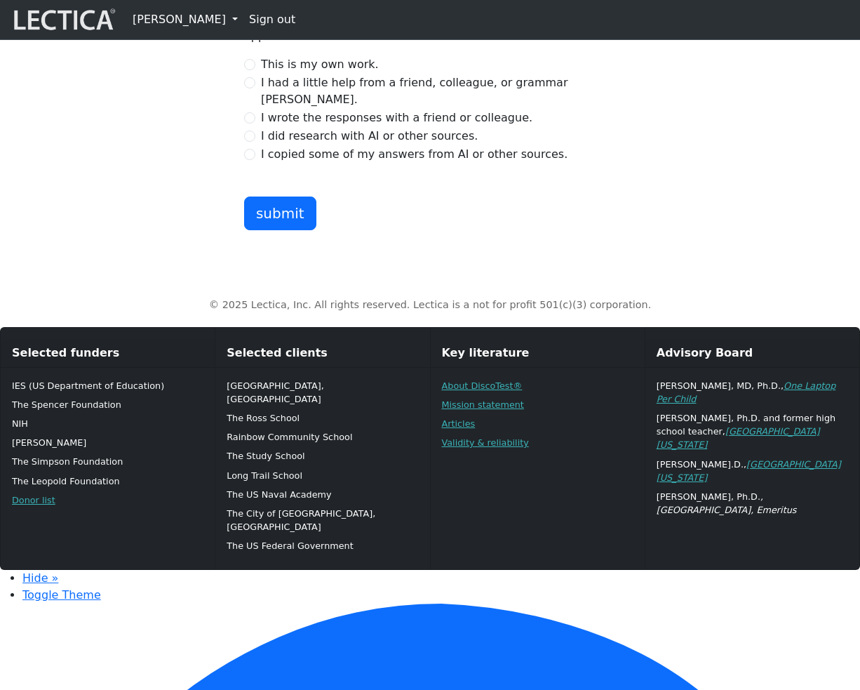
type textarea "asdf"
click at [257, 108] on div "I had a little help from a friend, colleague, or grammar [PERSON_NAME]." at bounding box center [430, 91] width 372 height 34
click at [246, 108] on div "I had a little help from a friend, colleague, or grammar [PERSON_NAME]." at bounding box center [430, 91] width 372 height 34
click at [250, 88] on input "I had a little help from a friend, colleague, or grammar [PERSON_NAME]." at bounding box center [249, 82] width 11 height 11
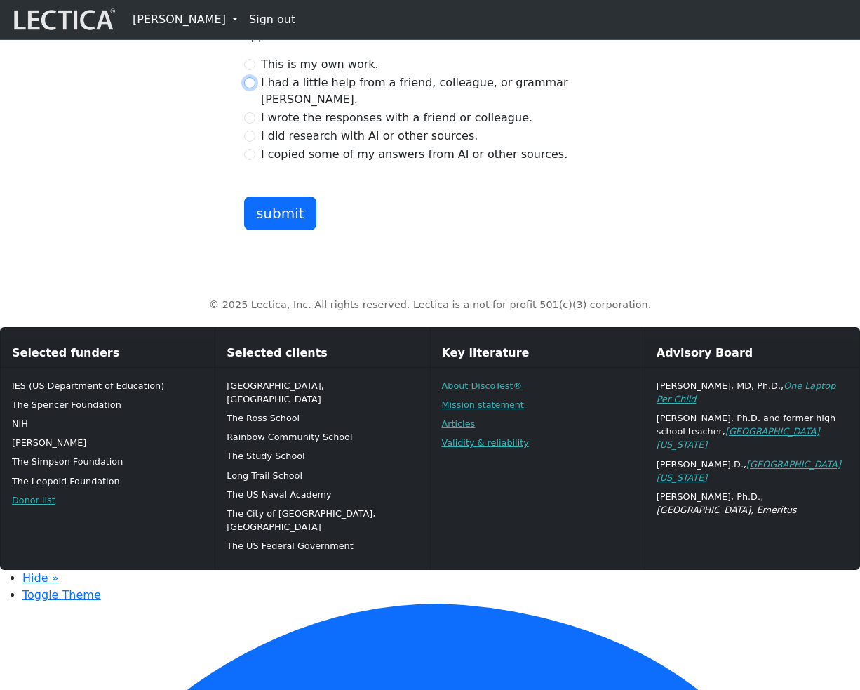
radio input "true"
drag, startPoint x: 287, startPoint y: 351, endPoint x: 333, endPoint y: 350, distance: 45.6
click at [287, 230] on button "submit" at bounding box center [280, 213] width 72 height 34
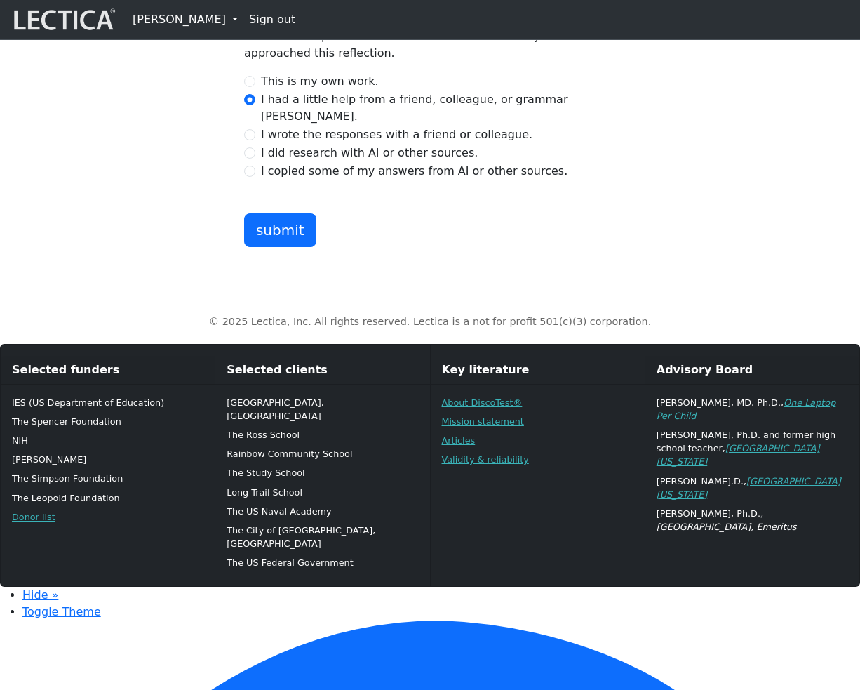
scroll to position [1641, 0]
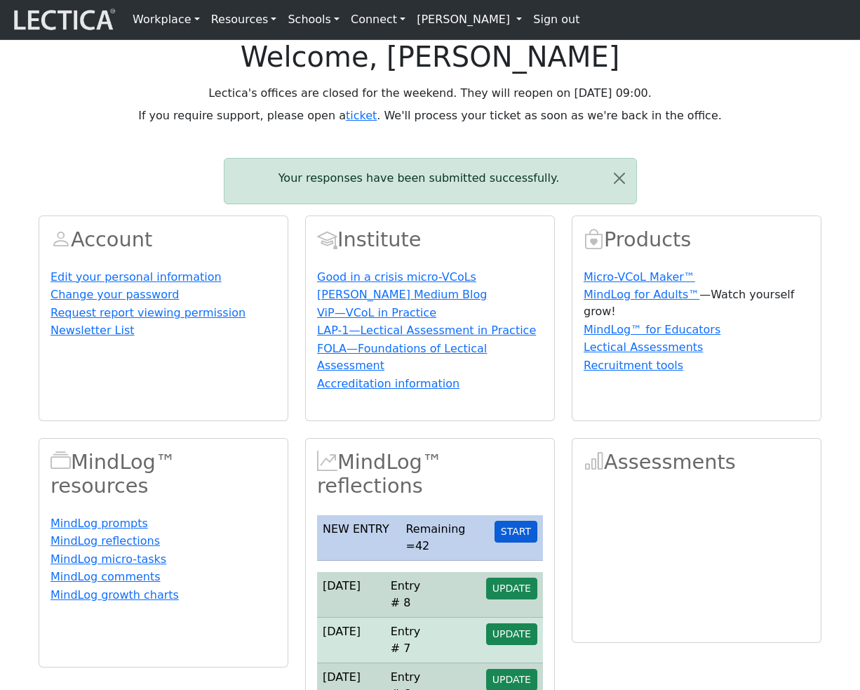
click at [528, 542] on button "START" at bounding box center [516, 532] width 43 height 22
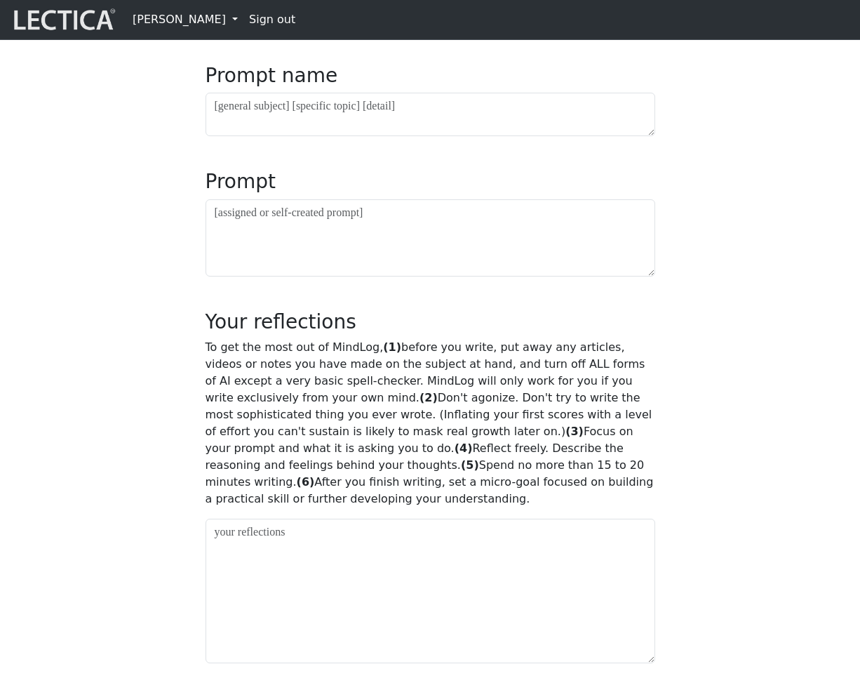
scroll to position [641, 0]
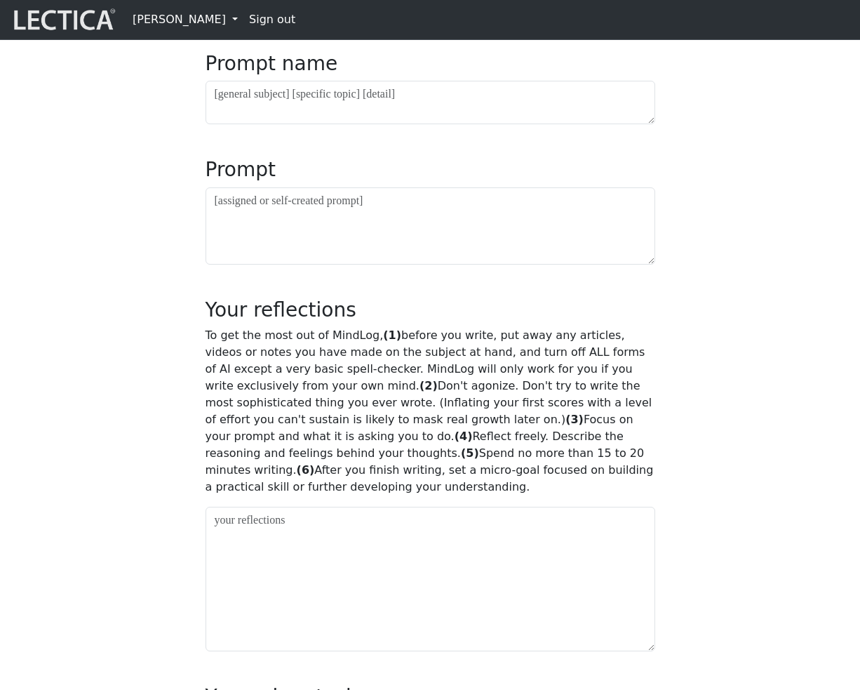
drag, startPoint x: 422, startPoint y: 222, endPoint x: 429, endPoint y: 211, distance: 12.9
click at [422, 222] on div "MindLog is a tool for reflecting on and learning from life experience. It's des…" at bounding box center [430, 382] width 467 height 1742
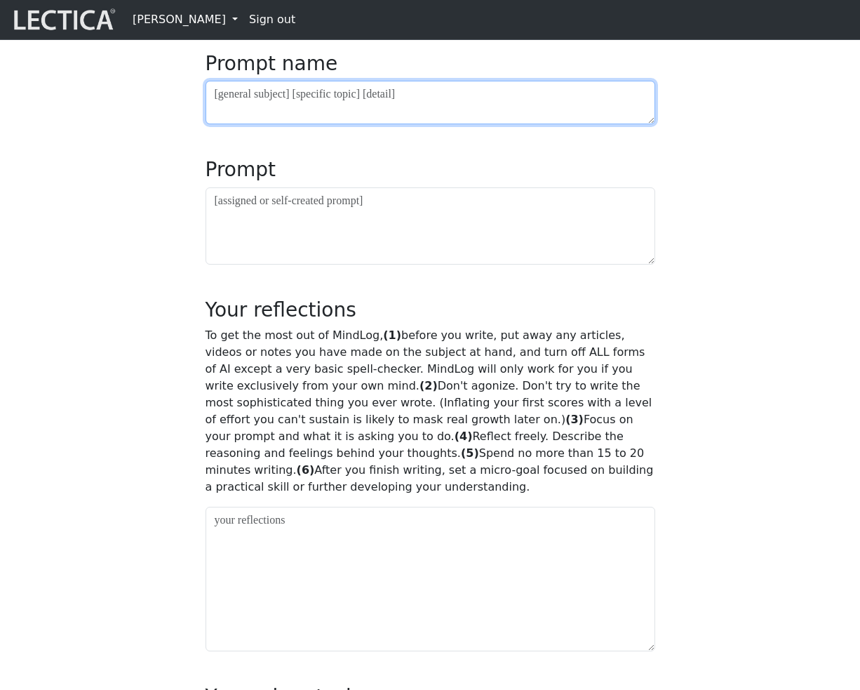
click at [429, 124] on textarea at bounding box center [431, 103] width 450 height 44
type textarea "asdf"
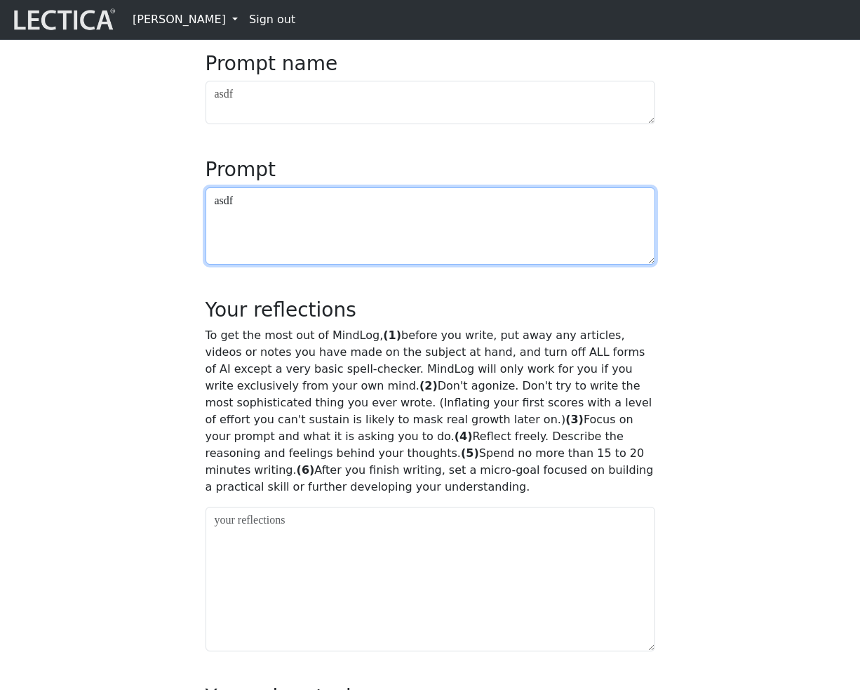
type textarea "asdf"
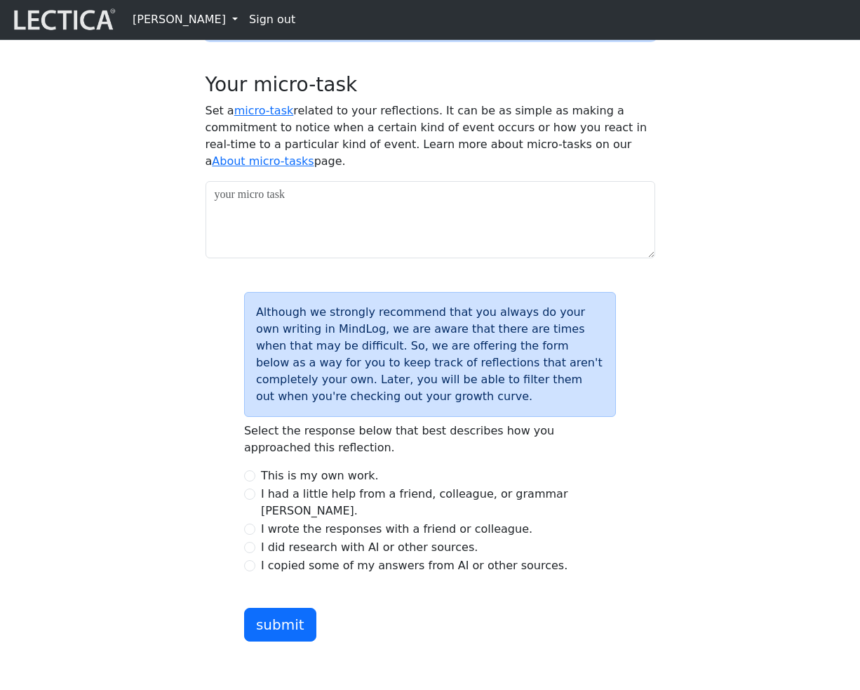
type textarea "asdf"
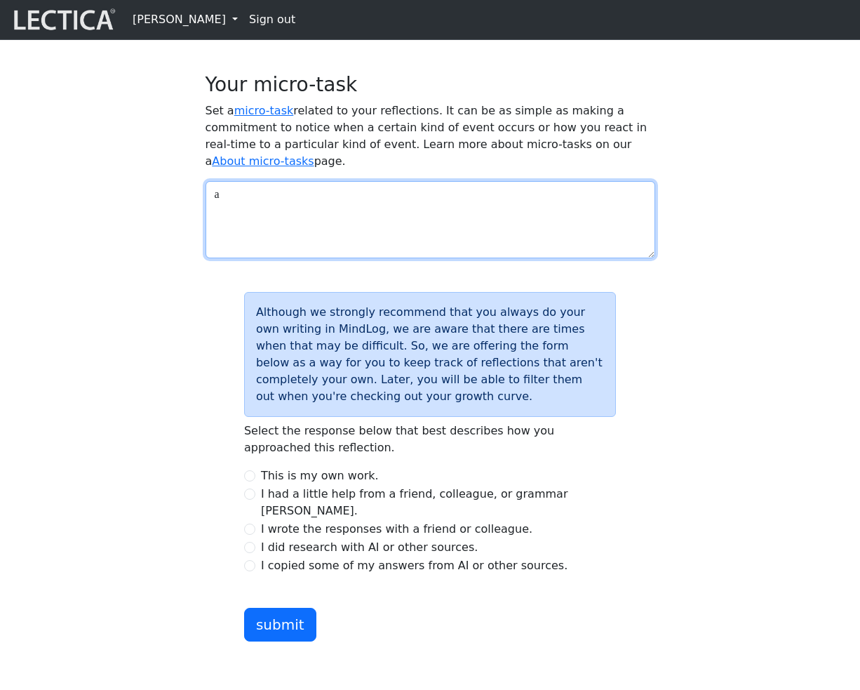
drag, startPoint x: 456, startPoint y: 338, endPoint x: 498, endPoint y: 340, distance: 42.1
click at [458, 258] on textarea "a" at bounding box center [431, 219] width 450 height 77
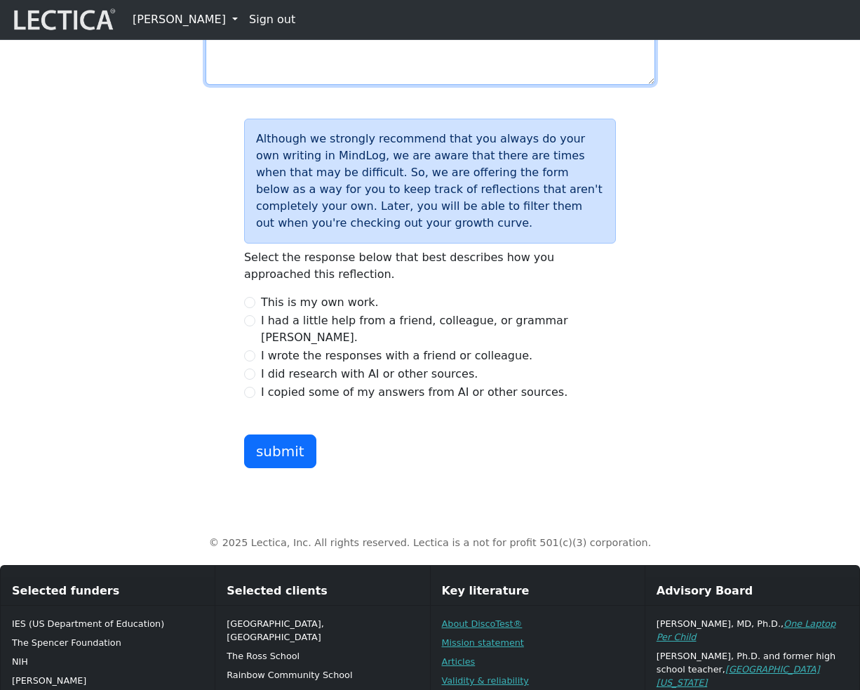
scroll to position [1664, 0]
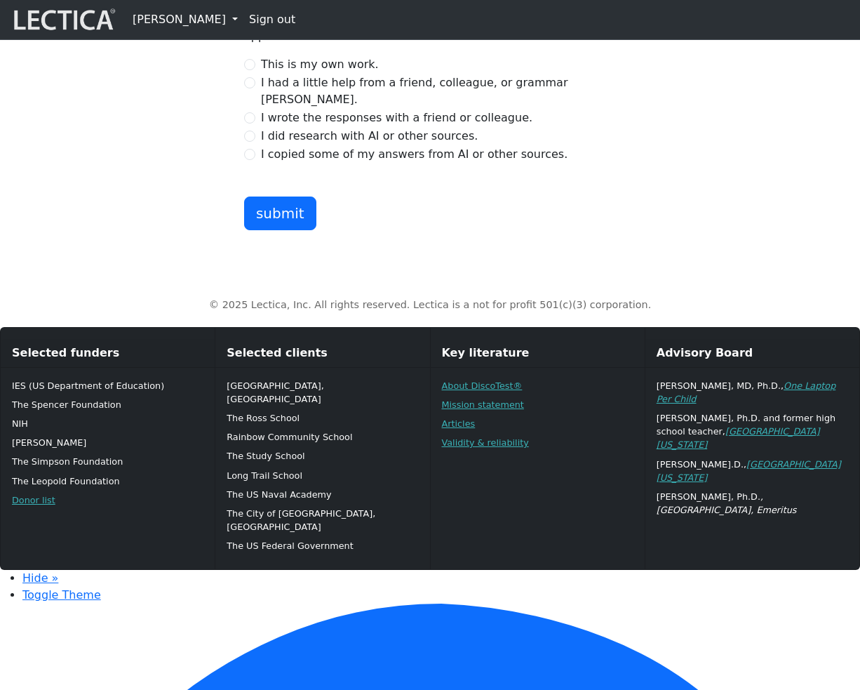
type textarea "a"
click at [264, 126] on label "I wrote the responses with a friend or colleague." at bounding box center [397, 117] width 272 height 17
click at [255, 123] on input "I wrote the responses with a friend or colleague." at bounding box center [249, 117] width 11 height 11
radio input "true"
click at [290, 230] on button "submit" at bounding box center [280, 213] width 72 height 34
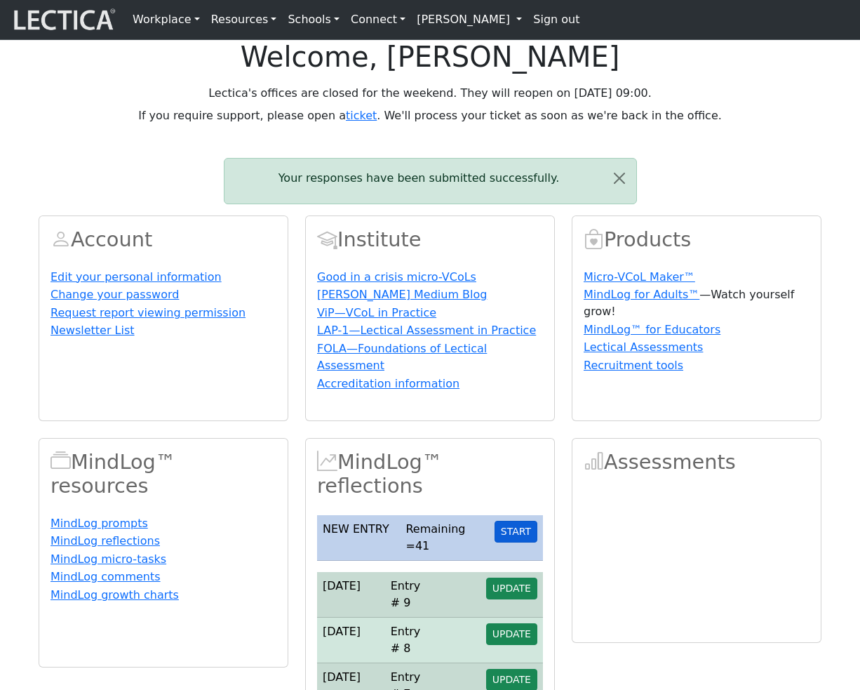
click at [520, 542] on button "START" at bounding box center [516, 532] width 43 height 22
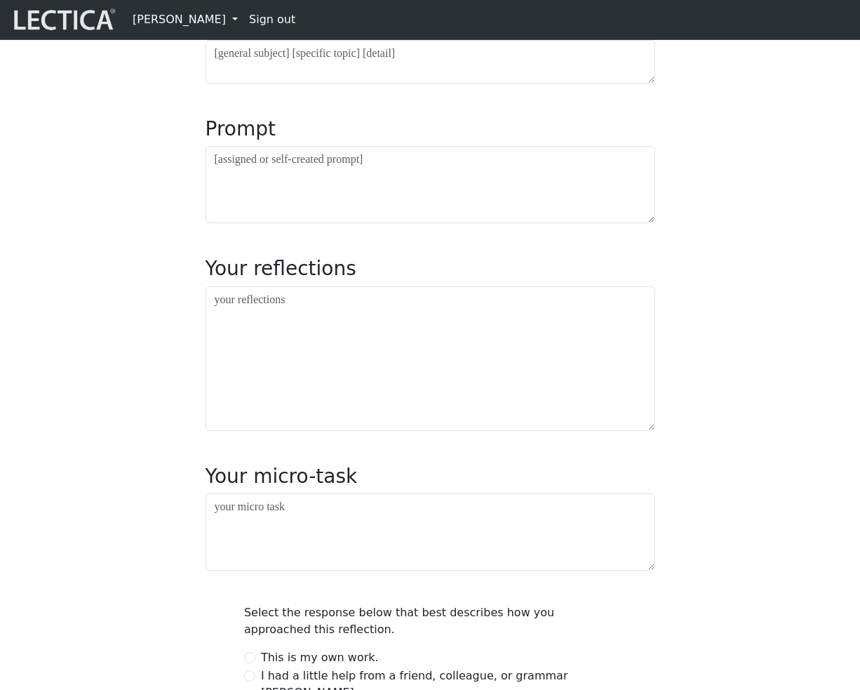
scroll to position [236, 0]
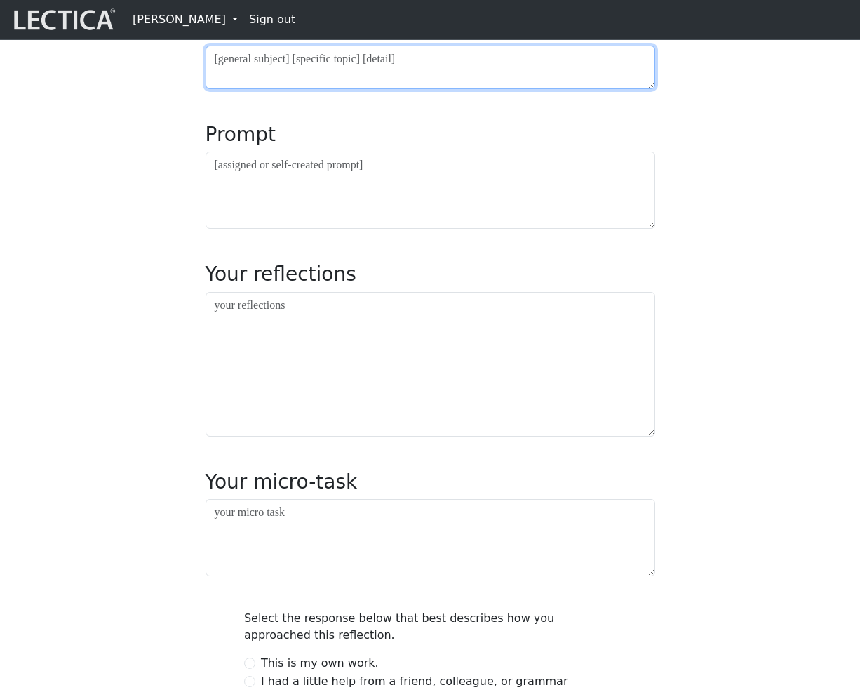
click at [415, 89] on textarea at bounding box center [431, 68] width 450 height 44
type textarea "asdf"
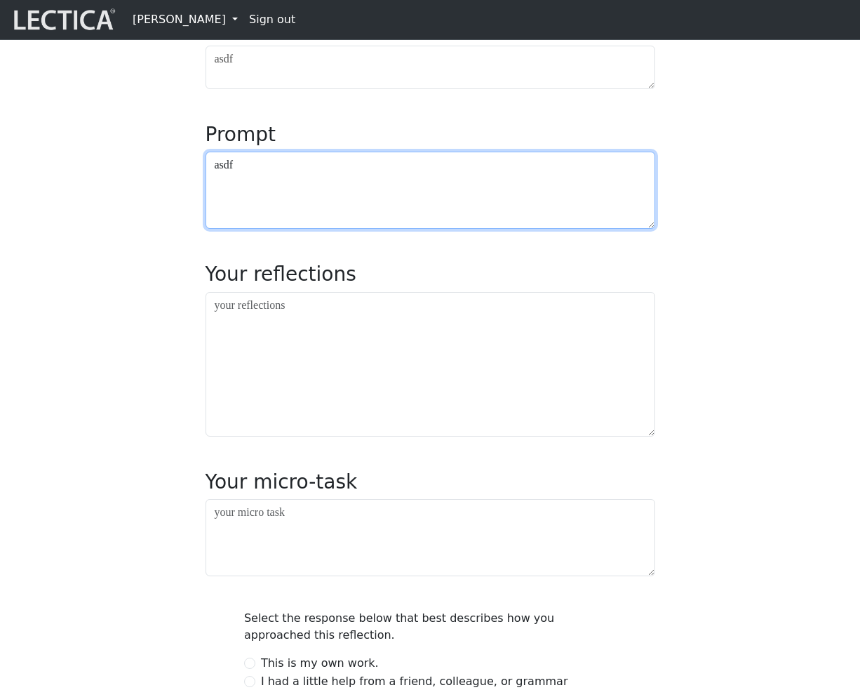
type textarea "asdf"
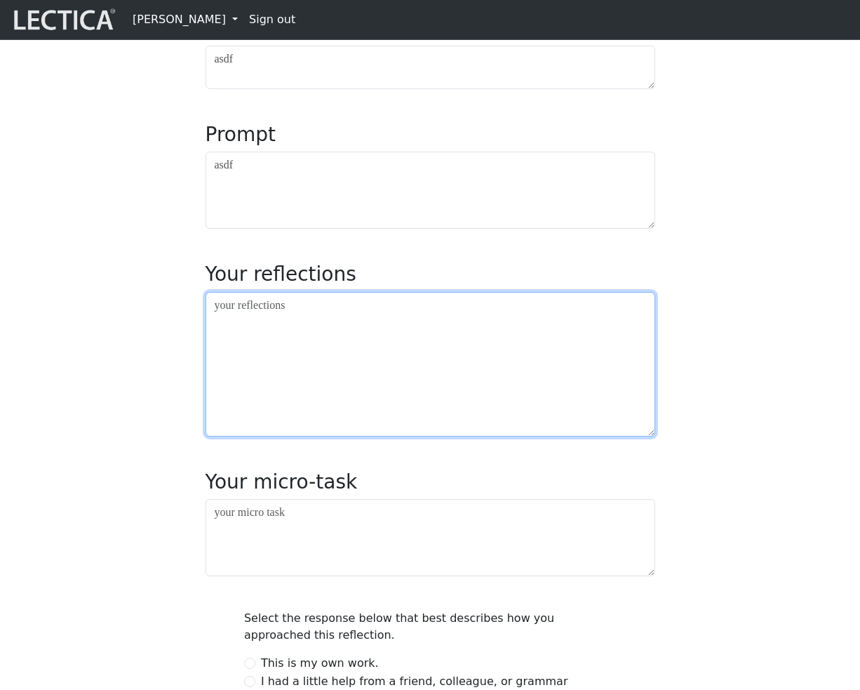
click at [335, 395] on textarea at bounding box center [431, 364] width 450 height 145
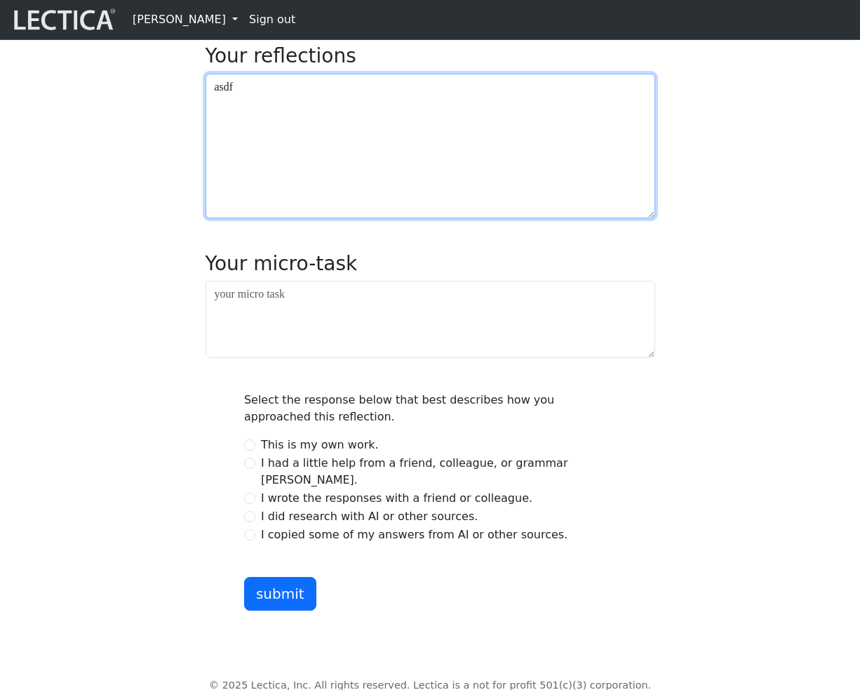
type textarea "asdf"
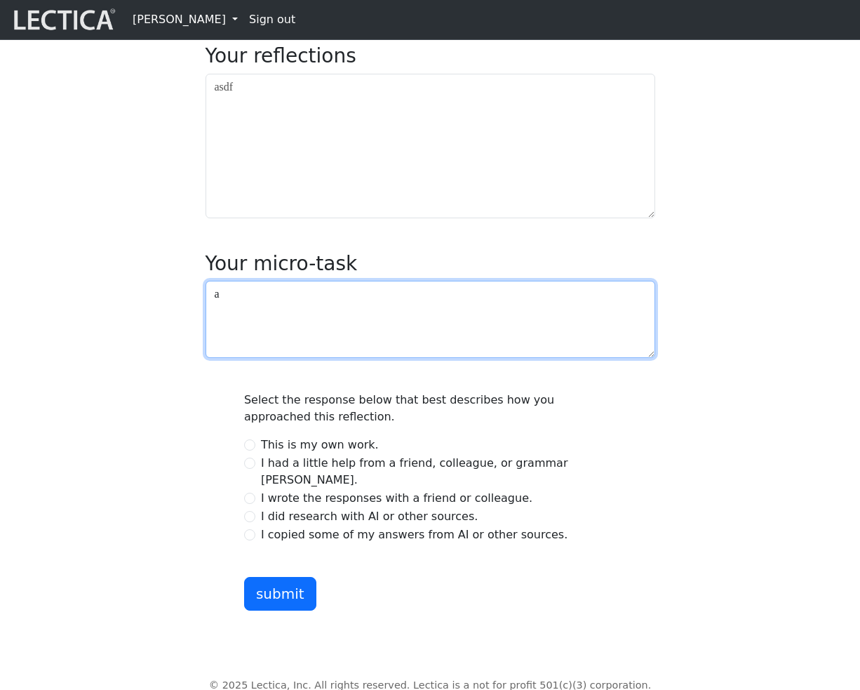
click at [286, 355] on textarea "a" at bounding box center [431, 319] width 450 height 77
type textarea "asdf"
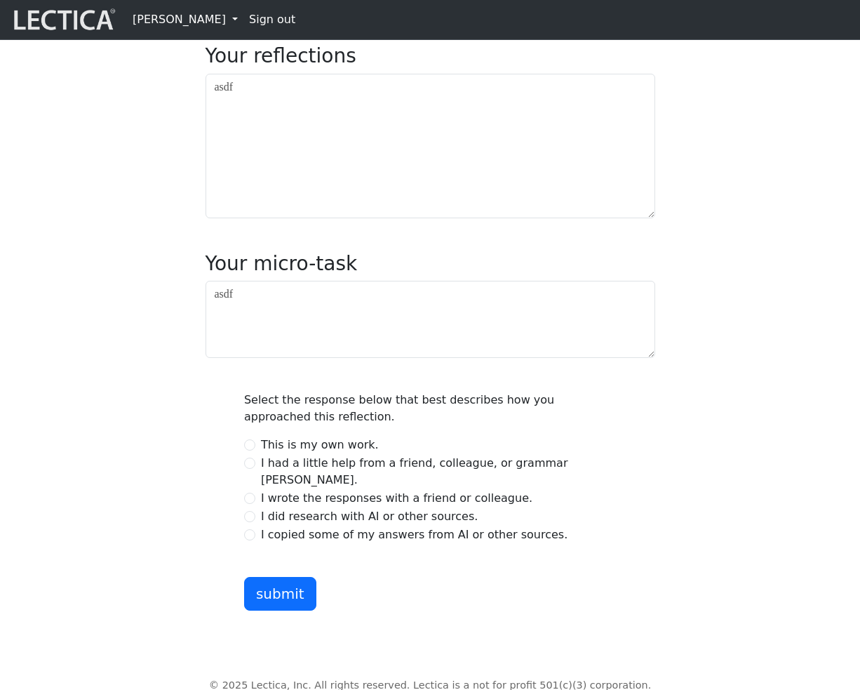
click at [247, 507] on div "I wrote the responses with a friend or colleague." at bounding box center [430, 498] width 372 height 17
click at [253, 504] on input "I wrote the responses with a friend or colleague." at bounding box center [249, 498] width 11 height 11
radio input "true"
click at [276, 610] on button "submit" at bounding box center [280, 594] width 72 height 34
